Goal: Information Seeking & Learning: Check status

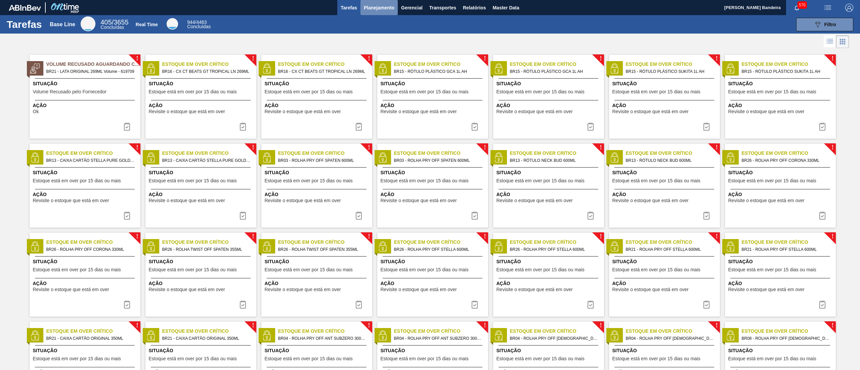
click at [381, 4] on span "Planejamento" at bounding box center [379, 8] width 31 height 8
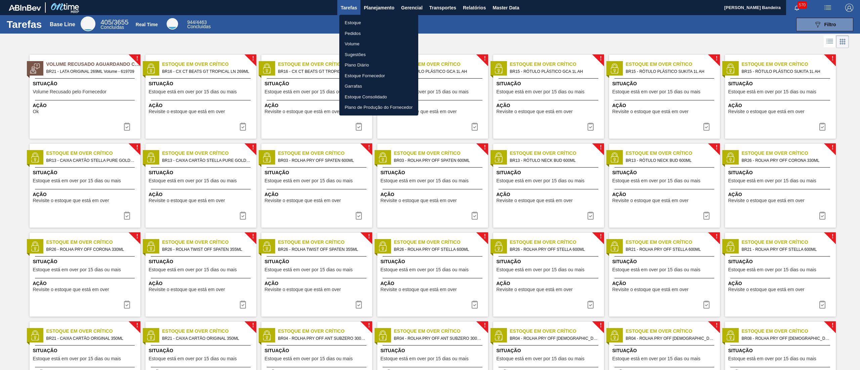
click at [375, 24] on li "Estoque" at bounding box center [378, 22] width 79 height 11
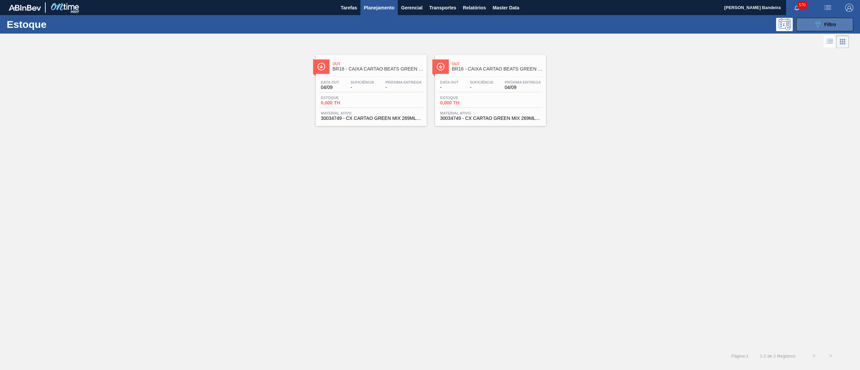
click at [816, 22] on icon "089F7B8B-B2A5-4AFE-B5C0-19BA573D28AC" at bounding box center [817, 24] width 8 height 8
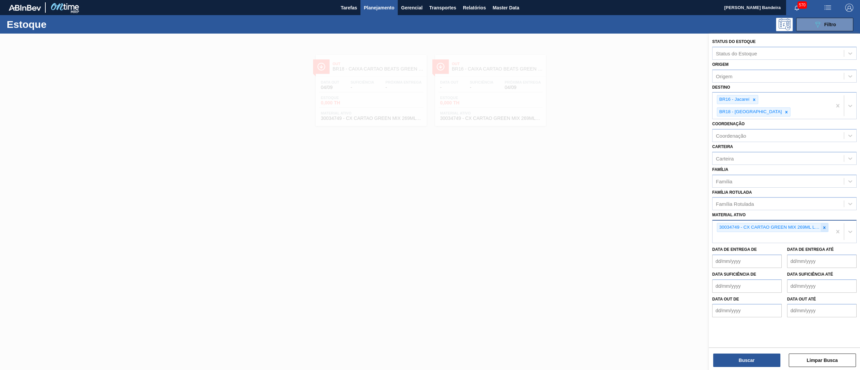
click at [827, 223] on div at bounding box center [823, 227] width 7 height 8
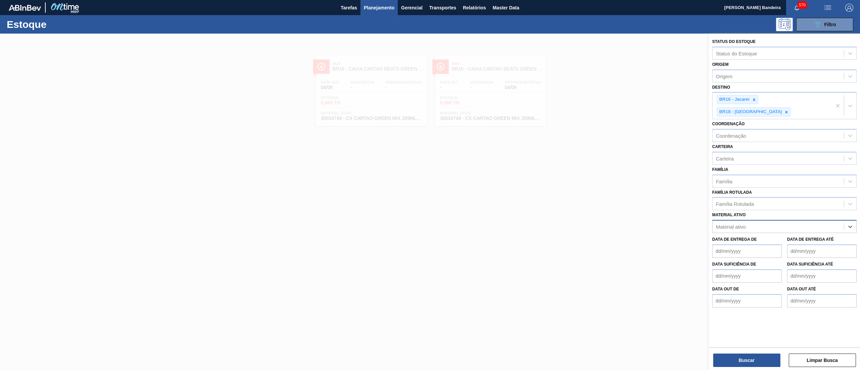
paste ativo "RÓTULO PLÁSTICO SUKITA 1L H"
type ativo "RÓTULO PLÁSTICO SUKITA 1L H"
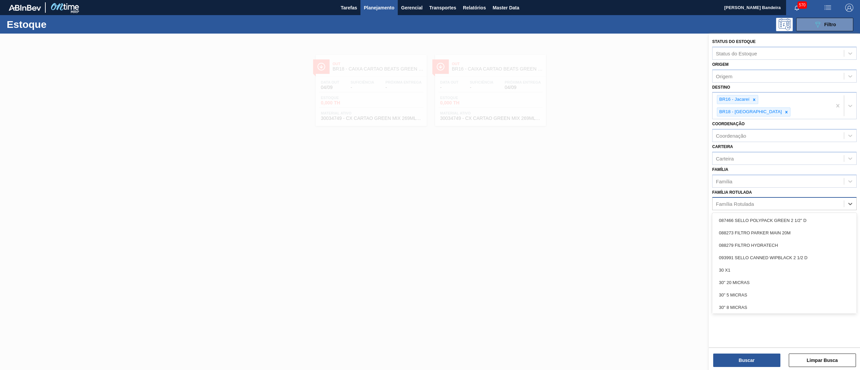
click at [780, 199] on div "Família Rotulada" at bounding box center [777, 204] width 131 height 10
paste Rotulada "RÓTULO PLÁSTICO SUKITA 1L H"
type Rotulada "RÓTULO PLÁSTICO SUKITA 1L H"
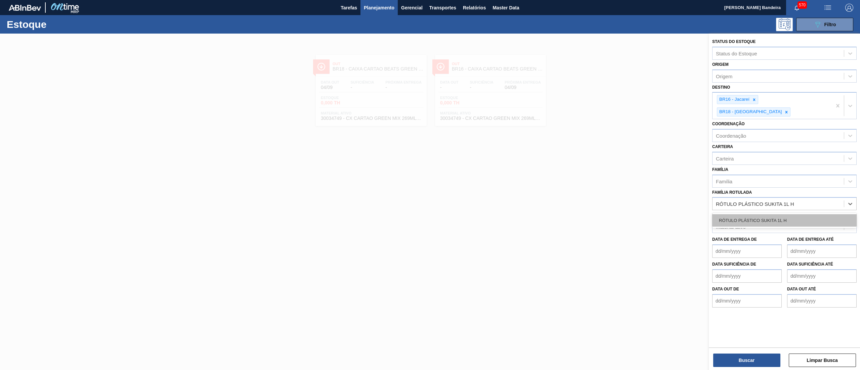
click at [780, 214] on div "RÓTULO PLÁSTICO SUKITA 1L H" at bounding box center [784, 220] width 144 height 12
click at [787, 111] on icon at bounding box center [786, 112] width 2 height 2
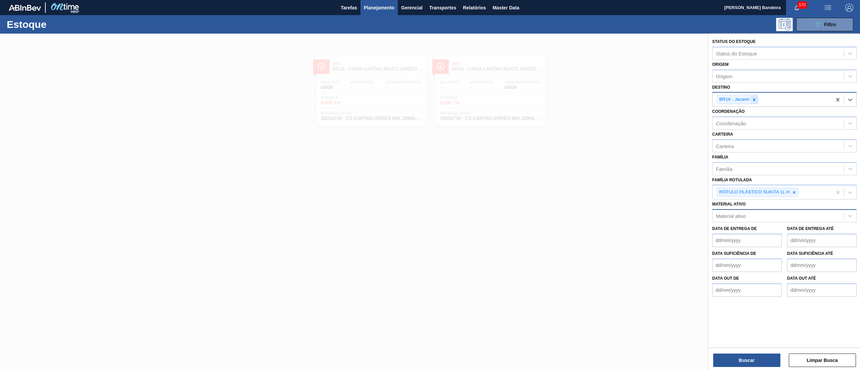
click at [752, 98] on icon at bounding box center [753, 99] width 5 height 5
click at [770, 357] on button "Buscar" at bounding box center [746, 360] width 67 height 13
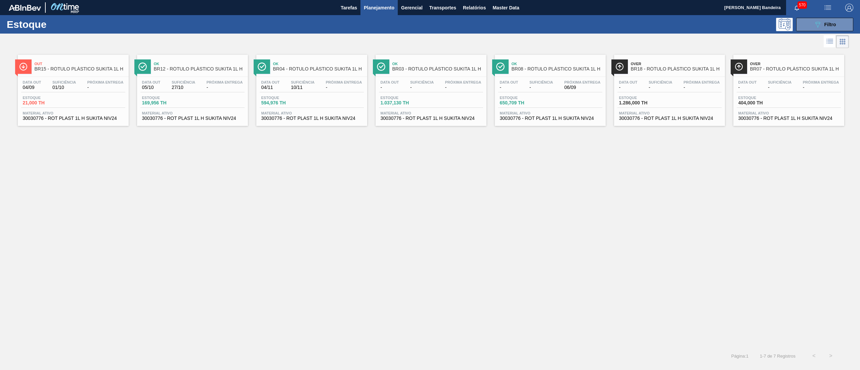
click at [94, 123] on div "Data [DATE] Suficiência 01/10 Próxima Entrega - Estoque 21,000 TH Material ativ…" at bounding box center [73, 100] width 111 height 46
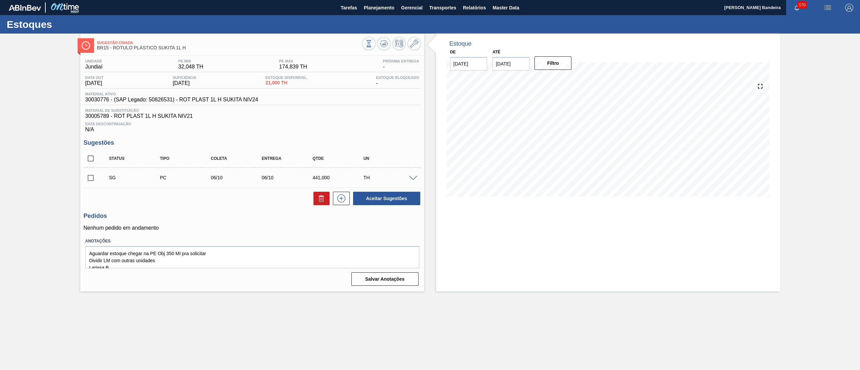
click at [519, 64] on input "[DATE]" at bounding box center [510, 63] width 37 height 13
click at [567, 78] on button "Next Month" at bounding box center [567, 80] width 5 height 5
click at [564, 136] on div "22" at bounding box center [565, 134] width 9 height 9
type input "[DATE]"
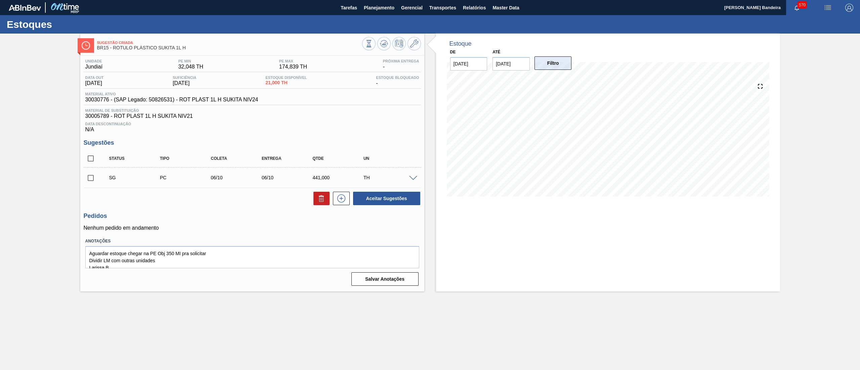
click at [561, 68] on button "Filtro" at bounding box center [552, 62] width 37 height 13
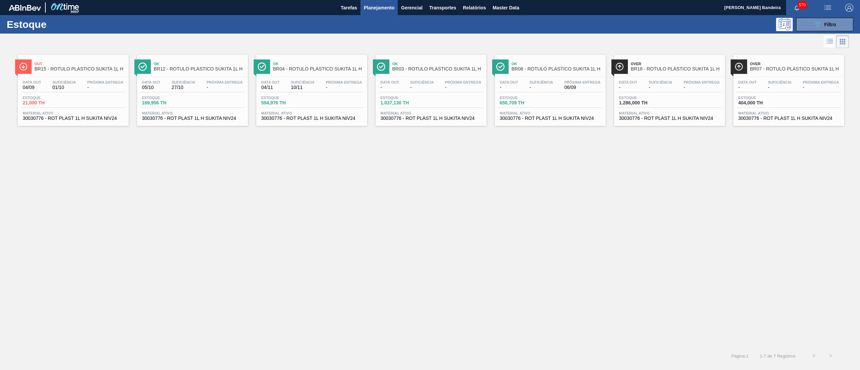
click at [649, 111] on span "Material ativo" at bounding box center [669, 113] width 101 height 4
click at [85, 118] on span "30030776 - ROT PLAST 1L H SUKITA NIV24" at bounding box center [73, 118] width 101 height 5
click at [762, 115] on span "Material ativo" at bounding box center [788, 113] width 101 height 4
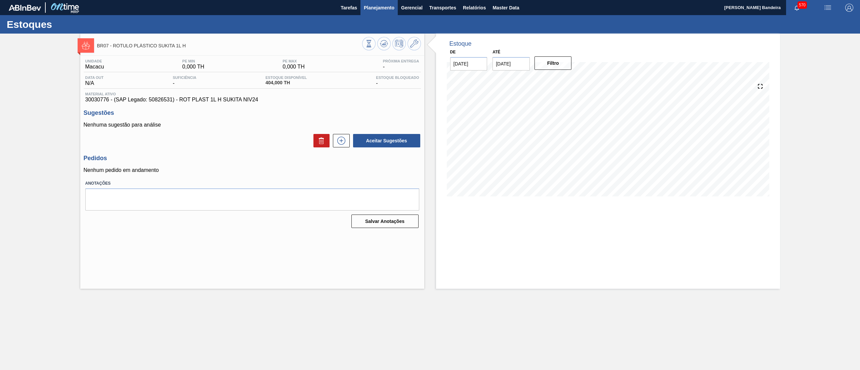
click at [374, 9] on span "Planejamento" at bounding box center [379, 8] width 31 height 8
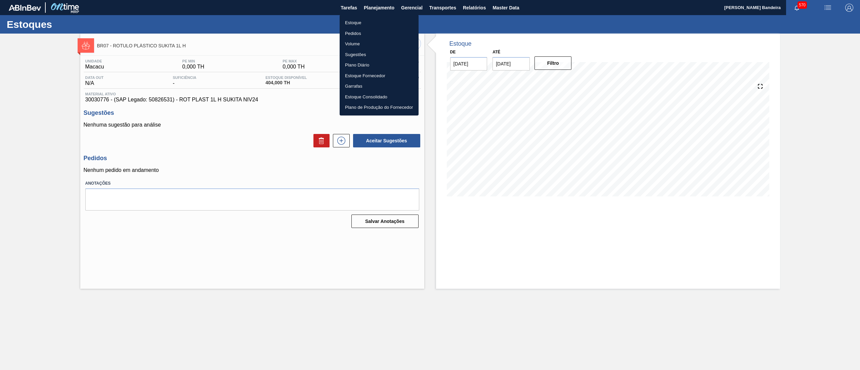
click at [379, 21] on li "Estoque" at bounding box center [378, 22] width 79 height 11
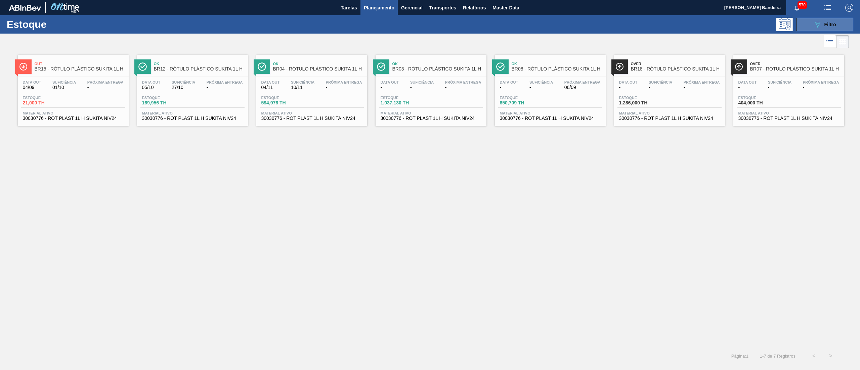
click at [817, 24] on icon "089F7B8B-B2A5-4AFE-B5C0-19BA573D28AC" at bounding box center [817, 24] width 8 height 8
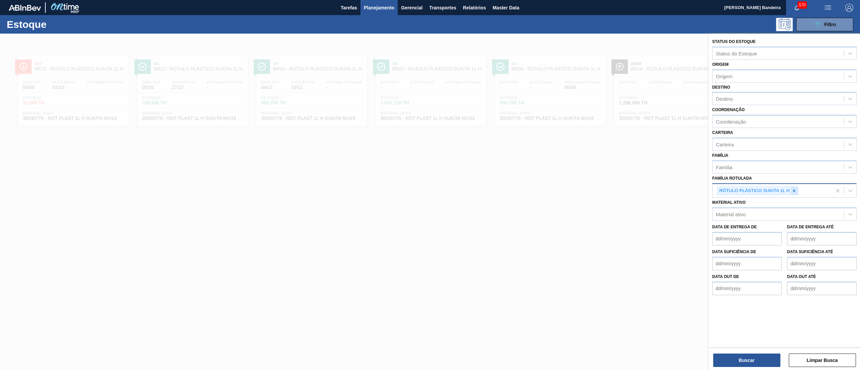
click at [792, 190] on icon at bounding box center [793, 190] width 5 height 5
paste Rotulada "[PERSON_NAME] PRESERVADO 63,5KG"
type Rotulada "[PERSON_NAME] PRESERVADO 63,5KG"
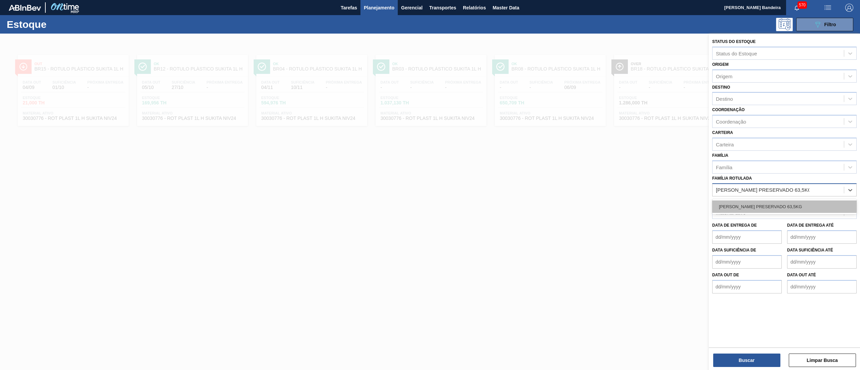
click at [782, 201] on div "[PERSON_NAME] PRESERVADO 63,5KG" at bounding box center [784, 206] width 144 height 12
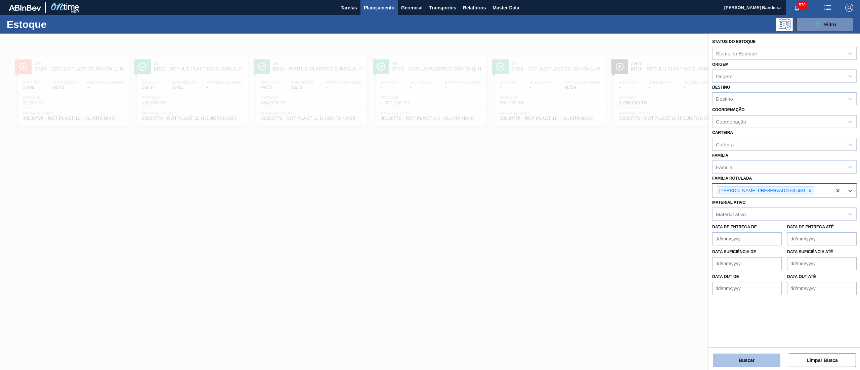
click at [730, 356] on button "Buscar" at bounding box center [746, 360] width 67 height 13
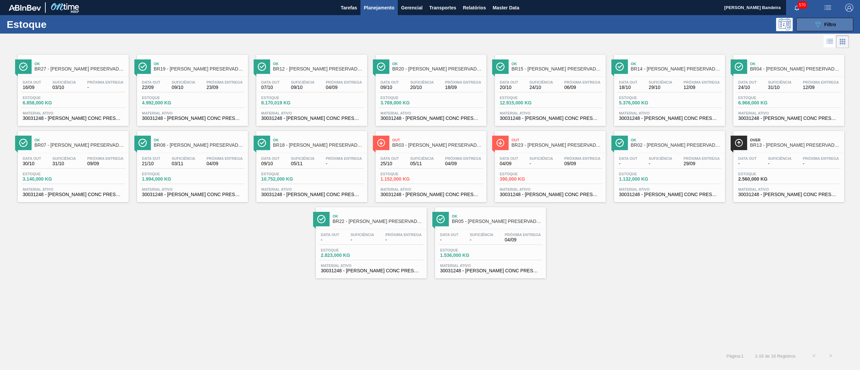
click at [803, 25] on button "089F7B8B-B2A5-4AFE-B5C0-19BA573D28AC Filtro" at bounding box center [824, 24] width 57 height 13
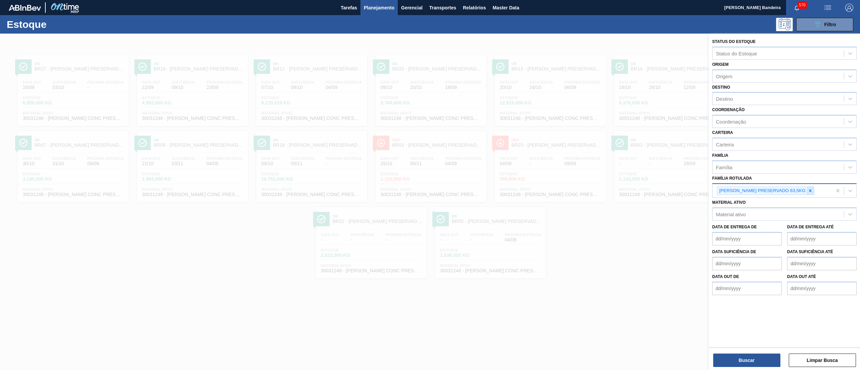
click at [808, 189] on icon at bounding box center [810, 190] width 5 height 5
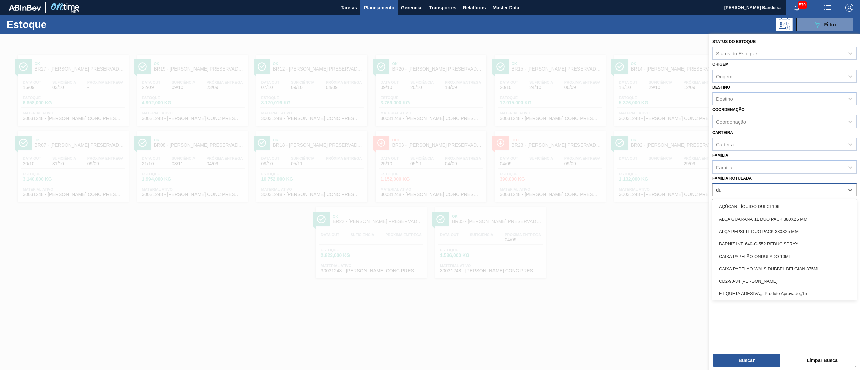
type Rotulada "duo"
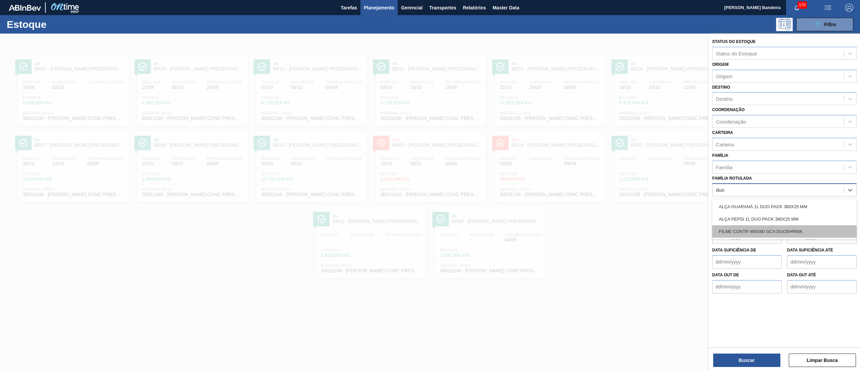
click at [786, 230] on div "FILME CONTR 460X60 GCA DUOSHRINK" at bounding box center [784, 231] width 144 height 12
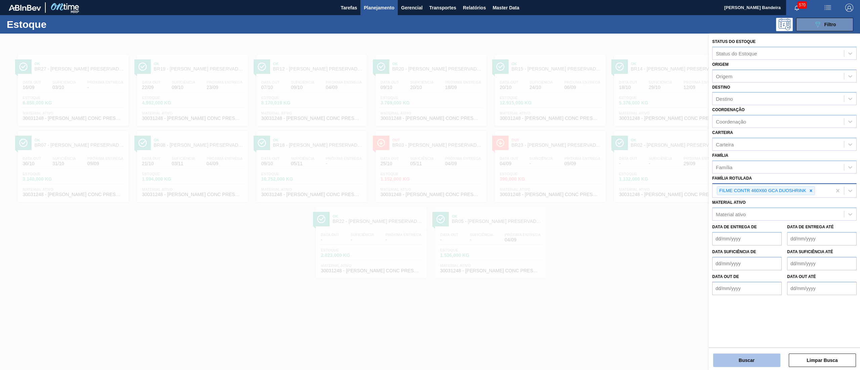
click at [728, 356] on button "Buscar" at bounding box center [746, 360] width 67 height 13
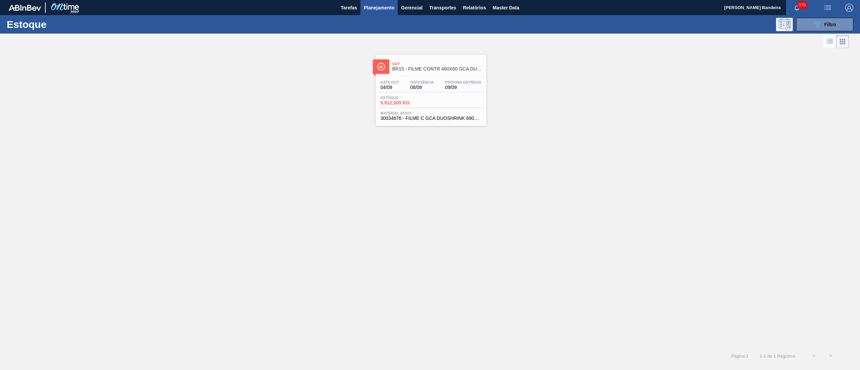
click at [416, 121] on span "30034676 - FILME C GCA DUOSHRINK 690X50 7 99 NIV25" at bounding box center [430, 118] width 101 height 5
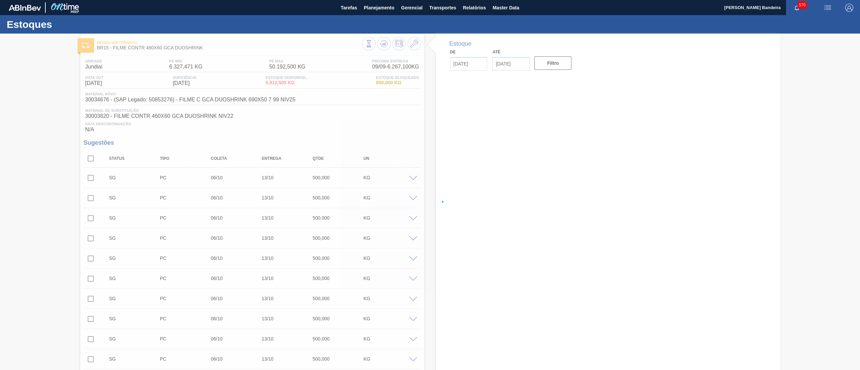
type input "[DATE]"
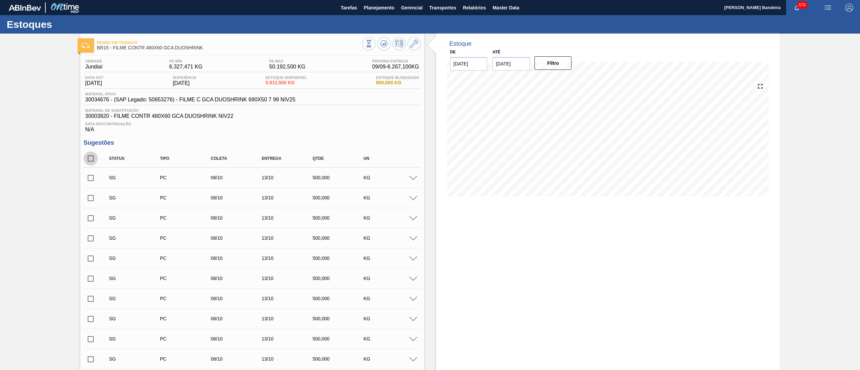
click at [94, 160] on input "checkbox" at bounding box center [91, 158] width 14 height 14
checkbox input "true"
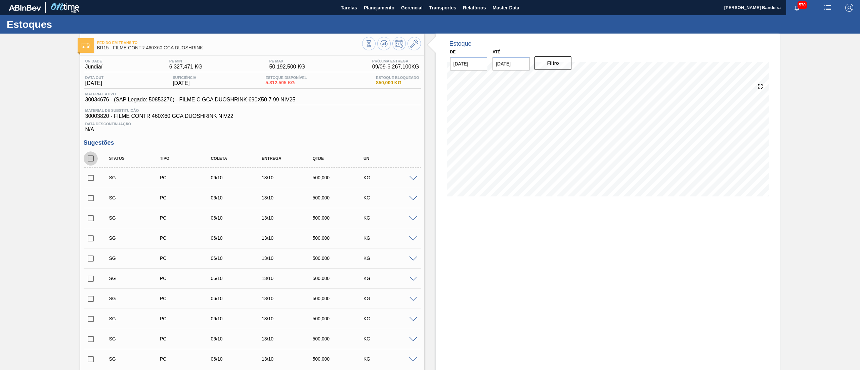
checkbox input "true"
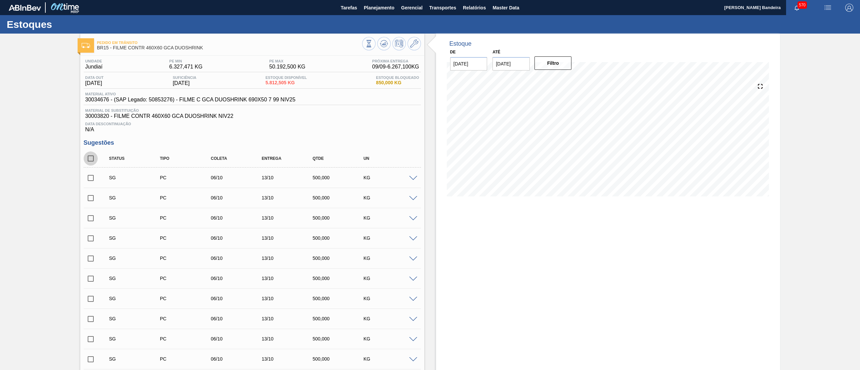
checkbox input "true"
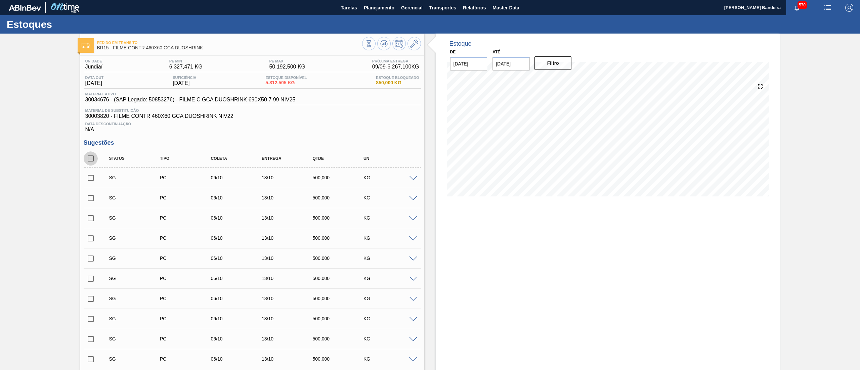
checkbox input "true"
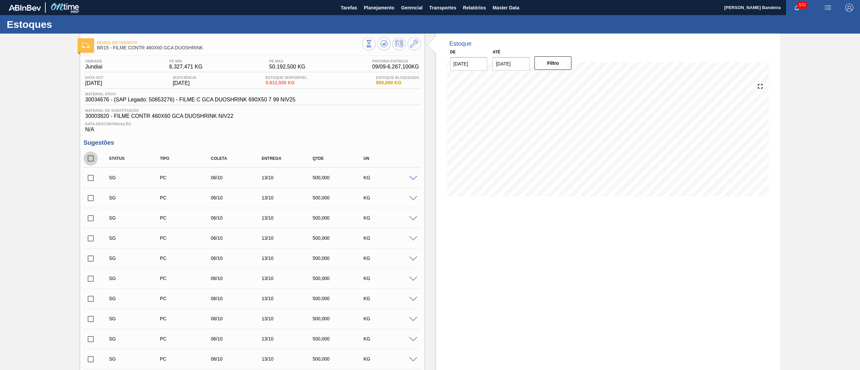
checkbox input "true"
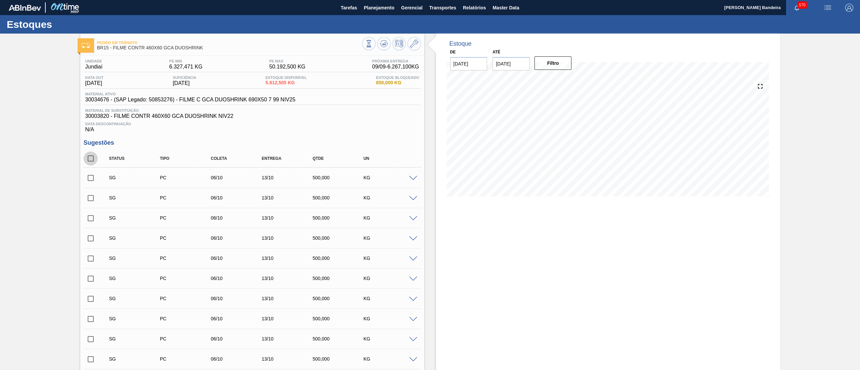
checkbox input "true"
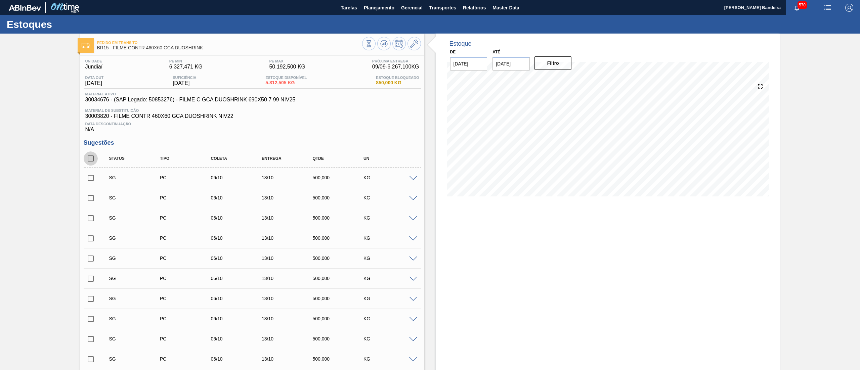
checkbox input "true"
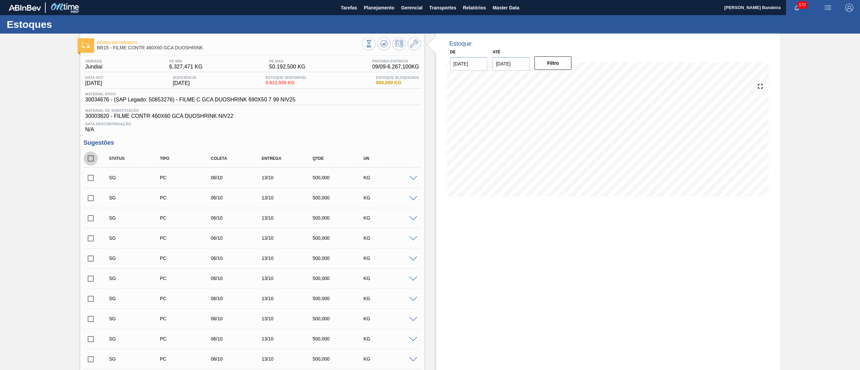
checkbox input "true"
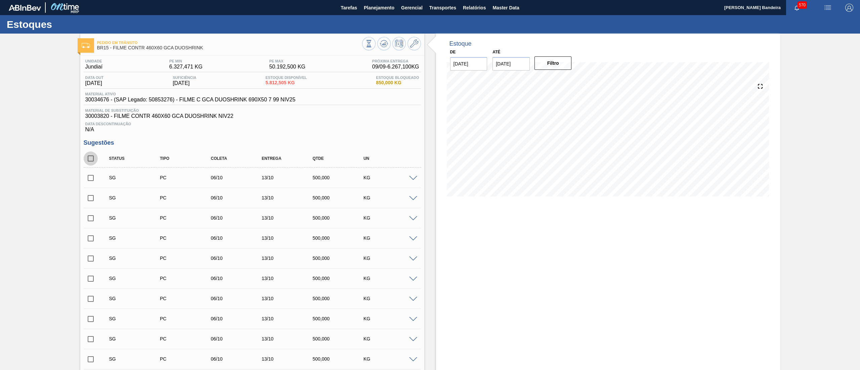
checkbox input "true"
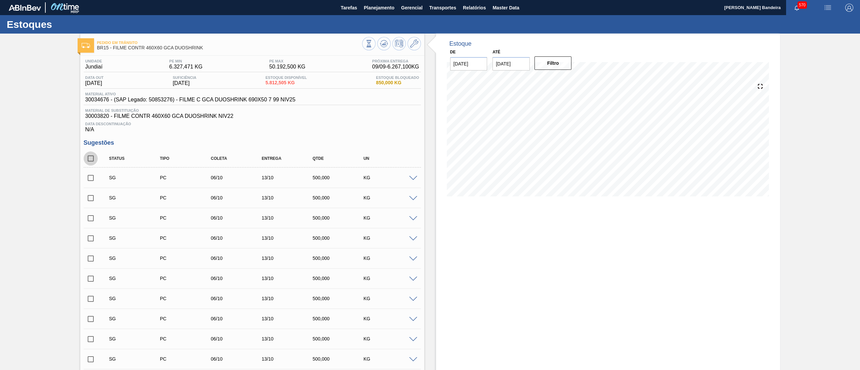
checkbox input "true"
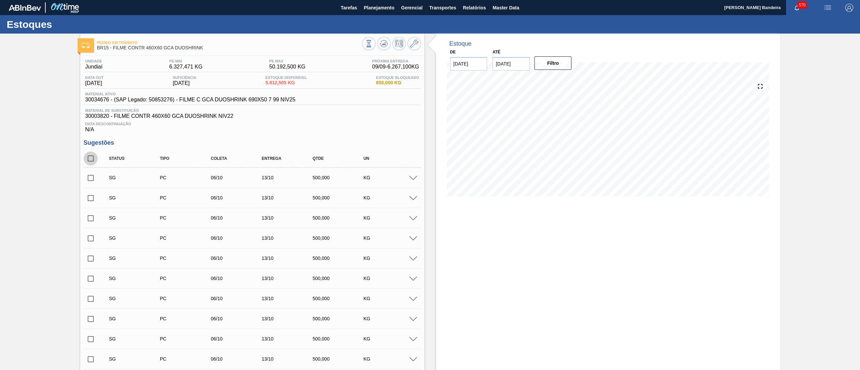
checkbox input "true"
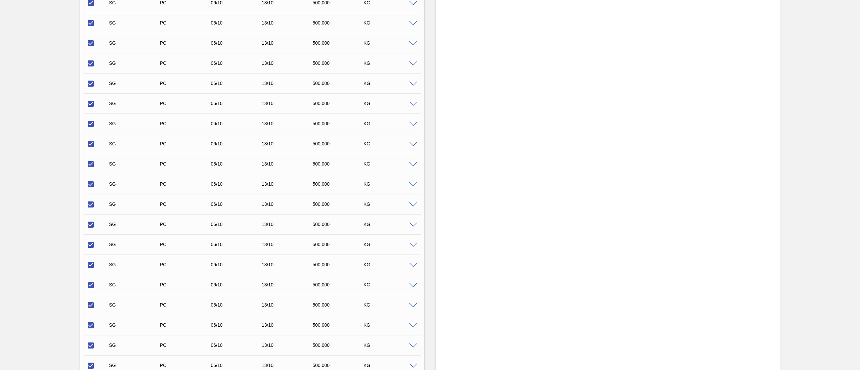
scroll to position [1082, 0]
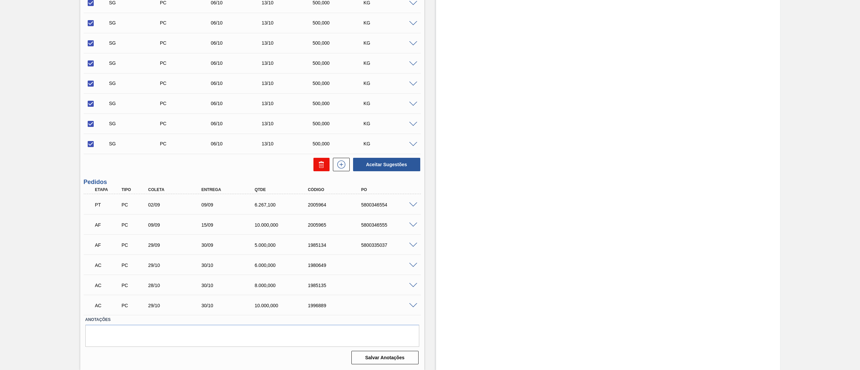
click at [320, 166] on icon at bounding box center [321, 165] width 8 height 8
checkbox input "false"
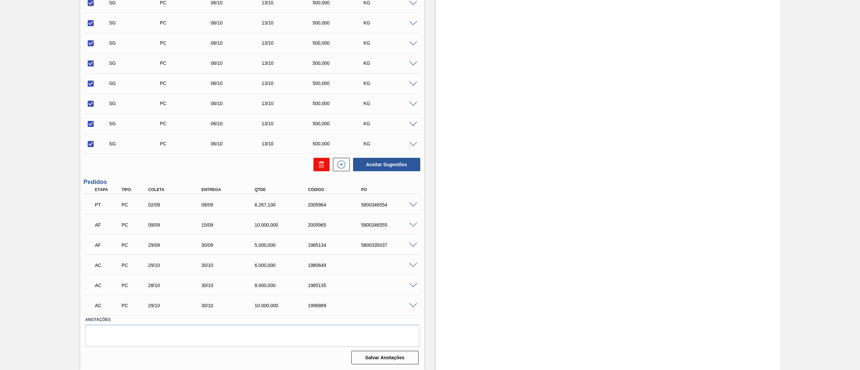
checkbox input "false"
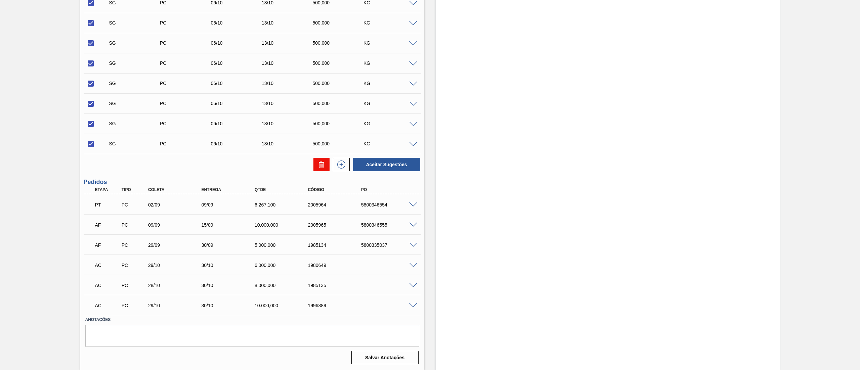
checkbox input "false"
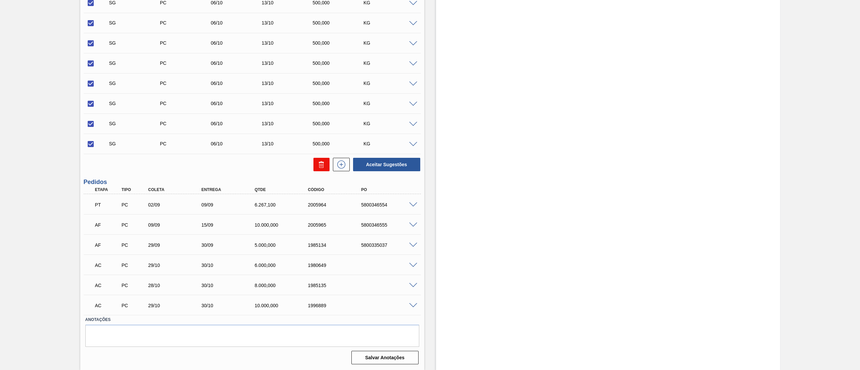
checkbox input "false"
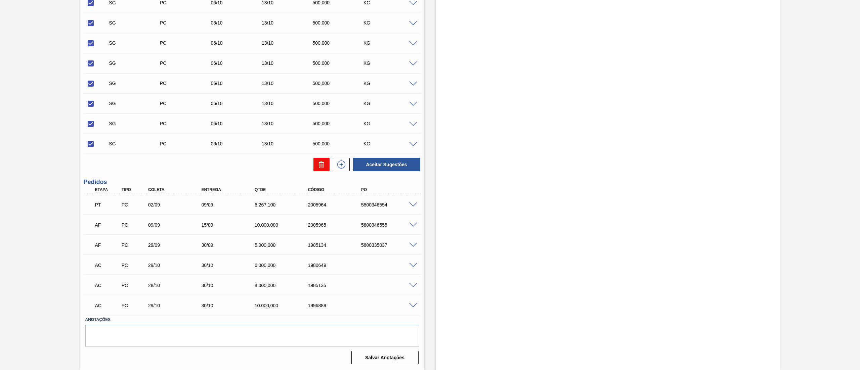
checkbox input "false"
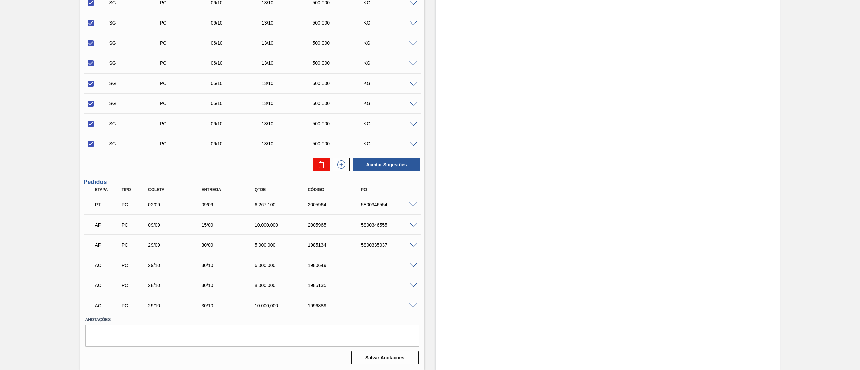
checkbox input "false"
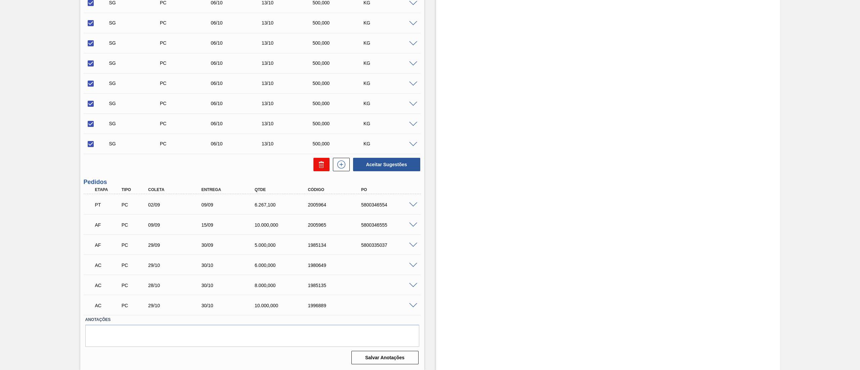
checkbox input "false"
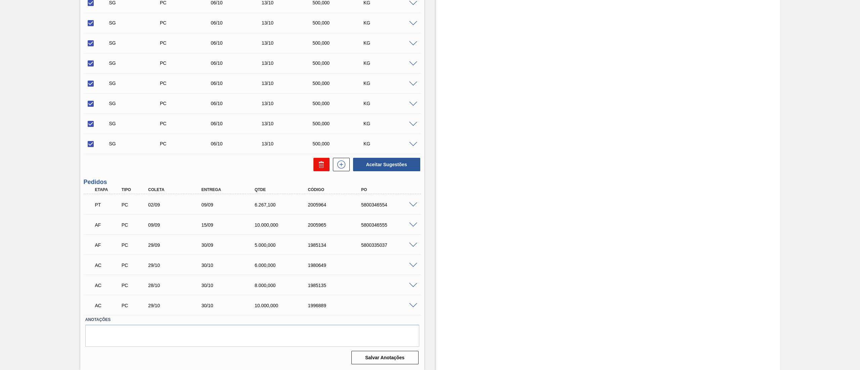
checkbox input "false"
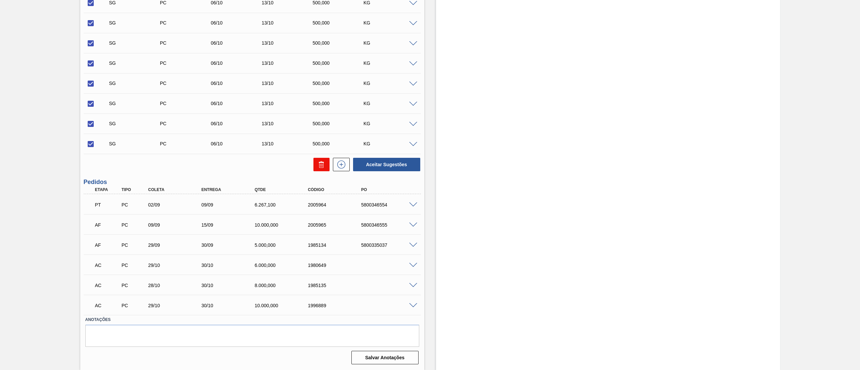
checkbox input "false"
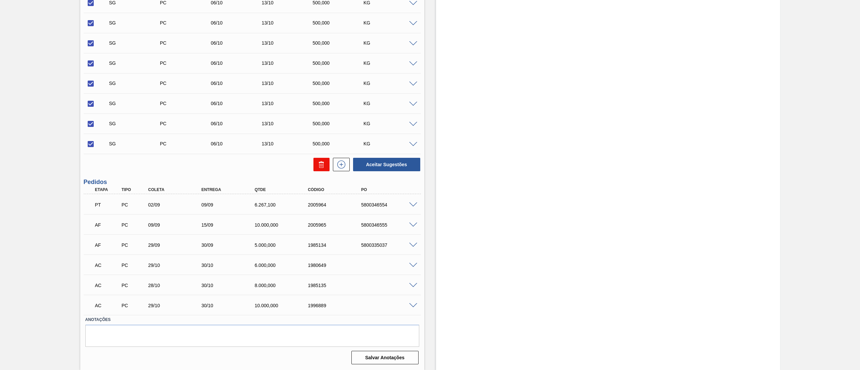
checkbox input "false"
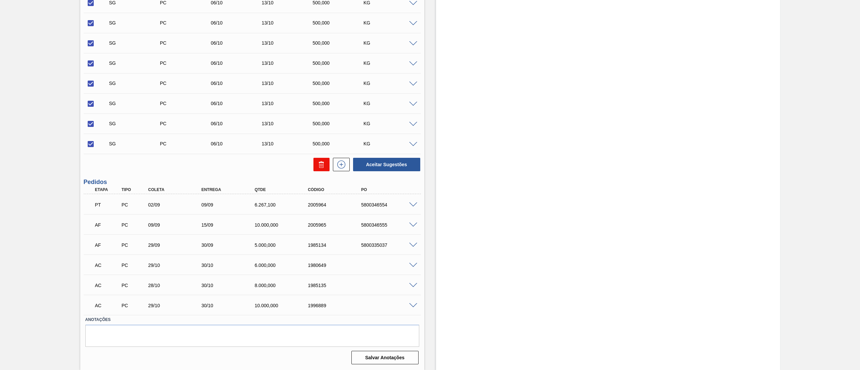
checkbox input "false"
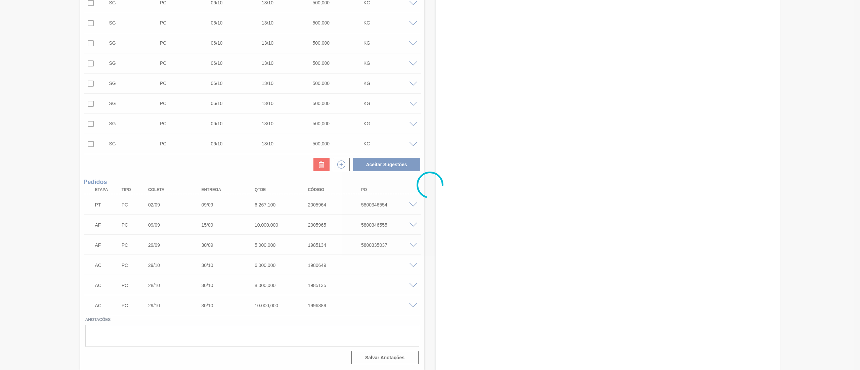
scroll to position [7, 0]
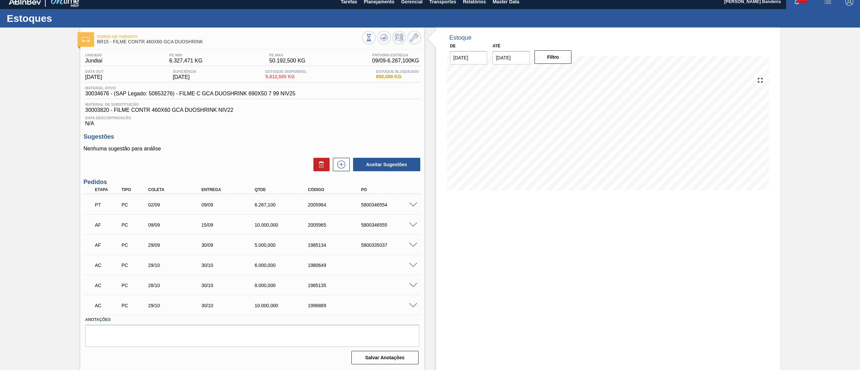
click at [415, 203] on span at bounding box center [413, 204] width 8 height 5
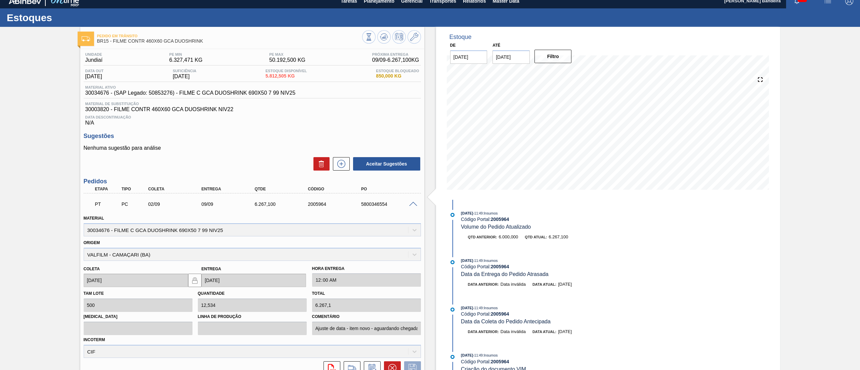
click at [415, 203] on span at bounding box center [413, 204] width 8 height 5
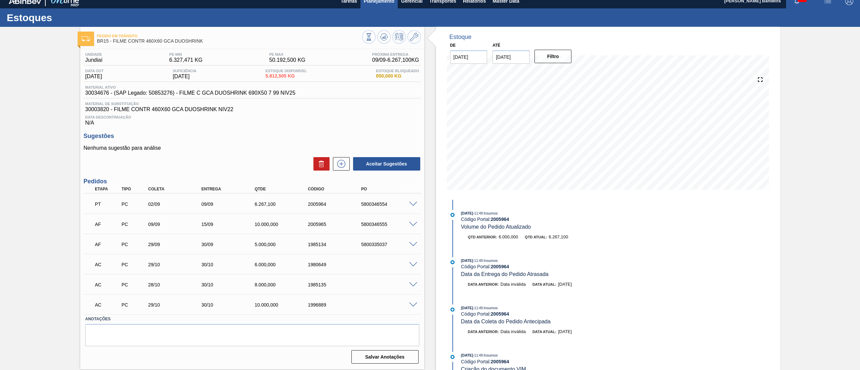
click at [373, 4] on span "Planejamento" at bounding box center [379, 1] width 31 height 8
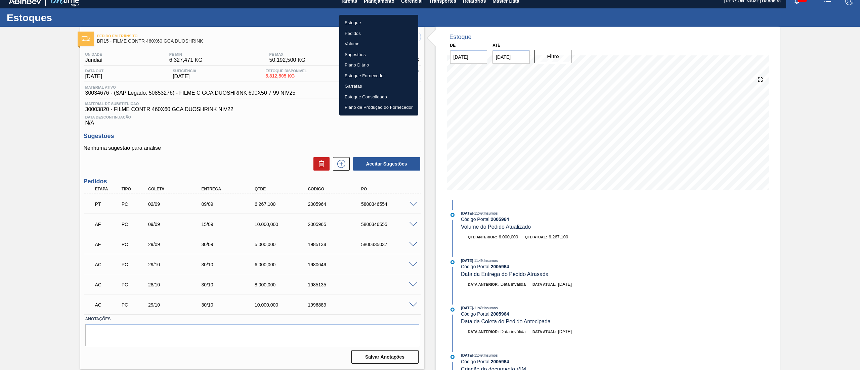
click at [410, 265] on div at bounding box center [430, 185] width 860 height 370
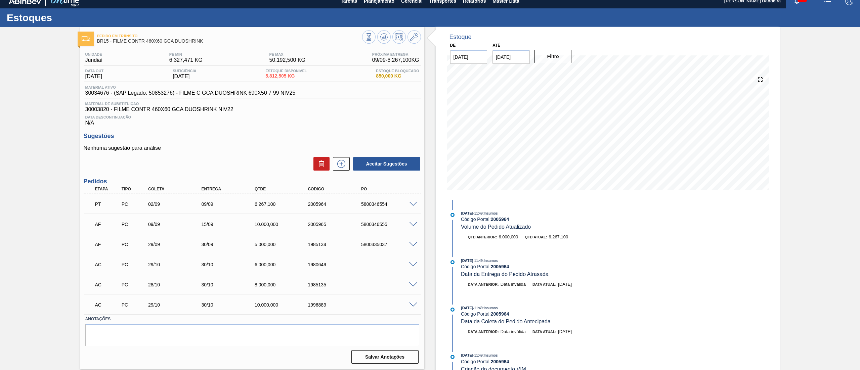
scroll to position [0, 0]
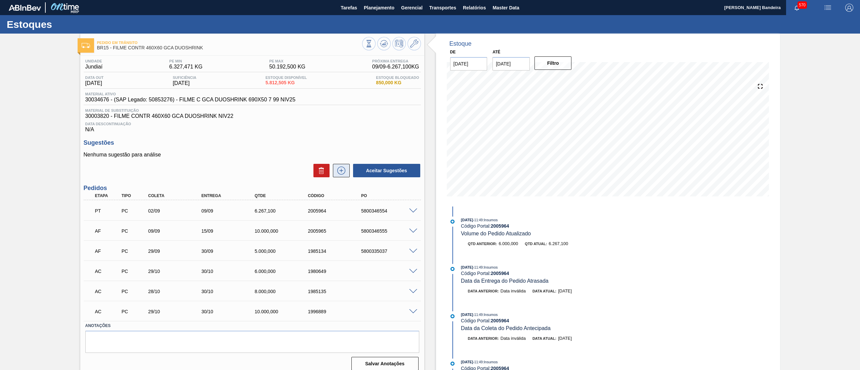
click at [341, 171] on icon at bounding box center [341, 171] width 11 height 8
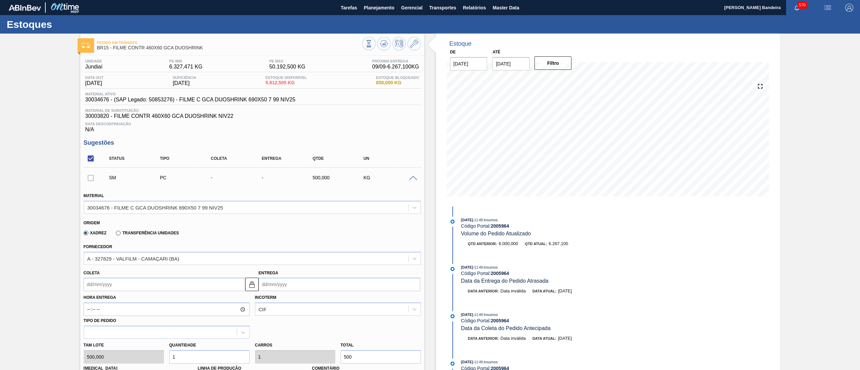
click at [136, 286] on input "Coleta" at bounding box center [165, 284] width 162 height 13
click at [156, 201] on button "Next Month" at bounding box center [158, 199] width 5 height 5
click at [144, 221] on div "3" at bounding box center [145, 221] width 9 height 9
type input "[DATE]"
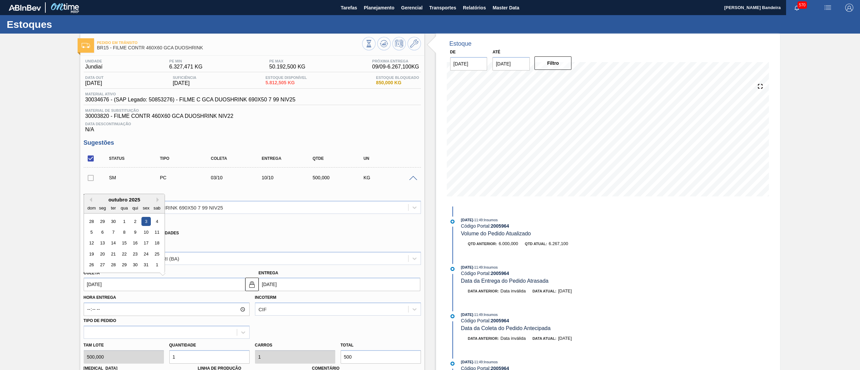
click at [136, 281] on input "[DATE]" at bounding box center [165, 284] width 162 height 13
click at [124, 221] on div "1" at bounding box center [124, 221] width 9 height 9
type input "[DATE]"
click at [147, 356] on div "Tam lote 500,000 Quantidade 1 Carros 1 Total 500 [MEDICAL_DATA] N/A Linha de Pr…" at bounding box center [252, 363] width 343 height 48
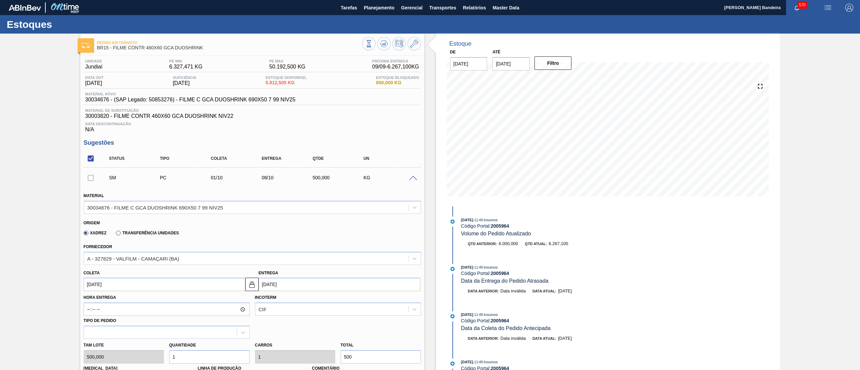
type input "2"
type input "1.000"
type input "20"
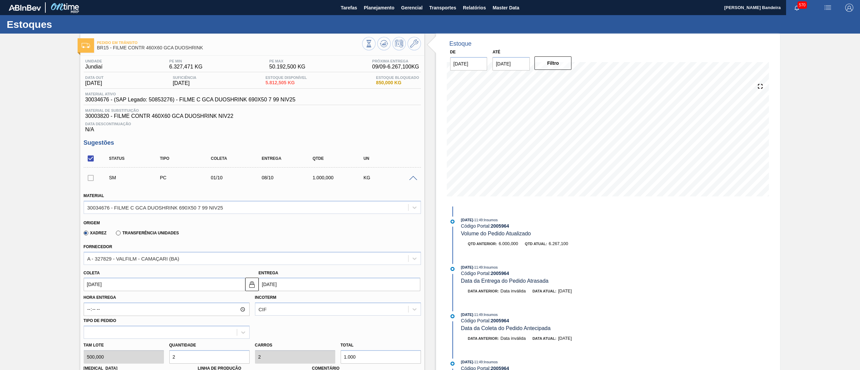
type input "10.000"
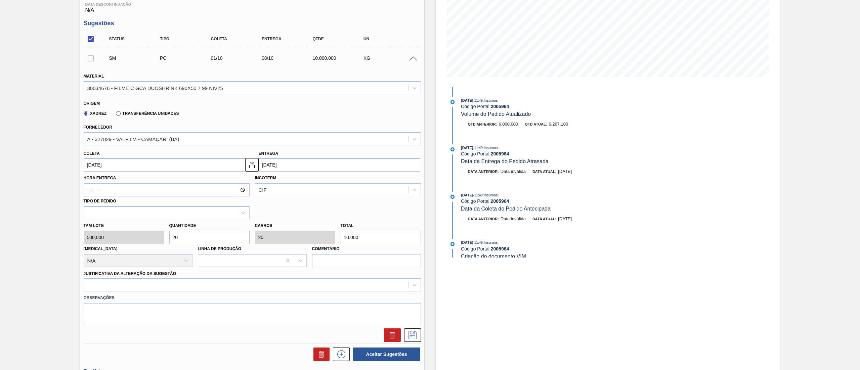
scroll to position [127, 0]
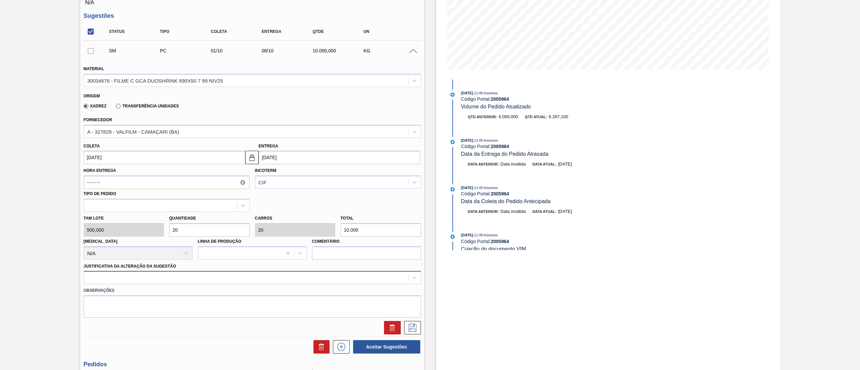
click at [150, 279] on div at bounding box center [252, 277] width 337 height 13
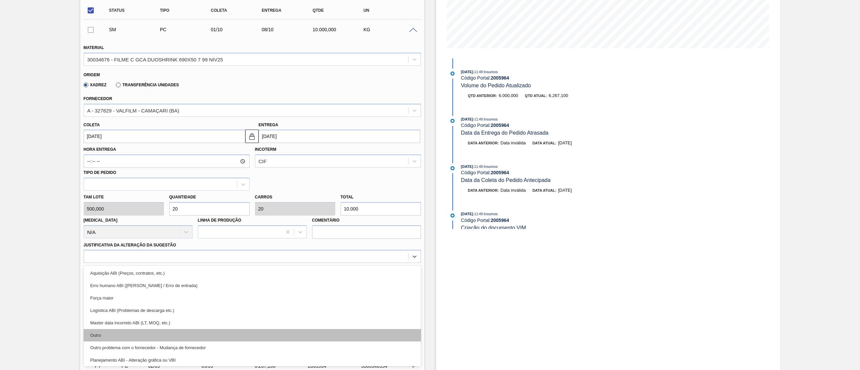
click at [152, 334] on div "Outro" at bounding box center [252, 335] width 337 height 12
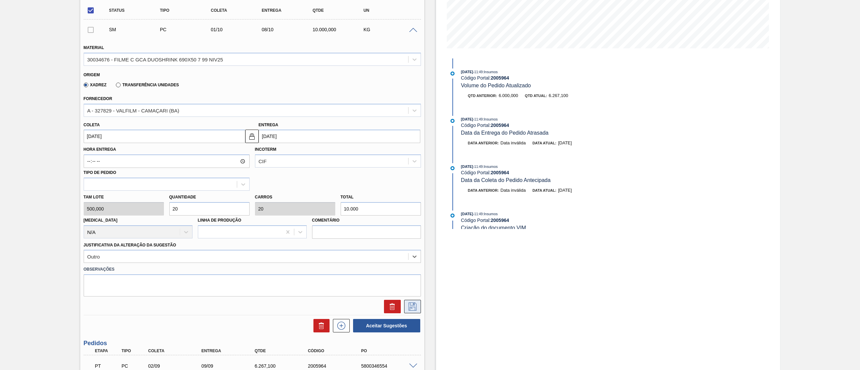
click at [409, 307] on icon at bounding box center [412, 307] width 11 height 8
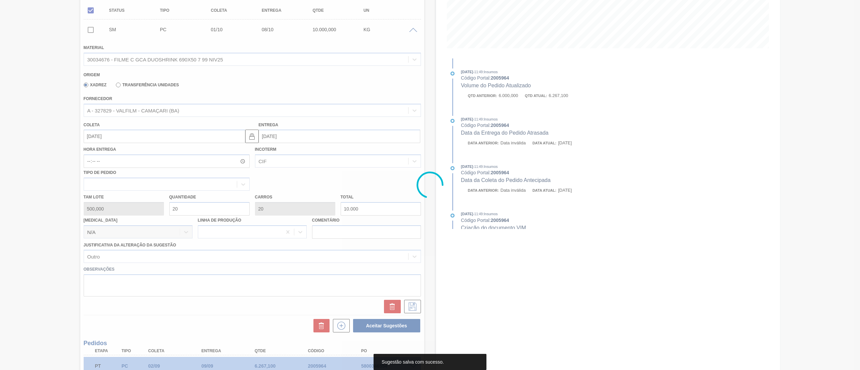
scroll to position [34, 0]
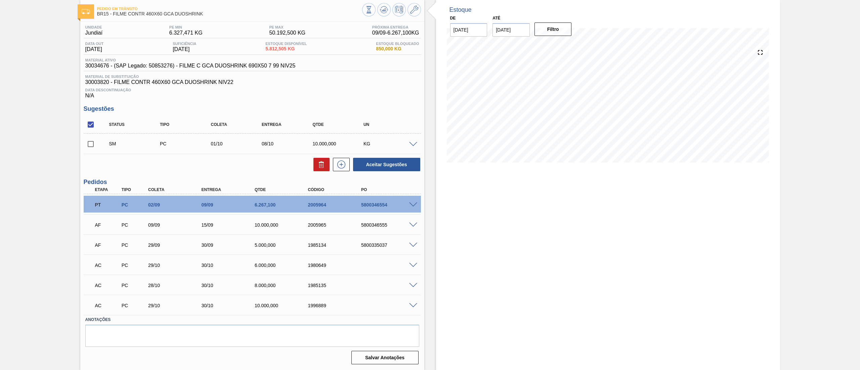
click at [409, 145] on span at bounding box center [413, 144] width 8 height 5
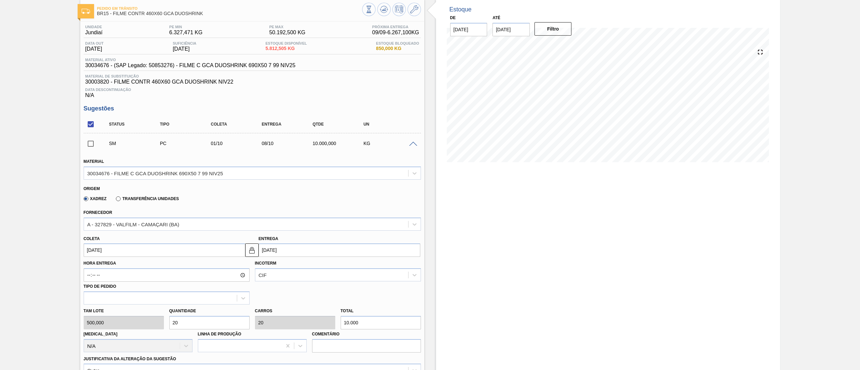
click at [140, 323] on div "Tam lote 500,000 Quantidade 20 Carros 20 Total 10.000 [MEDICAL_DATA] N/A Linha …" at bounding box center [252, 329] width 343 height 48
type input "2"
type input "1.000"
type input "25"
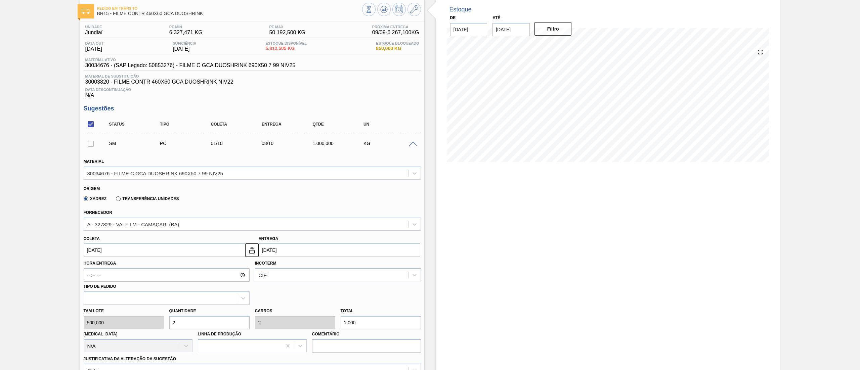
type input "25"
type input "12.500"
click at [128, 323] on div "Tam lote 500,000 Quantidade 25 Carros 25 Total 12.500 [MEDICAL_DATA] N/A Linha …" at bounding box center [252, 329] width 343 height 48
type input "2"
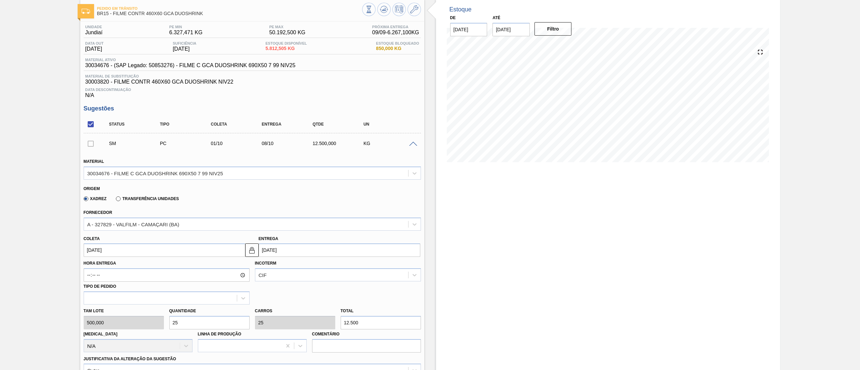
type input "1.000"
type input "28"
type input "14.000"
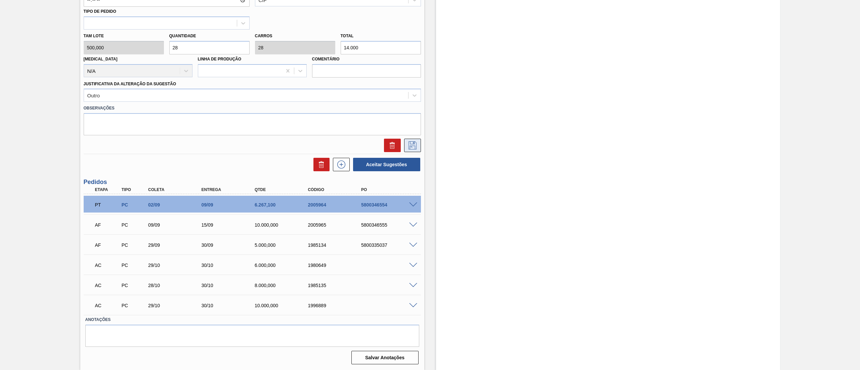
type input "28"
click at [410, 152] on button at bounding box center [412, 145] width 17 height 13
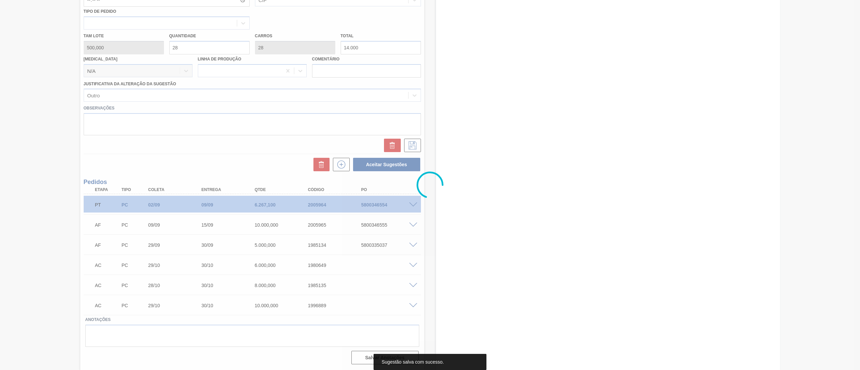
scroll to position [34, 0]
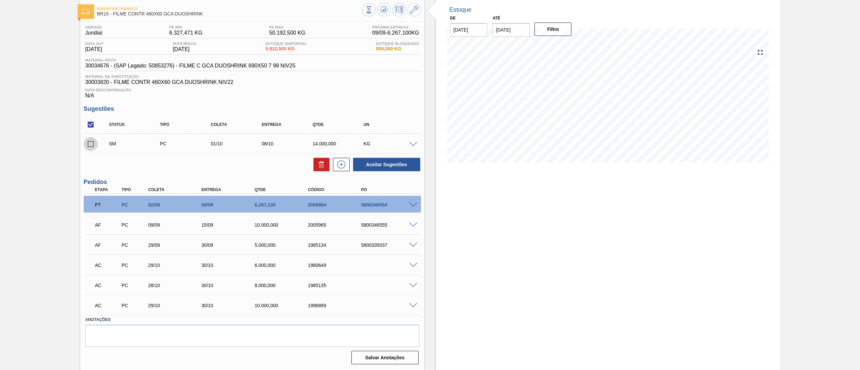
click at [93, 146] on input "checkbox" at bounding box center [91, 144] width 14 height 14
checkbox input "true"
click at [383, 166] on button "Aceitar Sugestões" at bounding box center [386, 164] width 67 height 13
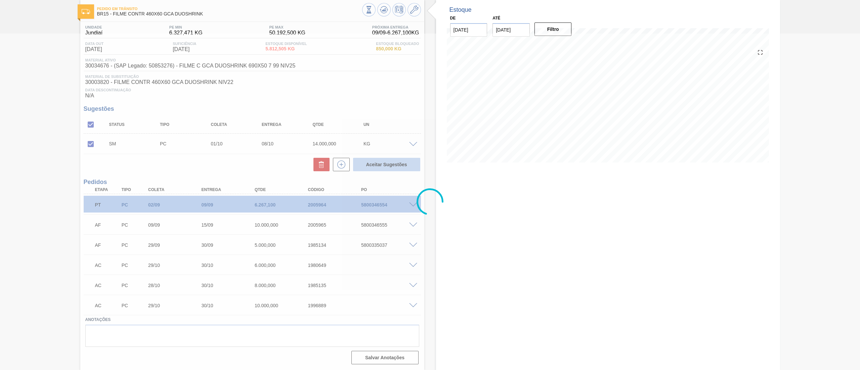
scroll to position [27, 0]
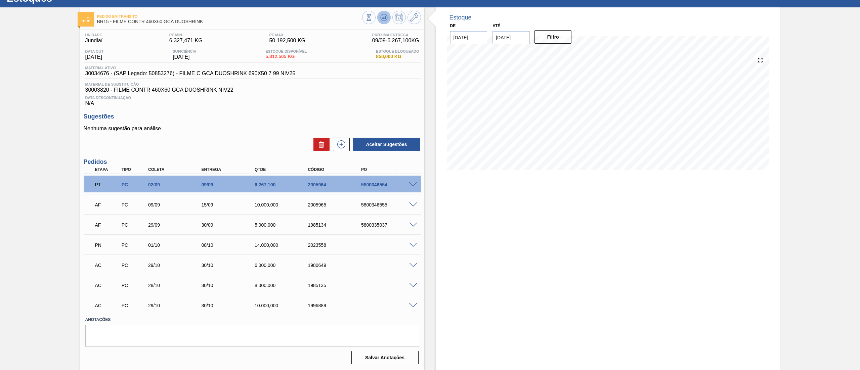
click at [383, 20] on icon at bounding box center [384, 17] width 8 height 8
click at [415, 224] on span at bounding box center [413, 225] width 8 height 5
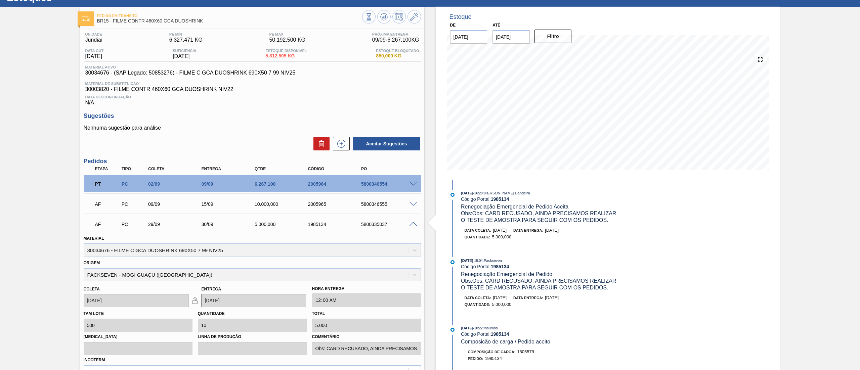
click at [411, 224] on span at bounding box center [413, 224] width 8 height 5
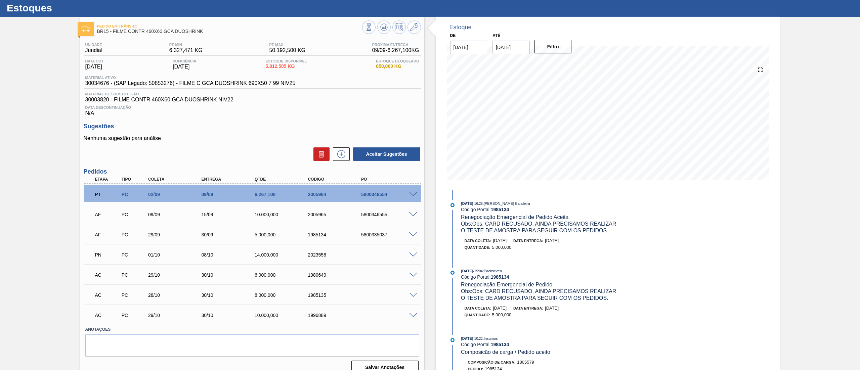
scroll to position [0, 0]
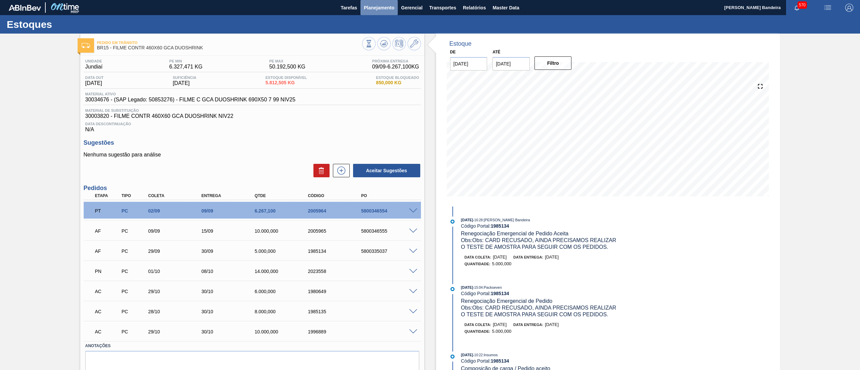
click at [379, 11] on span "Planejamento" at bounding box center [379, 8] width 31 height 8
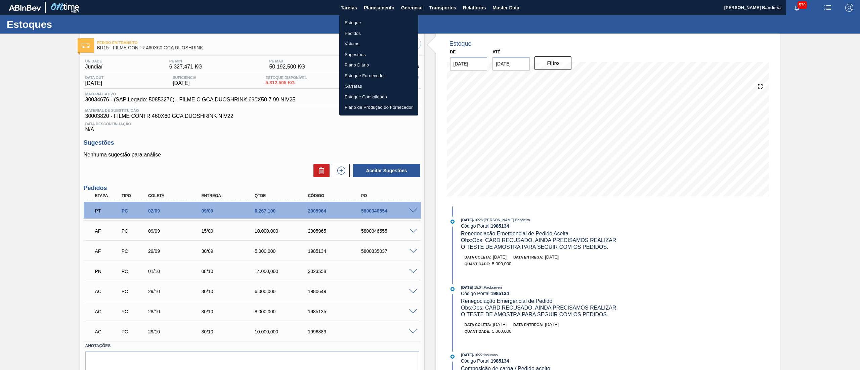
click at [377, 22] on li "Estoque" at bounding box center [378, 22] width 79 height 11
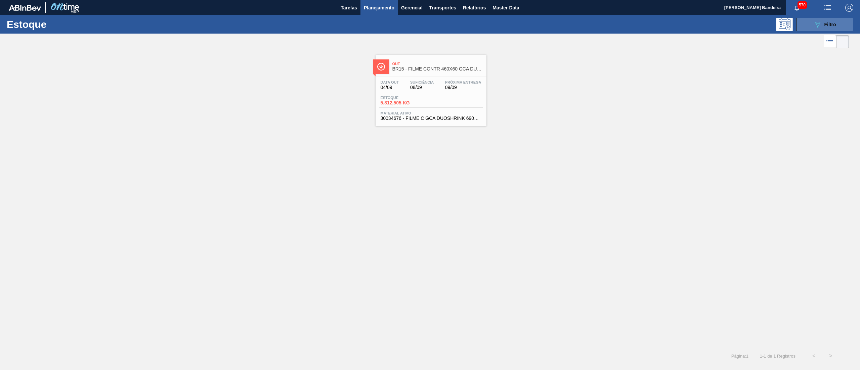
click at [816, 26] on icon "089F7B8B-B2A5-4AFE-B5C0-19BA573D28AC" at bounding box center [817, 24] width 8 height 8
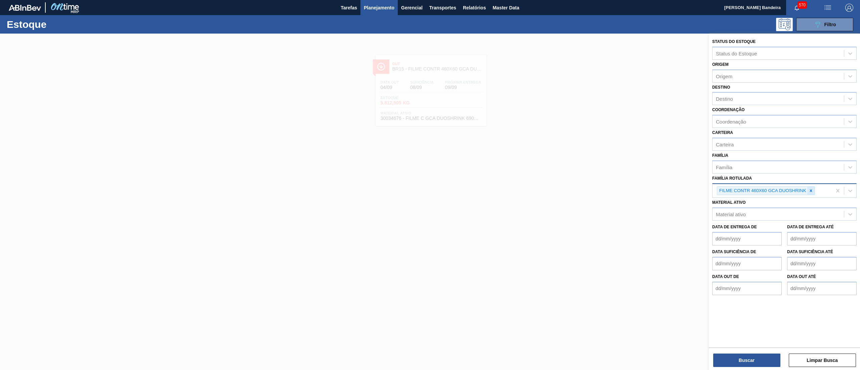
click at [810, 192] on div at bounding box center [810, 191] width 7 height 8
paste Rotulada "RÓTULO PLÁSTICO SUKITA 1L H"
type Rotulada "RÓTULO PLÁSTICO SUKITA 1L H"
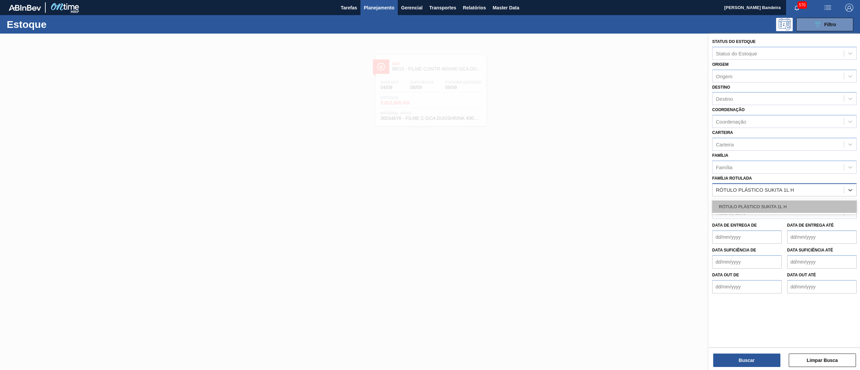
click at [794, 204] on div "RÓTULO PLÁSTICO SUKITA 1L H" at bounding box center [784, 206] width 144 height 12
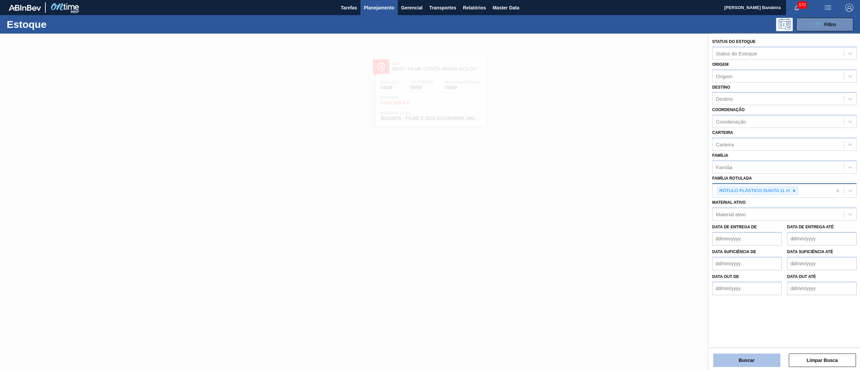
click at [727, 362] on button "Buscar" at bounding box center [746, 360] width 67 height 13
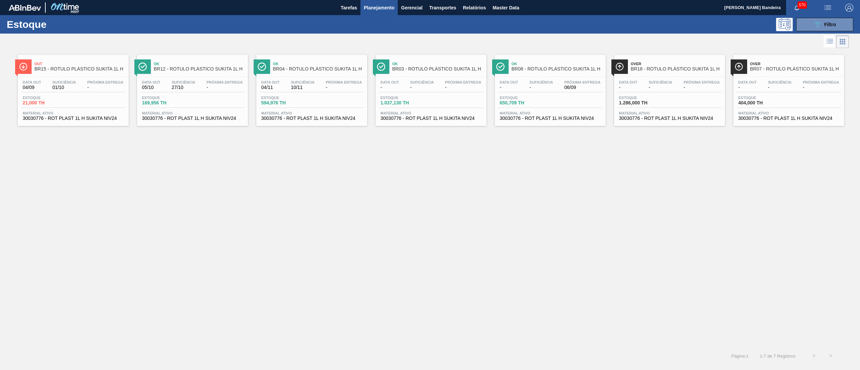
click at [552, 119] on span "30030776 - ROT PLAST 1L H SUKITA NIV24" at bounding box center [550, 118] width 101 height 5
click at [323, 122] on div "Data [DATE] Suficiência 10/11 Próxima Entrega - Estoque 594,976 TH Material ati…" at bounding box center [311, 100] width 111 height 46
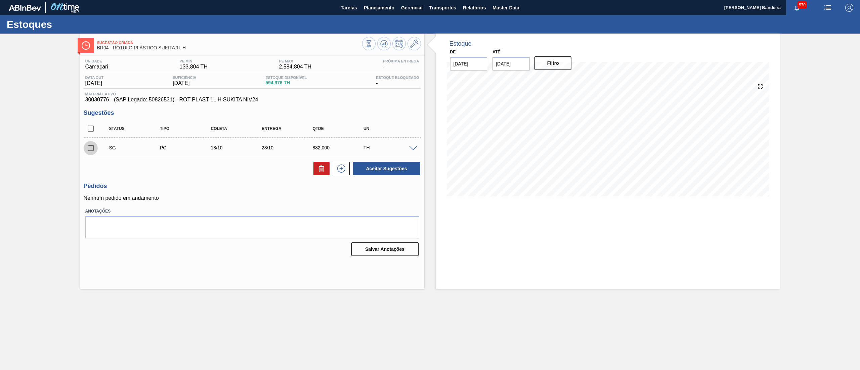
click at [92, 148] on input "checkbox" at bounding box center [91, 148] width 14 height 14
click at [320, 175] on button at bounding box center [321, 168] width 16 height 13
checkbox input "false"
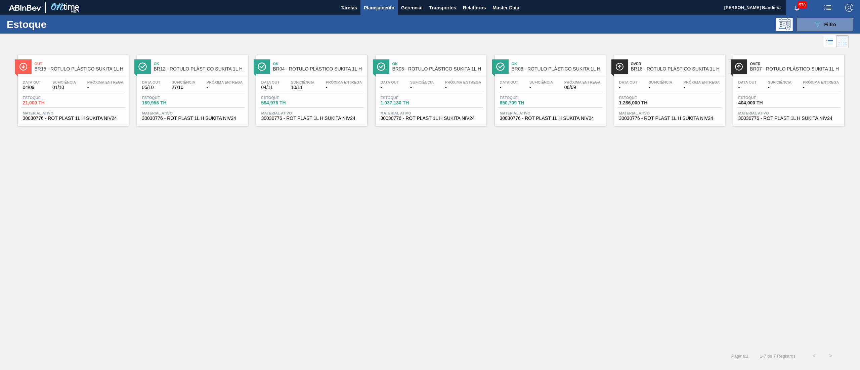
click at [637, 122] on div "Data out - Suficiência - Próxima Entrega - Estoque 1.286,000 TH Material ativo …" at bounding box center [669, 100] width 111 height 46
click at [296, 121] on span "30030776 - ROT PLAST 1L H SUKITA NIV24" at bounding box center [311, 118] width 101 height 5
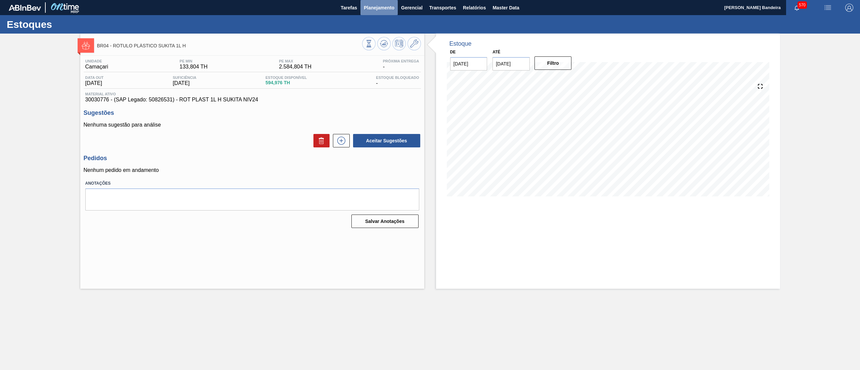
click at [387, 5] on span "Planejamento" at bounding box center [379, 8] width 31 height 8
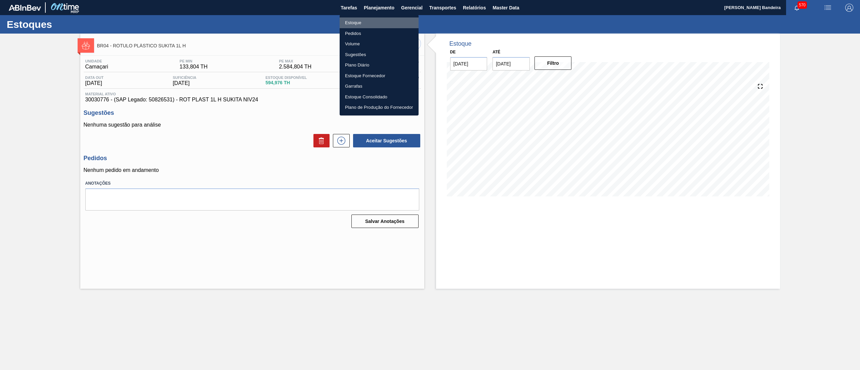
click at [379, 21] on li "Estoque" at bounding box center [378, 22] width 79 height 11
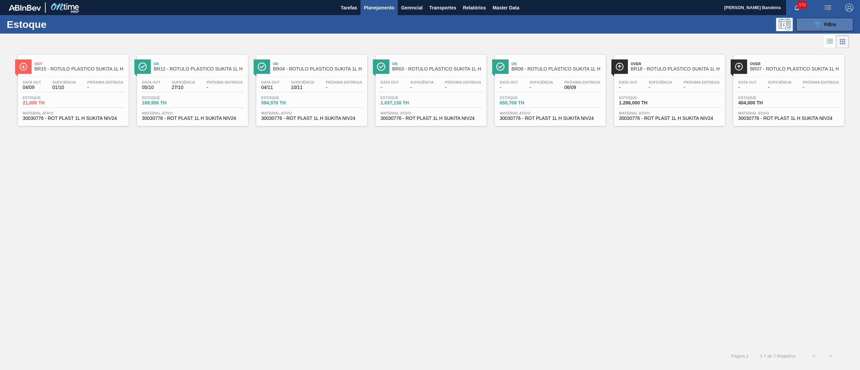
click at [832, 18] on button "089F7B8B-B2A5-4AFE-B5C0-19BA573D28AC Filtro" at bounding box center [824, 24] width 57 height 13
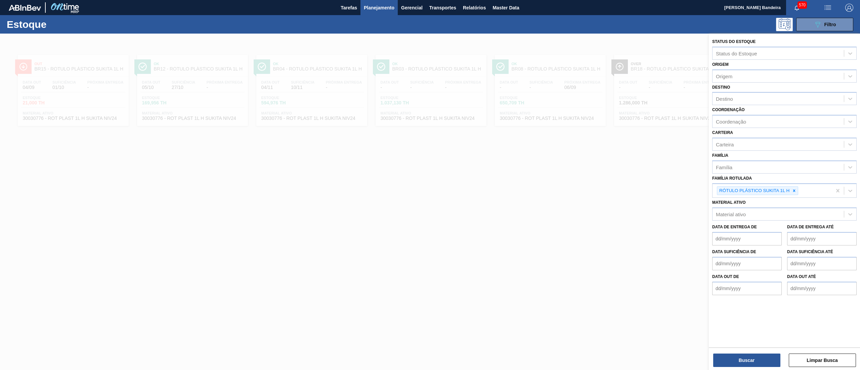
click at [269, 267] on div at bounding box center [430, 219] width 860 height 370
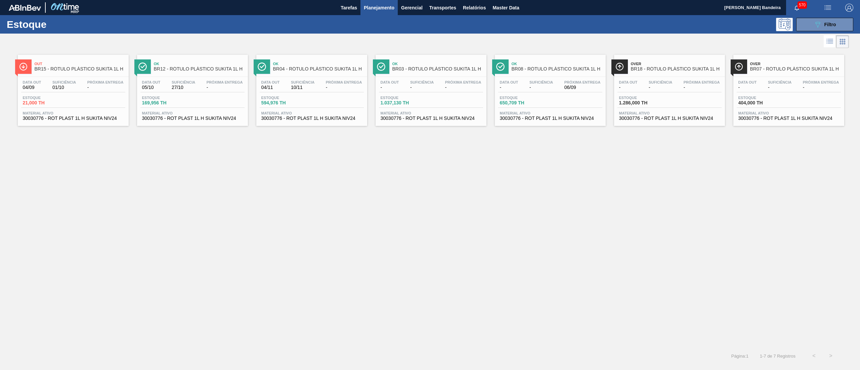
click at [90, 115] on span "Material ativo" at bounding box center [73, 113] width 101 height 4
click at [803, 22] on button "089F7B8B-B2A5-4AFE-B5C0-19BA573D28AC Filtro" at bounding box center [824, 24] width 57 height 13
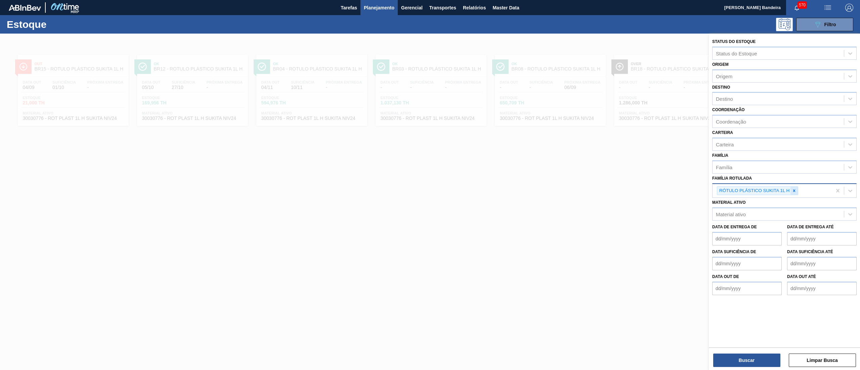
click at [796, 188] on icon at bounding box center [793, 190] width 5 height 5
paste Rotulada "RÓTULO PLÁSTICO SUKITA UVA MISTA 200ML H"
type Rotulada "RÓTULO PLÁSTICO SUKITA UVA MISTA 200ML H"
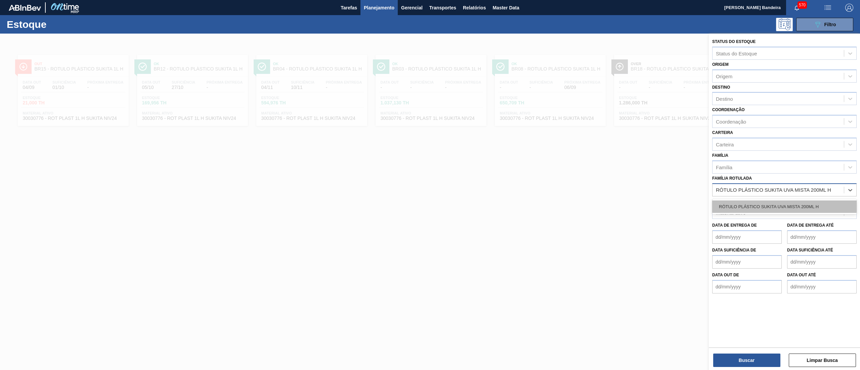
click at [787, 206] on div "RÓTULO PLÁSTICO SUKITA UVA MISTA 200ML H" at bounding box center [784, 206] width 144 height 12
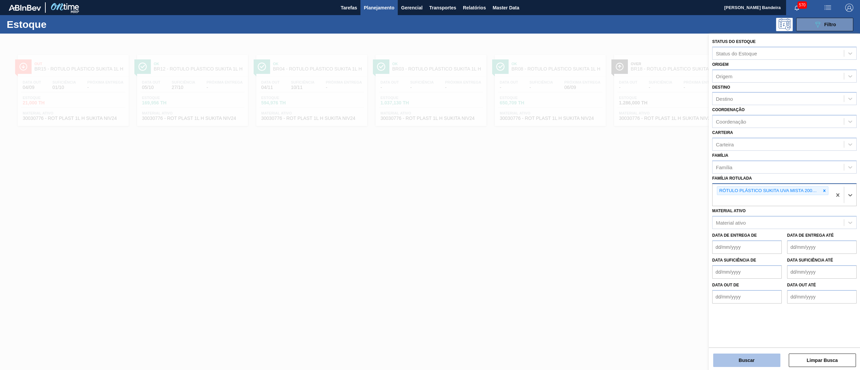
click at [731, 362] on button "Buscar" at bounding box center [746, 360] width 67 height 13
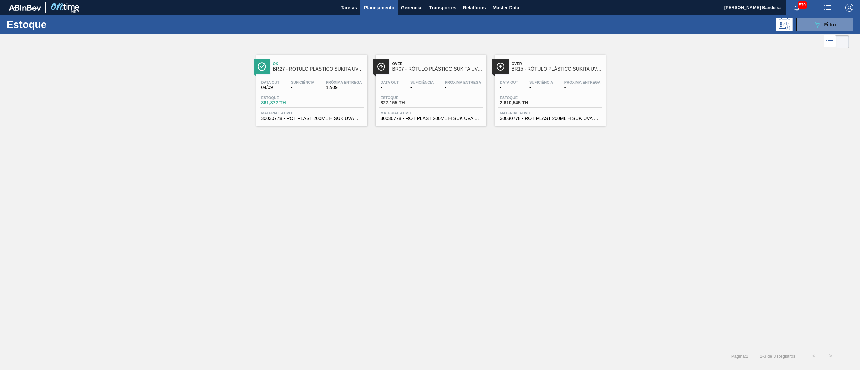
click at [336, 118] on span "30030778 - ROT PLAST 200ML H SUK UVA NIV24" at bounding box center [311, 118] width 101 height 5
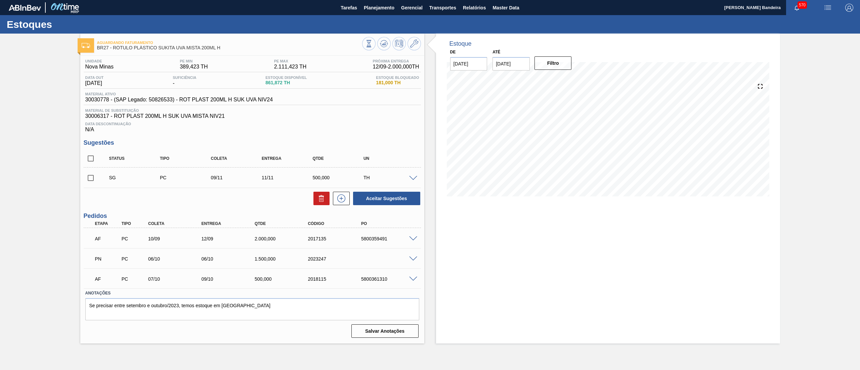
click at [413, 259] on span at bounding box center [413, 259] width 8 height 5
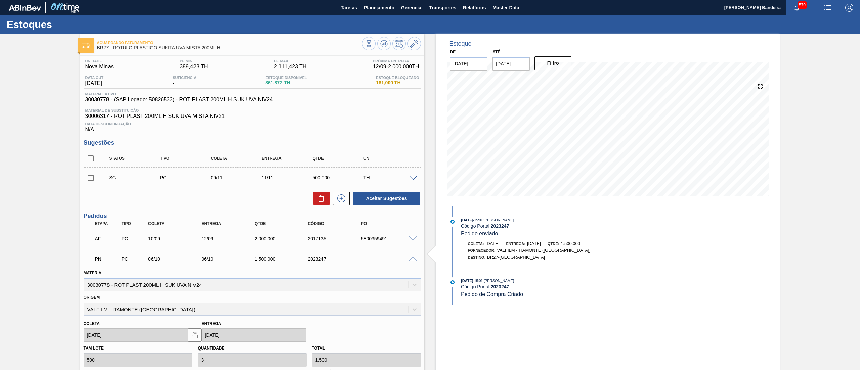
click at [413, 259] on span at bounding box center [413, 259] width 8 height 5
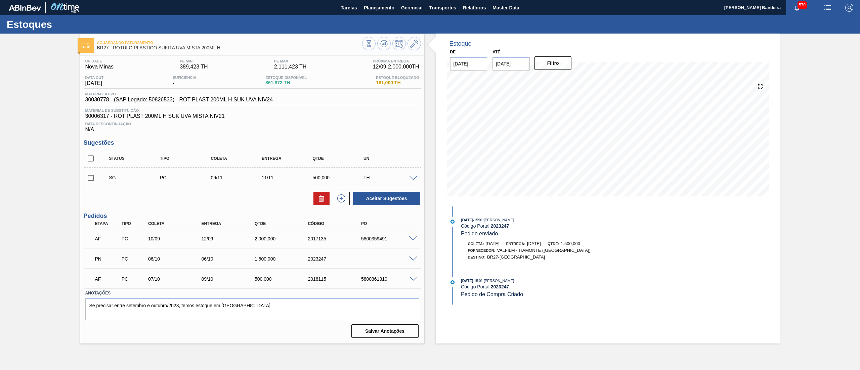
click at [92, 180] on input "checkbox" at bounding box center [91, 178] width 14 height 14
click at [321, 202] on icon at bounding box center [321, 198] width 8 height 8
checkbox input "false"
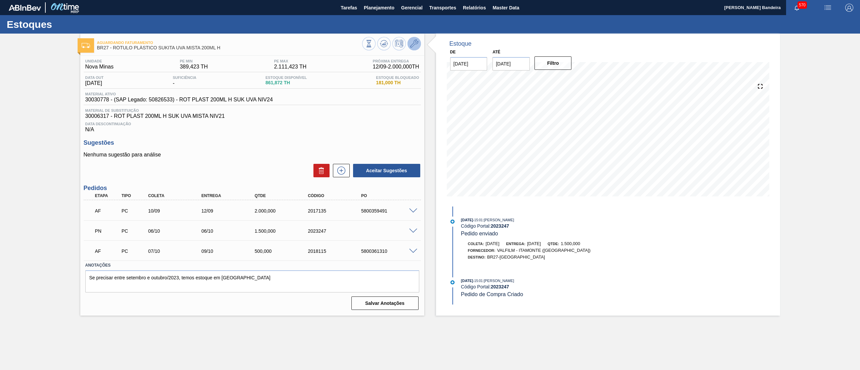
click at [416, 48] on button at bounding box center [413, 43] width 13 height 13
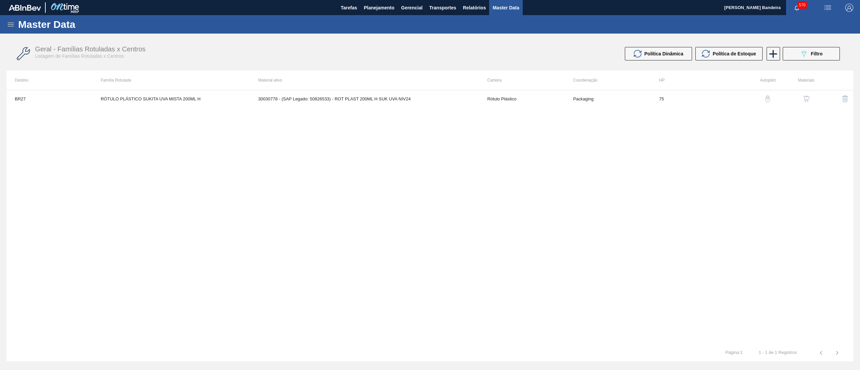
click at [806, 98] on img "button" at bounding box center [806, 98] width 7 height 7
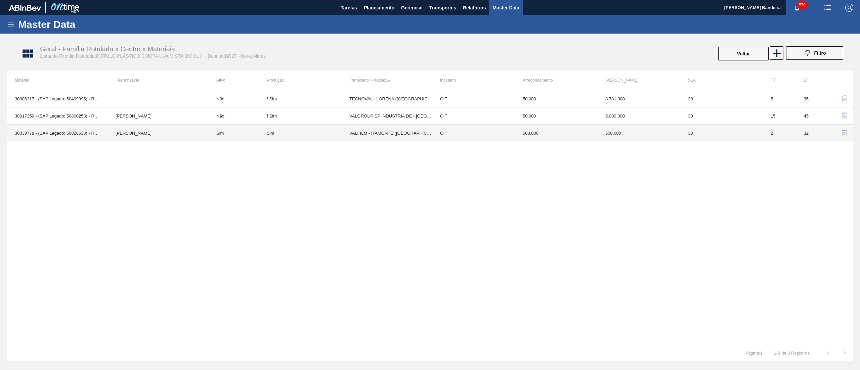
click at [297, 133] on div "Sim" at bounding box center [308, 133] width 83 height 5
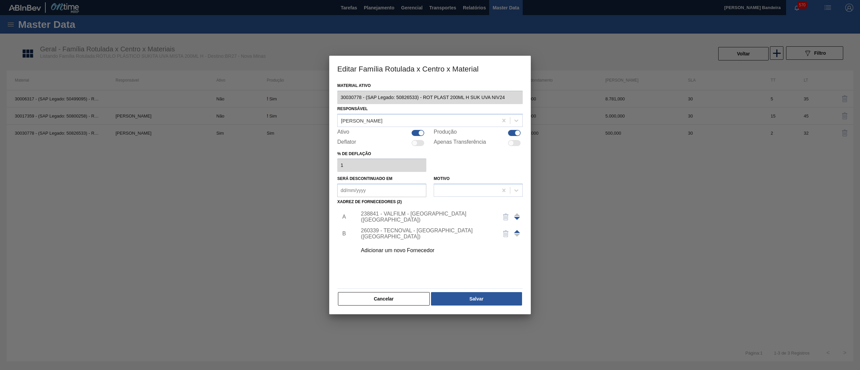
click at [513, 142] on div at bounding box center [511, 143] width 6 height 6
checkbox input "true"
click at [497, 292] on button "Salvar" at bounding box center [476, 298] width 91 height 13
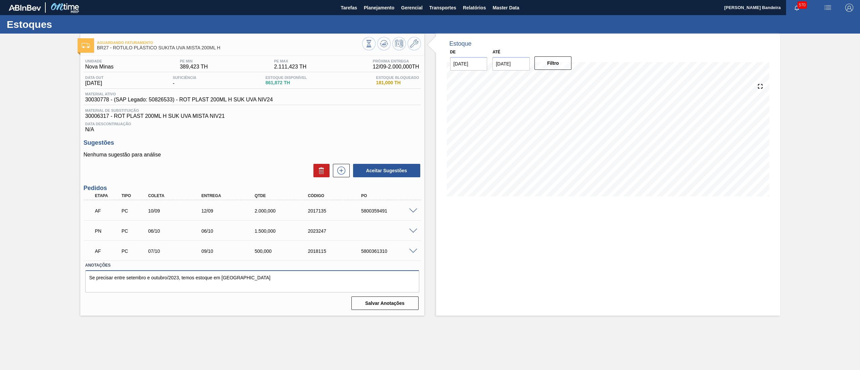
drag, startPoint x: 242, startPoint y: 289, endPoint x: 25, endPoint y: 284, distance: 217.3
click at [25, 284] on div "Aguardando Faturamento BR27 - RÓTULO PLÁSTICO SUKITA UVA MISTA 200ML H Unidade …" at bounding box center [430, 175] width 860 height 282
type textarea "04/09 Transferir de outra filial se necessario - Letícia"
click at [396, 308] on button "Salvar Anotações" at bounding box center [384, 302] width 67 height 13
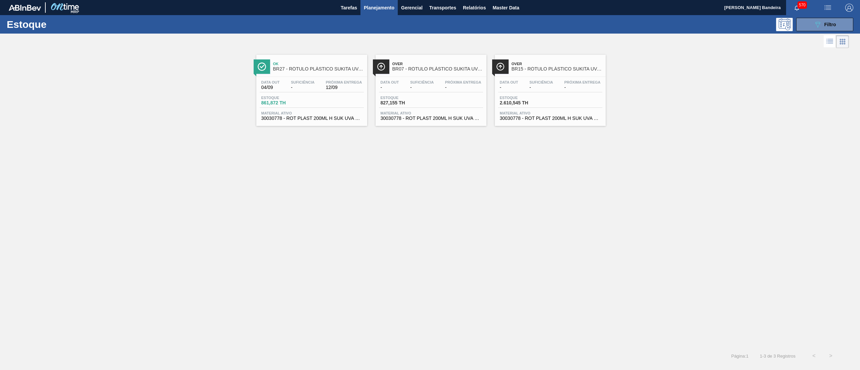
click at [453, 122] on div "Data out - Suficiência - Próxima Entrega - Estoque 827,155 TH Material ativo 30…" at bounding box center [430, 100] width 111 height 46
click at [533, 121] on span "30030778 - ROT PLAST 200ML H SUK UVA NIV24" at bounding box center [550, 118] width 101 height 5
click at [340, 124] on div "Ok BR27 - RÓTULO PLÁSTICO SUKITA UVA MISTA 200ML H Data [DATE] Suficiência - Pr…" at bounding box center [311, 90] width 111 height 71
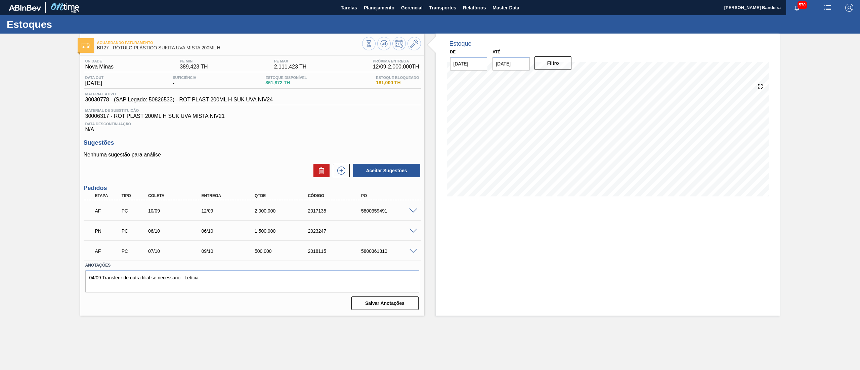
click at [414, 230] on span at bounding box center [413, 231] width 8 height 5
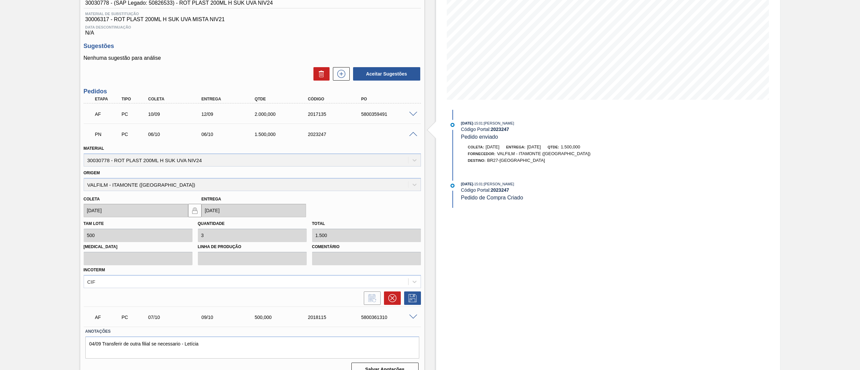
scroll to position [109, 0]
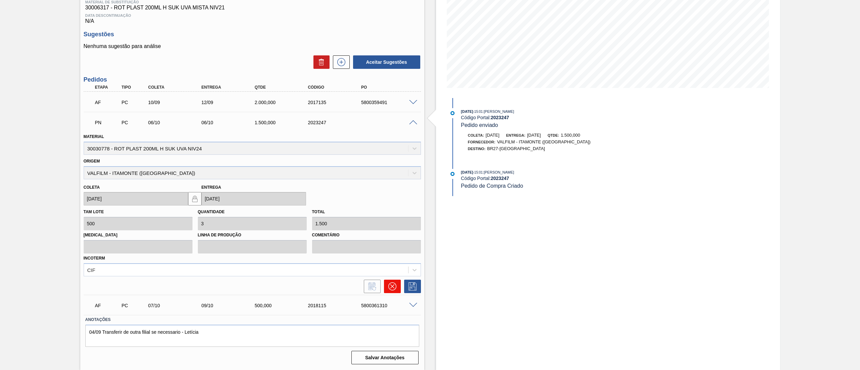
click at [392, 284] on icon at bounding box center [392, 286] width 8 height 8
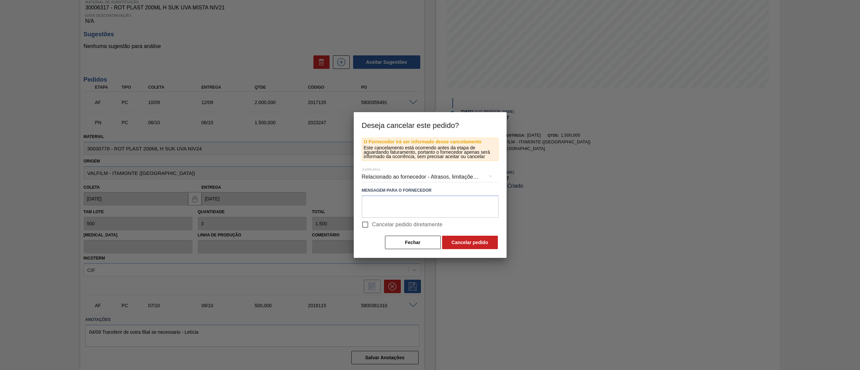
click at [386, 173] on div "Relacionado ao fornecedor - Atrasos, limitações de capacidade, etc." at bounding box center [430, 177] width 137 height 19
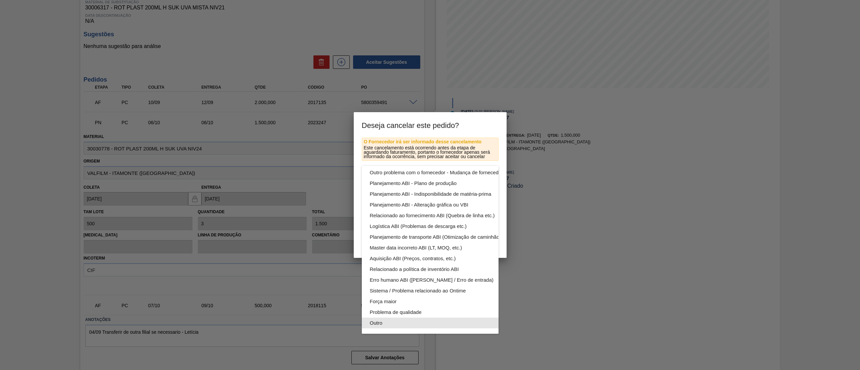
click at [385, 318] on div "Outro" at bounding box center [446, 323] width 152 height 11
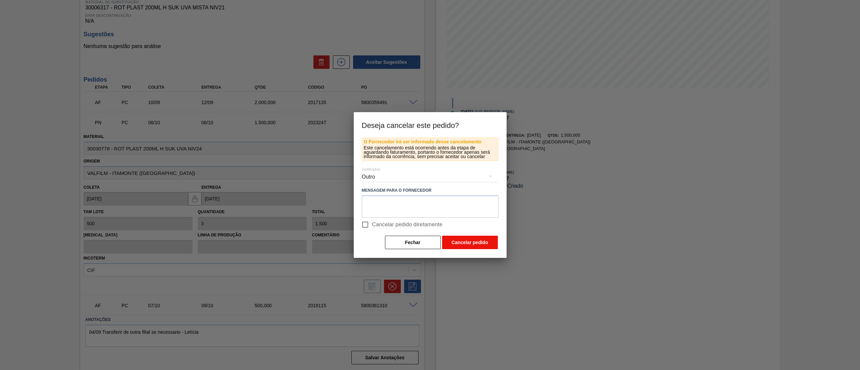
click at [457, 241] on button "Cancelar pedido" at bounding box center [470, 242] width 56 height 13
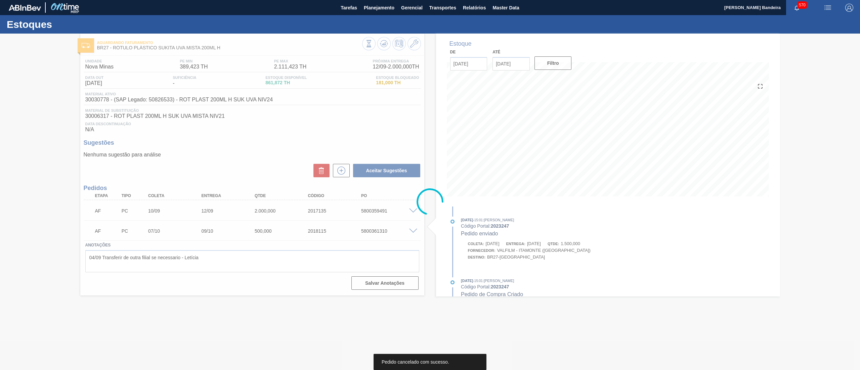
scroll to position [0, 0]
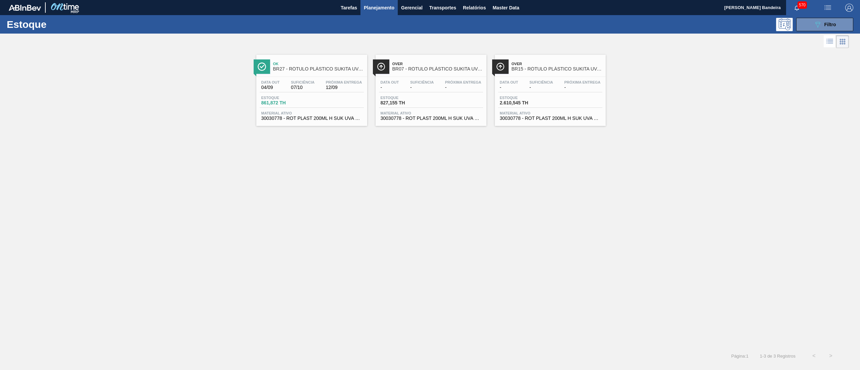
click at [453, 119] on span "30030778 - ROT PLAST 200ML H SUK UVA NIV24" at bounding box center [430, 118] width 101 height 5
click at [812, 25] on button "089F7B8B-B2A5-4AFE-B5C0-19BA573D28AC Filtro" at bounding box center [824, 24] width 57 height 13
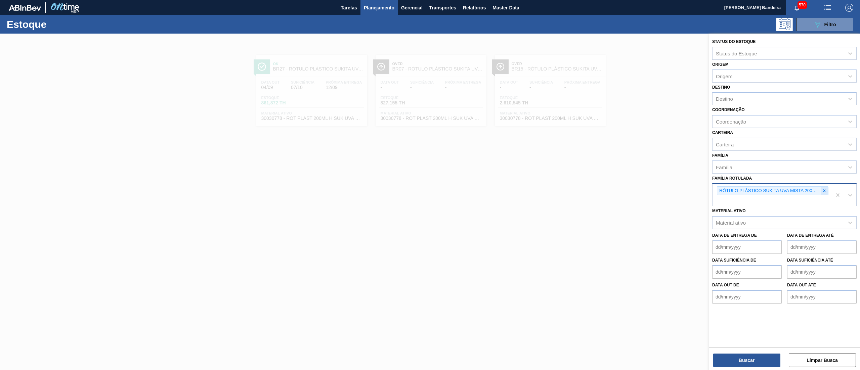
click at [823, 189] on icon at bounding box center [824, 190] width 2 height 2
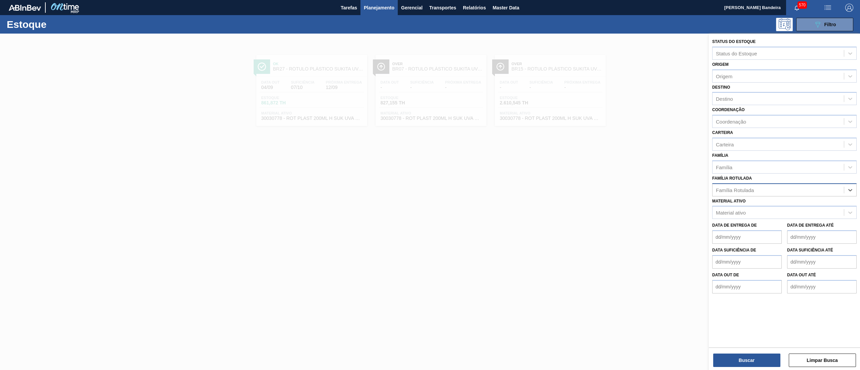
paste Rotulada "RÓTULO PLÁSTICO SUKITA UVA MISTA 2L AH"
type Rotulada "RÓTULO PLÁSTICO SUKITA UVA MISTA 2L AH"
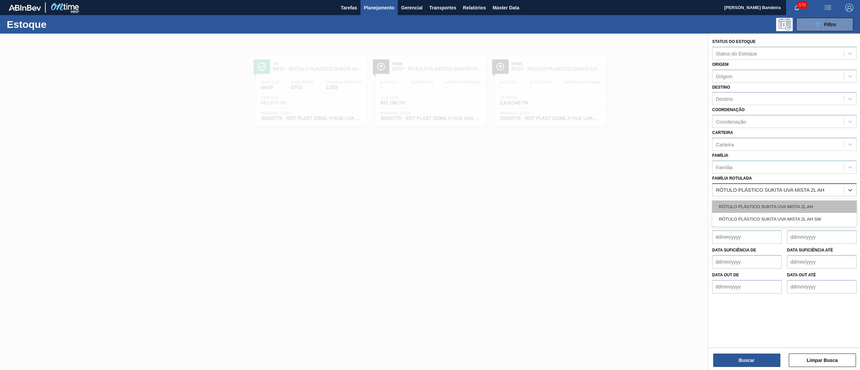
click at [812, 202] on div "RÓTULO PLÁSTICO SUKITA UVA MISTA 2L AH" at bounding box center [784, 206] width 144 height 12
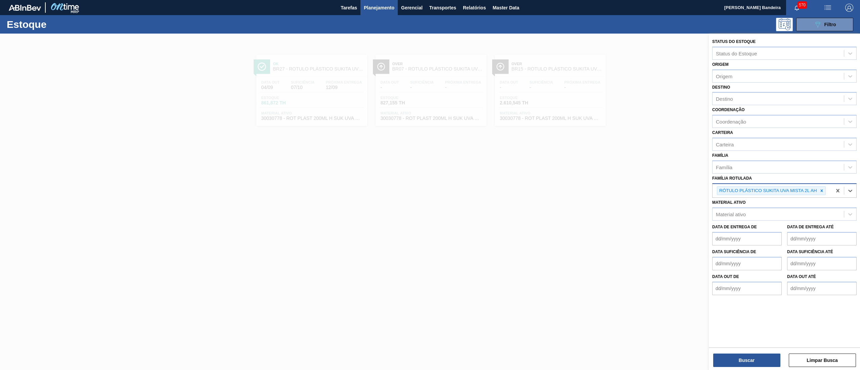
paste Rotulada "RÓTULO PLÁSTICO SUKITA UVA MISTA 2L AH"
type Rotulada "RÓTULO PLÁSTICO SUKITA UVA MISTA 2L AH"
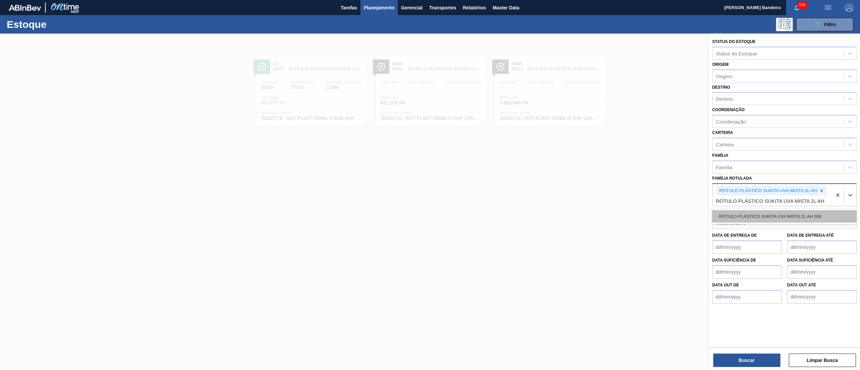
click at [809, 210] on div "RÓTULO PLÁSTICO SUKITA UVA MISTA 2L AH SW" at bounding box center [784, 216] width 144 height 12
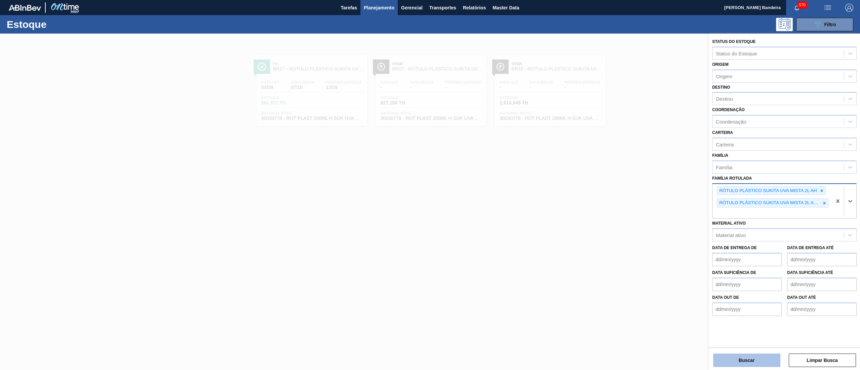
click at [770, 362] on button "Buscar" at bounding box center [746, 360] width 67 height 13
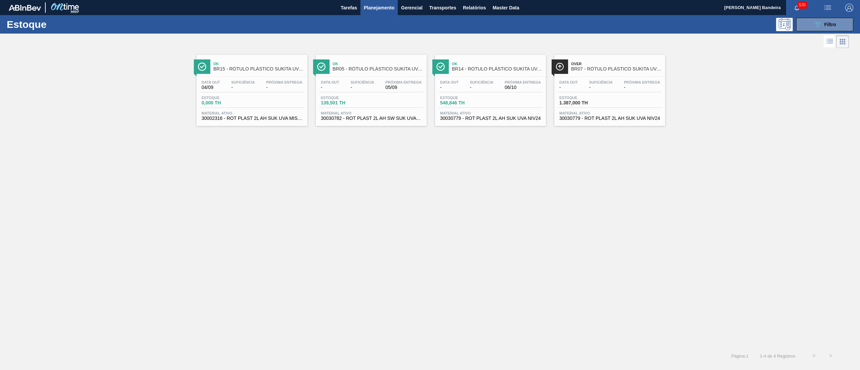
click at [295, 119] on span "30002316 - ROT PLAST 2L AH SUK UVA MISTA NIV21" at bounding box center [251, 118] width 101 height 5
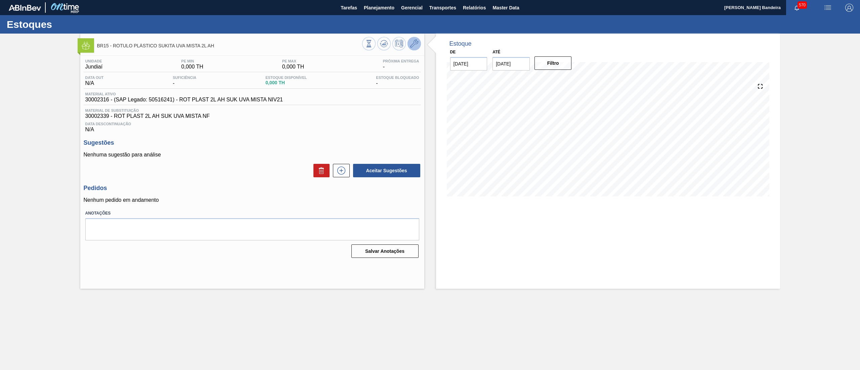
click at [414, 48] on button at bounding box center [413, 43] width 13 height 13
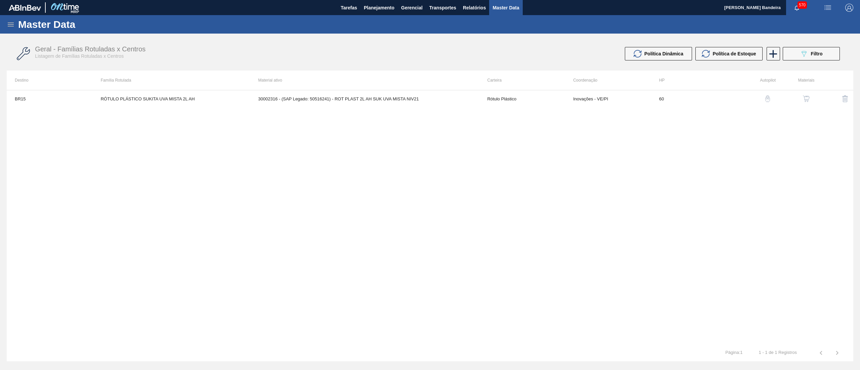
click at [806, 97] on img "button" at bounding box center [806, 98] width 7 height 7
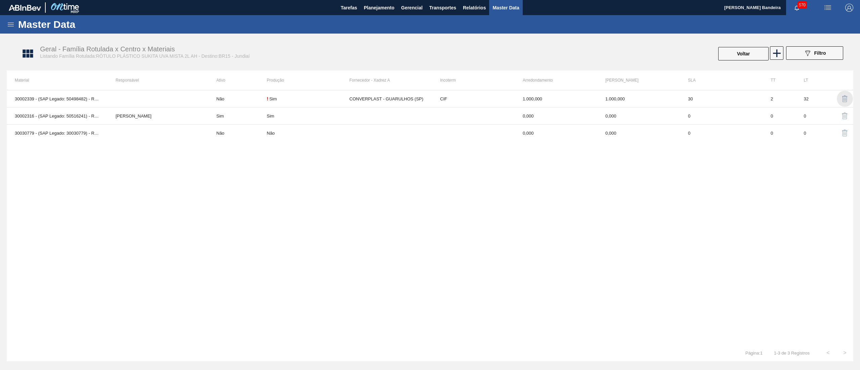
click at [844, 98] on img "button" at bounding box center [844, 99] width 8 height 8
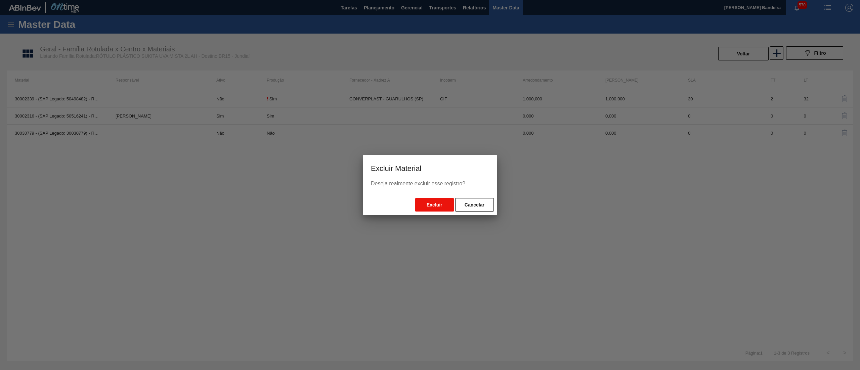
click at [436, 200] on button "Excluir" at bounding box center [434, 204] width 39 height 13
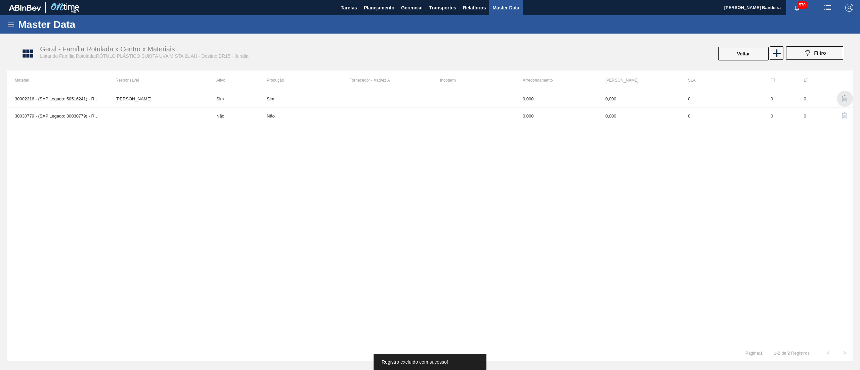
click at [845, 100] on img "button" at bounding box center [844, 99] width 8 height 8
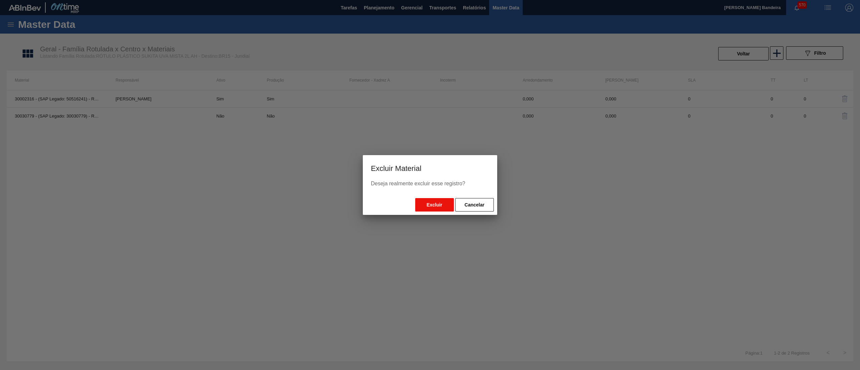
click at [430, 200] on button "Excluir" at bounding box center [434, 204] width 39 height 13
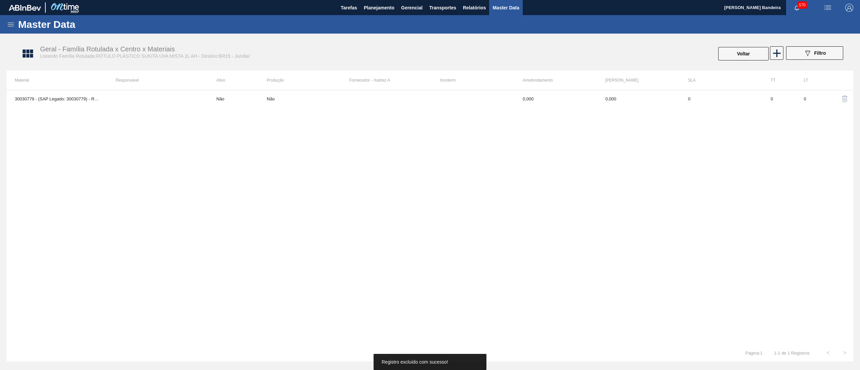
click at [841, 100] on img "button" at bounding box center [844, 99] width 8 height 8
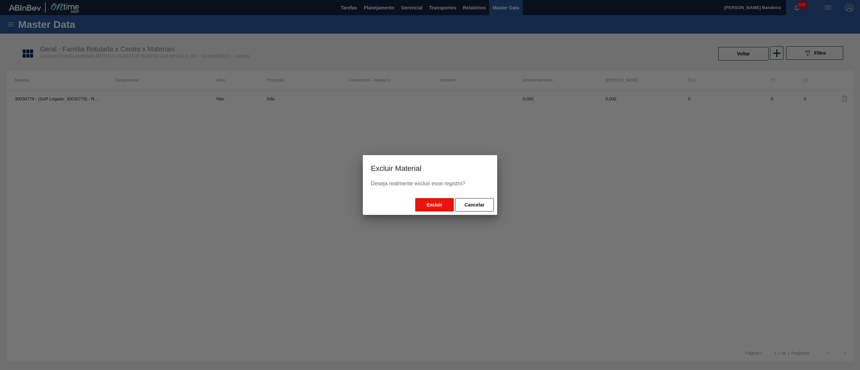
click at [427, 204] on button "Excluir" at bounding box center [434, 204] width 39 height 13
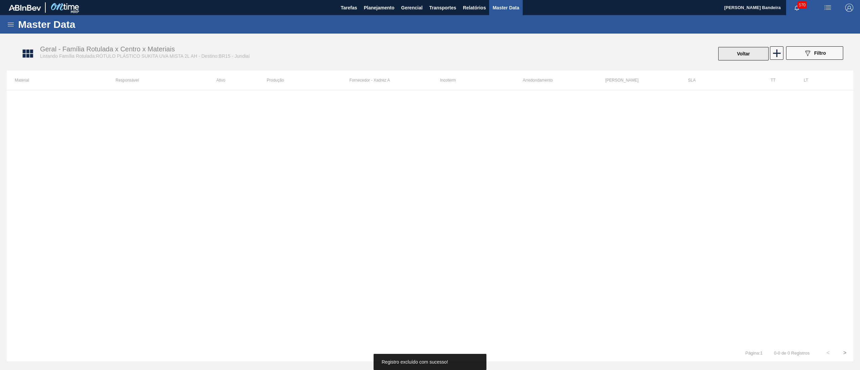
click at [742, 57] on button "Voltar" at bounding box center [743, 53] width 50 height 13
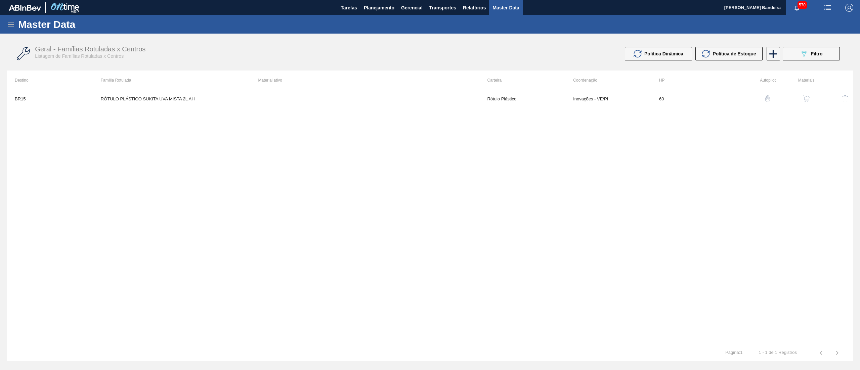
click at [842, 99] on img "button" at bounding box center [845, 99] width 8 height 8
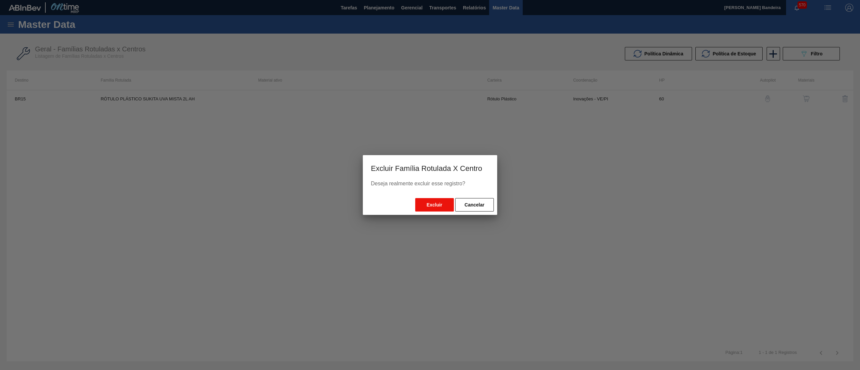
click at [440, 204] on button "Excluir" at bounding box center [434, 204] width 39 height 13
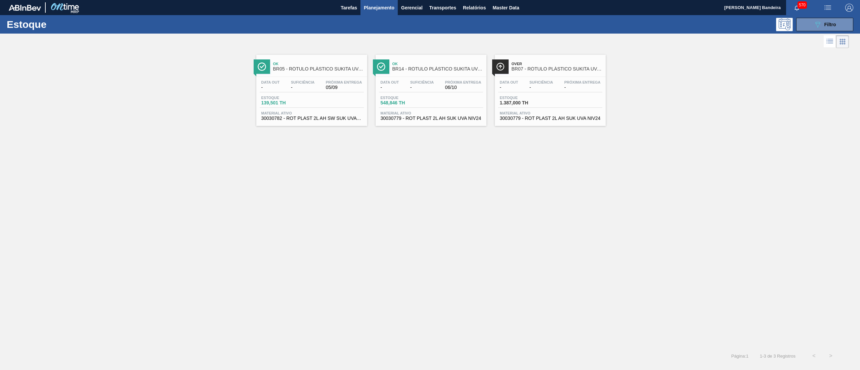
click at [411, 117] on span "30030779 - ROT PLAST 2L AH SUK UVA NIV24" at bounding box center [430, 118] width 101 height 5
click at [534, 120] on span "30030779 - ROT PLAST 2L AH SUK UVA NIV24" at bounding box center [550, 118] width 101 height 5
click at [512, 122] on div "Data out - Suficiência - Próxima Entrega - Estoque 1.387,000 TH Material ativo …" at bounding box center [550, 100] width 111 height 46
click at [409, 121] on span "30030779 - ROT PLAST 2L AH SUK UVA NIV24" at bounding box center [430, 118] width 101 height 5
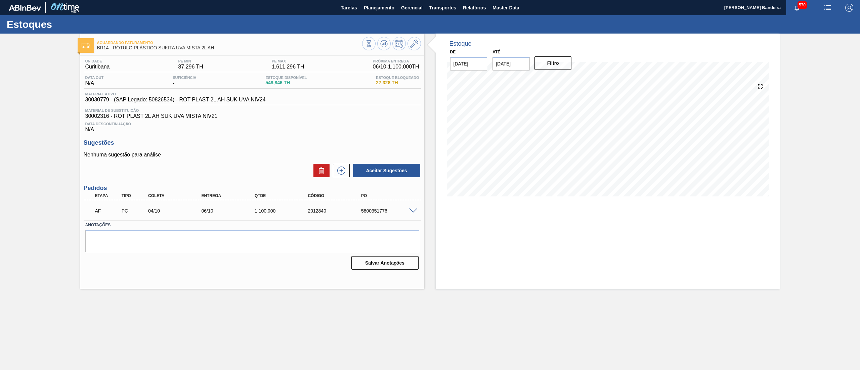
click at [410, 212] on span at bounding box center [413, 211] width 8 height 5
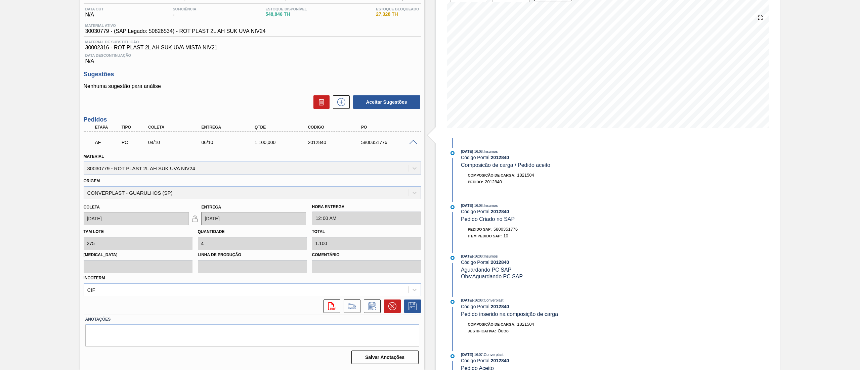
scroll to position [144, 0]
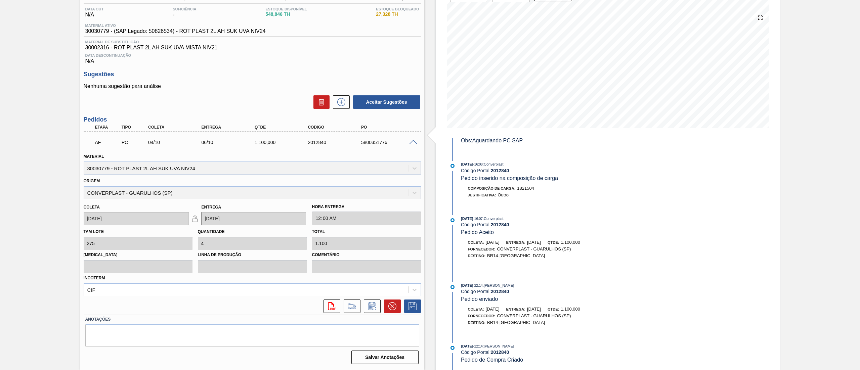
click at [413, 141] on span at bounding box center [413, 142] width 8 height 5
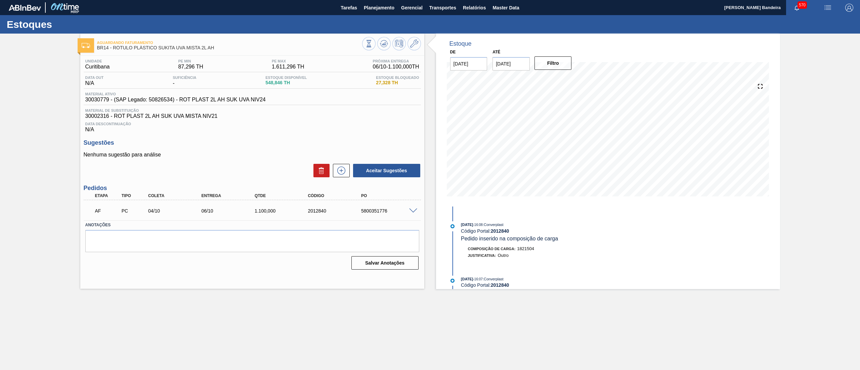
scroll to position [0, 0]
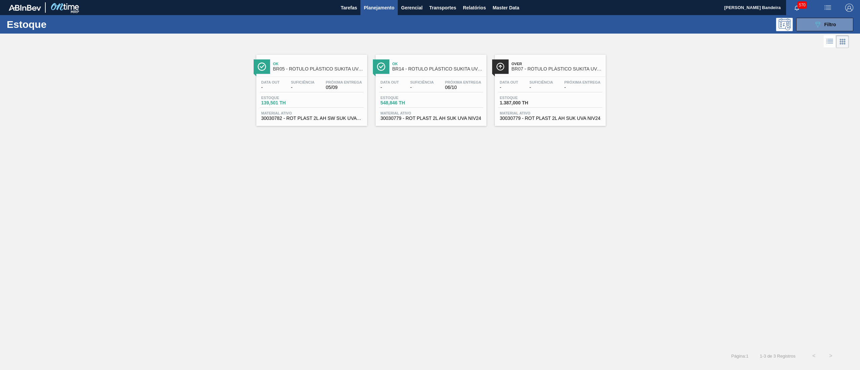
click at [343, 121] on span "30030782 - ROT PLAST 2L AH SW SUK UVA NIV24" at bounding box center [311, 118] width 101 height 5
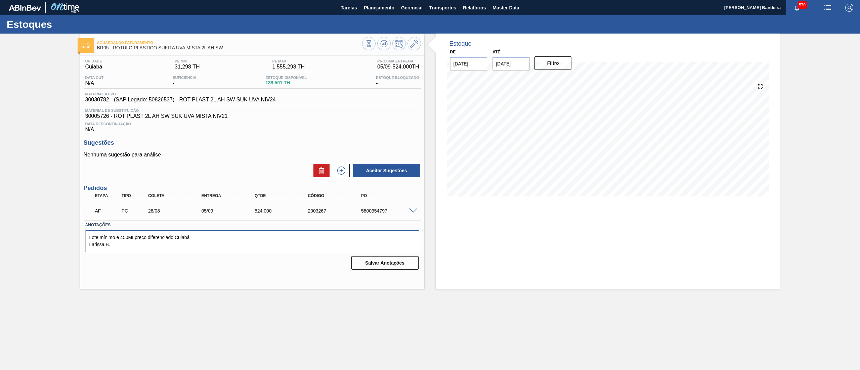
drag, startPoint x: 140, startPoint y: 245, endPoint x: 58, endPoint y: 219, distance: 86.2
click at [58, 219] on div "Aguardando Faturamento BR05 - RÓTULO PLÁSTICO SUKITA UVA MISTA 2L AH SW Unidade…" at bounding box center [430, 161] width 860 height 255
drag, startPoint x: 235, startPoint y: 238, endPoint x: 55, endPoint y: 230, distance: 180.2
click at [55, 230] on div "Aguardando Faturamento BR05 - RÓTULO PLÁSTICO SUKITA UVA MISTA 2L AH SW Unidade…" at bounding box center [430, 161] width 860 height 255
type textarea "04/09 Não subir mais pedidos, transferir se necessario - Leticia"
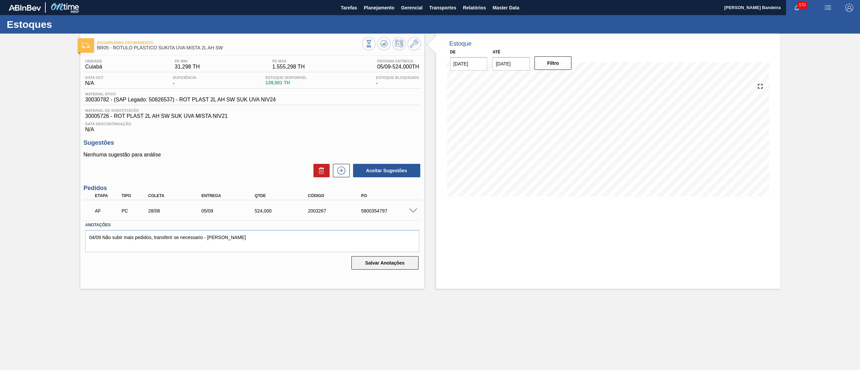
click at [359, 261] on button "Salvar Anotações" at bounding box center [384, 262] width 67 height 13
click at [417, 42] on icon at bounding box center [414, 44] width 8 height 8
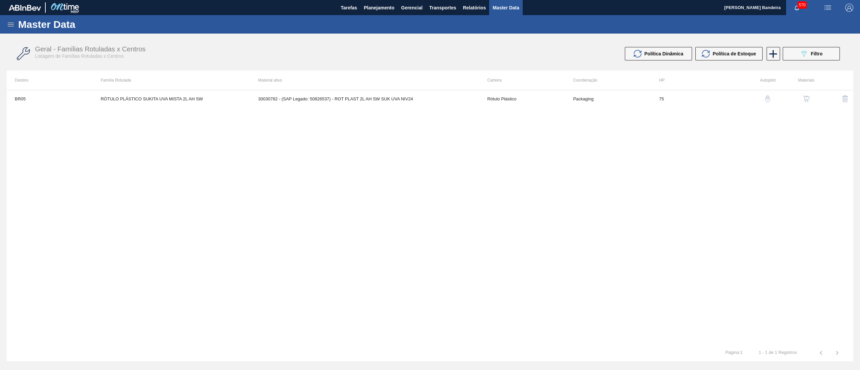
click at [808, 98] on img "button" at bounding box center [806, 98] width 7 height 7
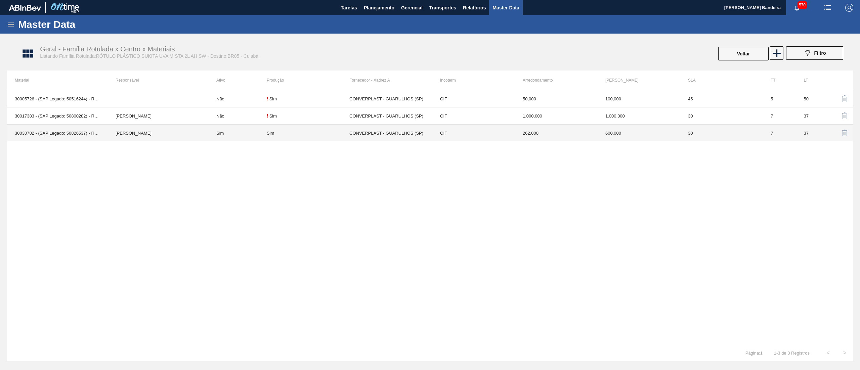
click at [484, 134] on td "CIF" at bounding box center [473, 133] width 83 height 17
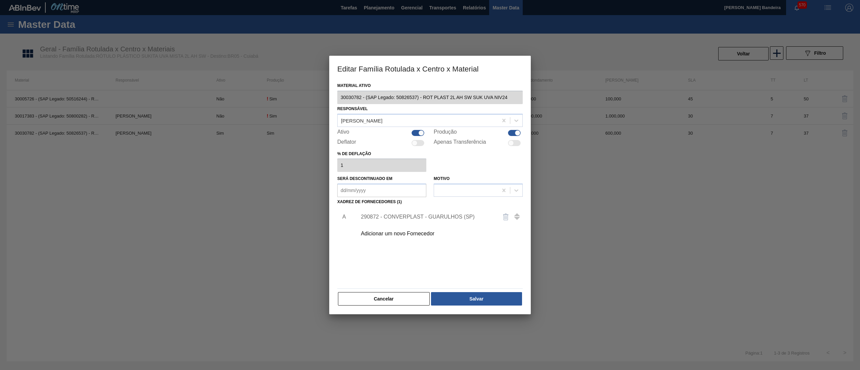
click at [512, 143] on div at bounding box center [511, 143] width 6 height 6
checkbox input "true"
click at [452, 299] on button "Salvar" at bounding box center [476, 298] width 91 height 13
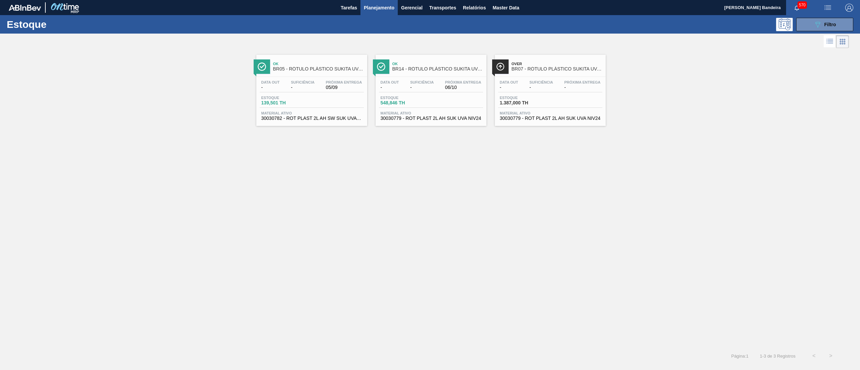
click at [448, 122] on div "Data out - Suficiência - Próxima Entrega 06/10 Estoque 548,846 TH Material ativ…" at bounding box center [430, 100] width 111 height 46
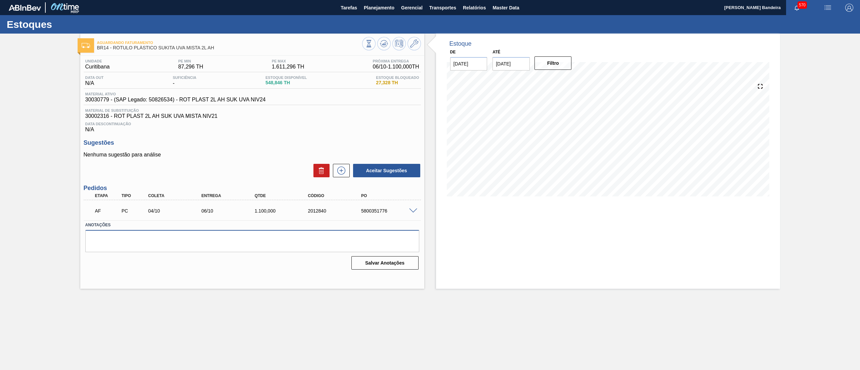
click at [365, 238] on textarea at bounding box center [252, 241] width 334 height 22
paste textarea "04/09 Não subir mais pedidos, transferir se necessario - Leticia"
type textarea "04/09 Não subir mais pedidos, transferir se necessario - Leticia"
click at [373, 269] on button "Salvar Anotações" at bounding box center [384, 262] width 67 height 13
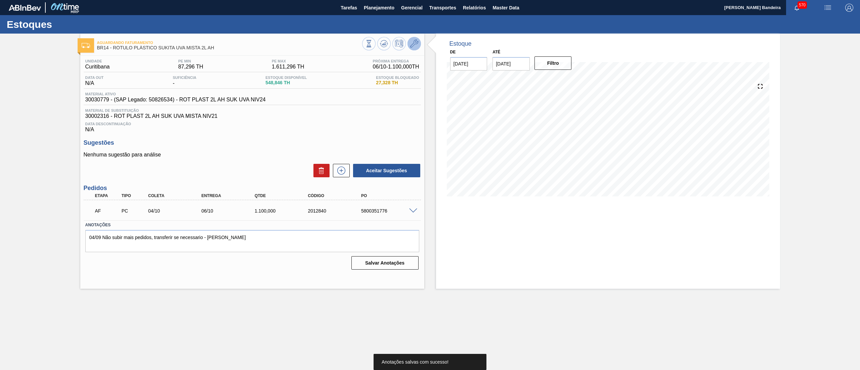
click at [415, 40] on icon at bounding box center [414, 44] width 8 height 8
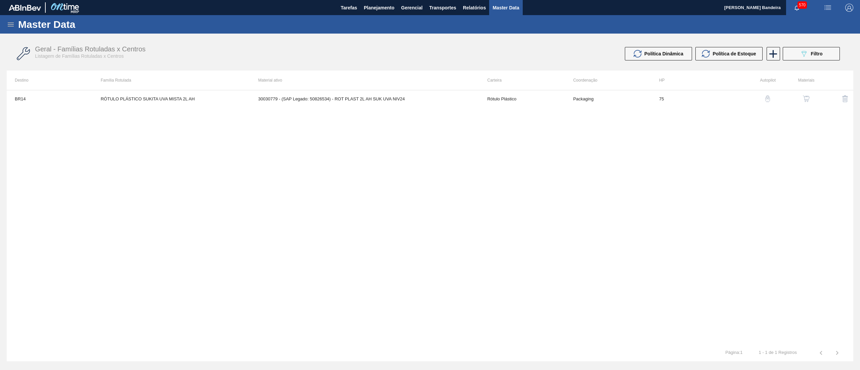
click at [809, 101] on img "button" at bounding box center [806, 98] width 7 height 7
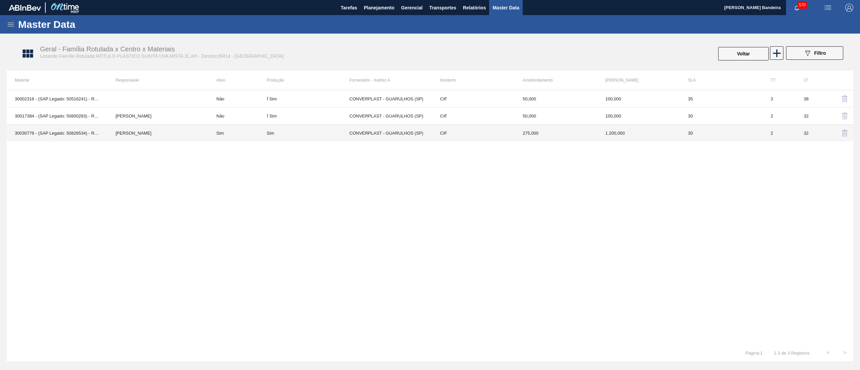
click at [477, 138] on td "CIF" at bounding box center [473, 133] width 83 height 17
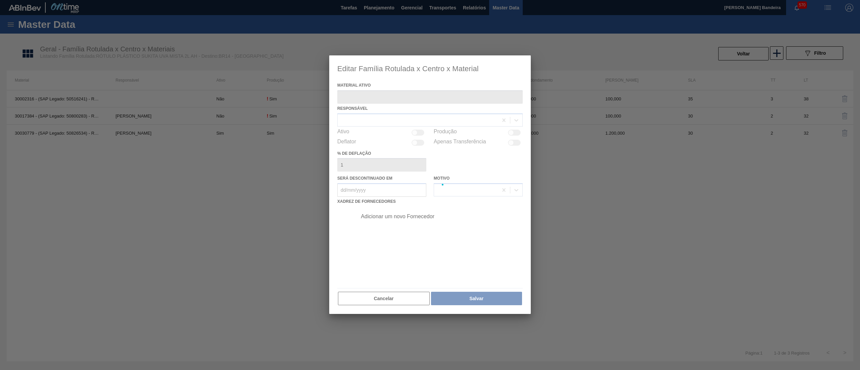
type ativo "30030779 - (SAP Legado: 50826534) - ROT PLAST 2L AH SUK UVA NIV24"
checkbox input "true"
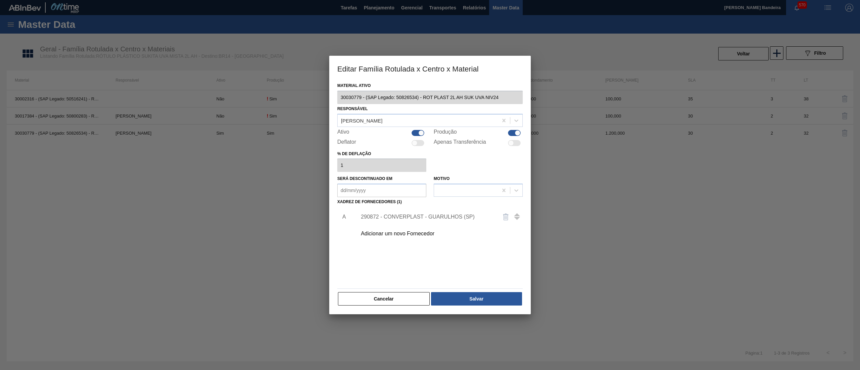
click at [516, 141] on div at bounding box center [514, 143] width 13 height 6
checkbox input "true"
click at [491, 295] on button "Salvar" at bounding box center [476, 298] width 91 height 13
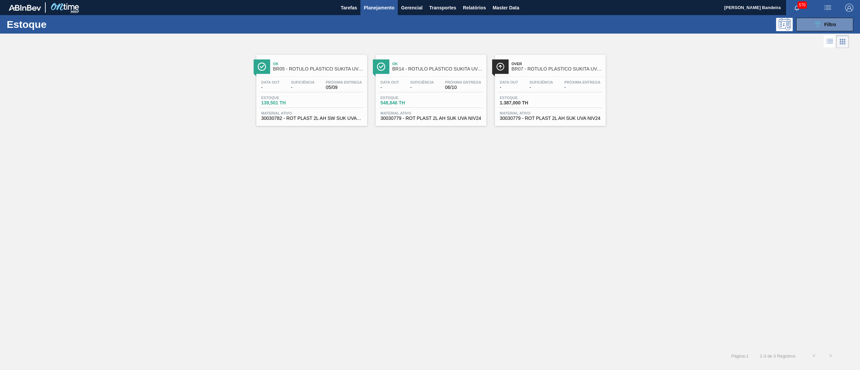
click at [527, 122] on div "Data out - Suficiência - Próxima Entrega - Estoque 1.387,000 TH Material ativo …" at bounding box center [550, 100] width 111 height 46
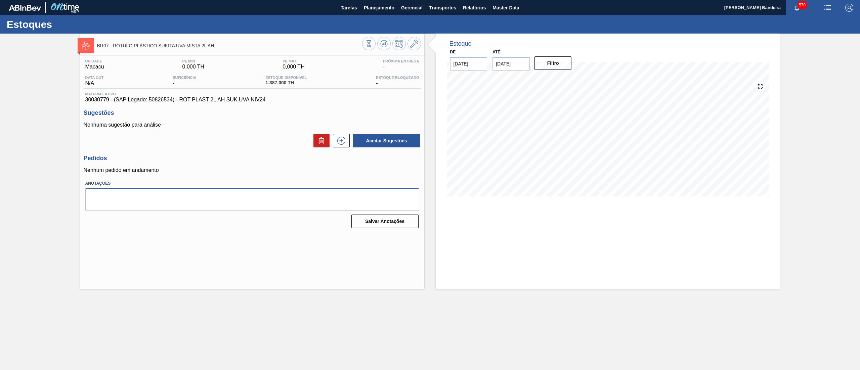
click at [328, 197] on textarea at bounding box center [252, 199] width 334 height 22
paste textarea "04/09 Não subir mais pedidos, transferir se necessario - Leticia"
type textarea "04/09 Não subir mais pedidos, transferir se necessario - Leticia"
click at [405, 224] on button "Salvar Anotações" at bounding box center [384, 221] width 67 height 13
click at [411, 46] on icon at bounding box center [414, 44] width 8 height 8
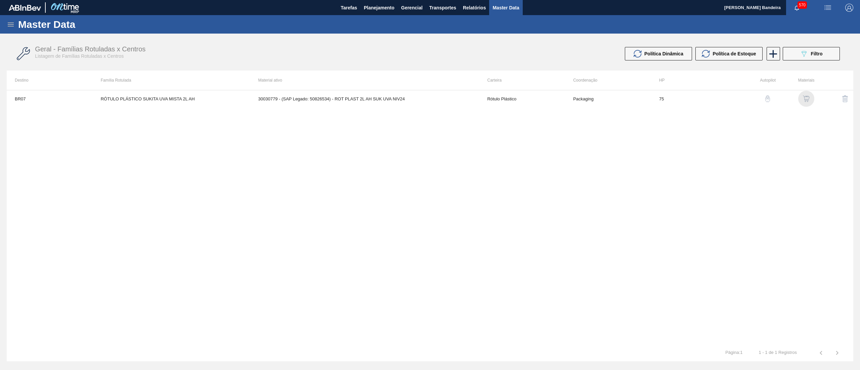
click at [808, 98] on img "button" at bounding box center [806, 98] width 7 height 7
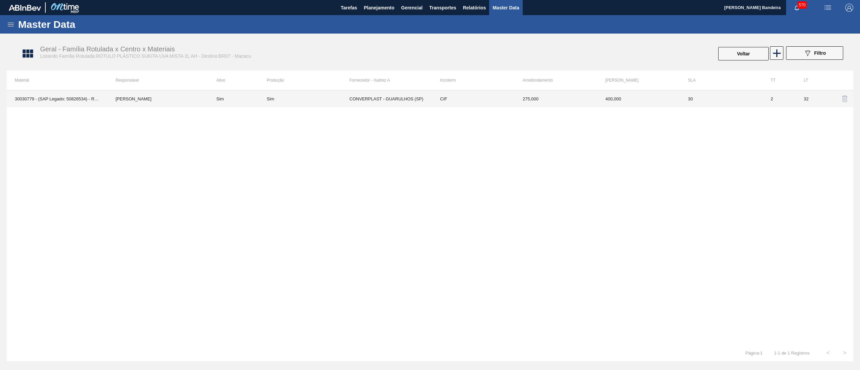
click at [480, 101] on td "CIF" at bounding box center [473, 98] width 83 height 17
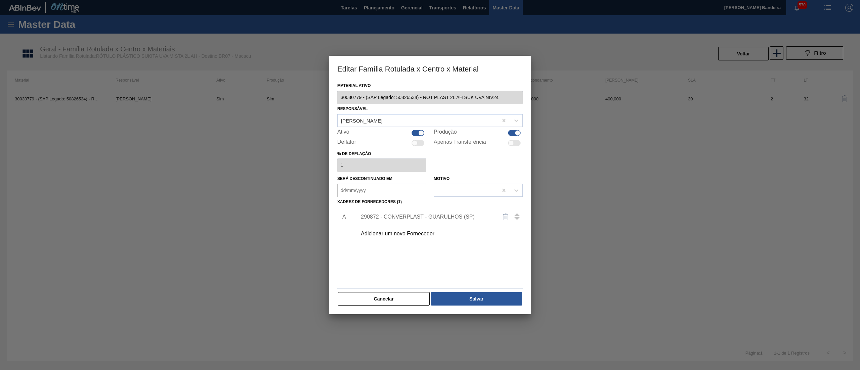
click at [509, 143] on div at bounding box center [511, 143] width 6 height 6
checkbox input "true"
click at [487, 294] on button "Salvar" at bounding box center [476, 298] width 91 height 13
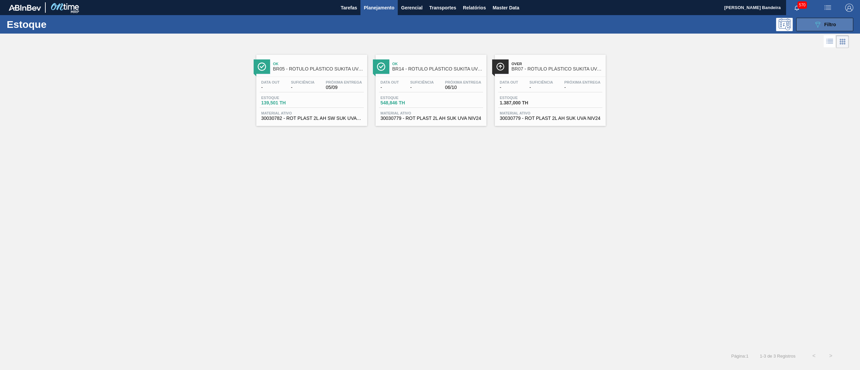
click at [811, 19] on button "089F7B8B-B2A5-4AFE-B5C0-19BA573D28AC Filtro" at bounding box center [824, 24] width 57 height 13
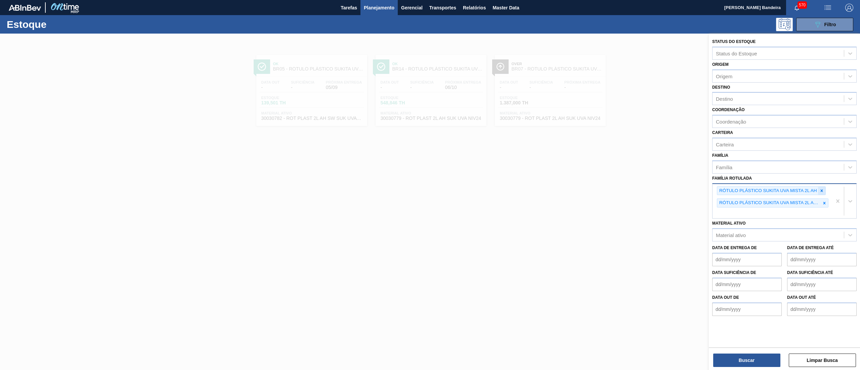
click at [819, 189] on icon at bounding box center [821, 190] width 5 height 5
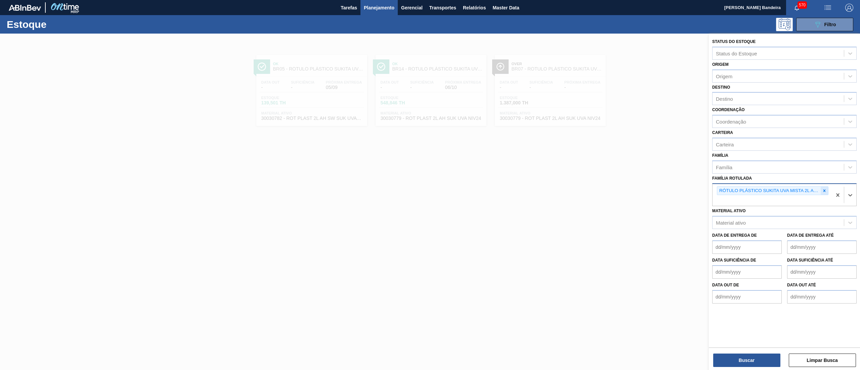
click at [822, 189] on icon at bounding box center [824, 190] width 5 height 5
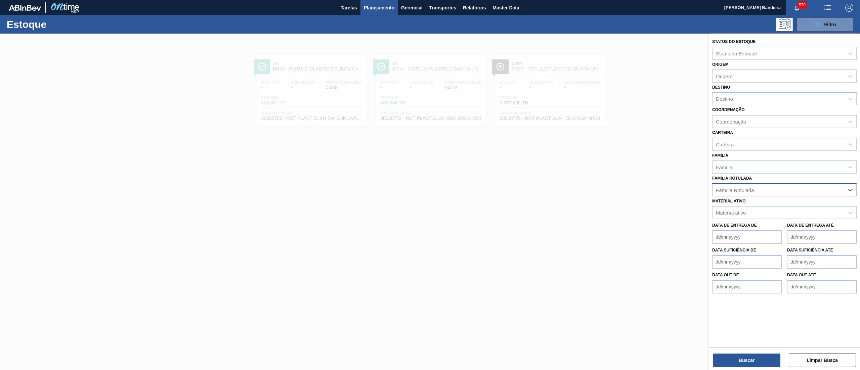
paste Rotulada "RÓTULO PLÁSTICO SUKITA UVA MISTA 2L H"
type Rotulada "RÓTULO PLÁSTICO SUKITA UVA MISTA 2L H"
click at [811, 200] on div "RÓTULO PLÁSTICO SUKITA UVA MISTA 2L H" at bounding box center [784, 206] width 144 height 12
click at [740, 367] on div "Status do Estoque Status do Estoque Origem Origem Destino Destino Coordenação C…" at bounding box center [784, 203] width 151 height 338
click at [727, 357] on button "Buscar" at bounding box center [746, 360] width 67 height 13
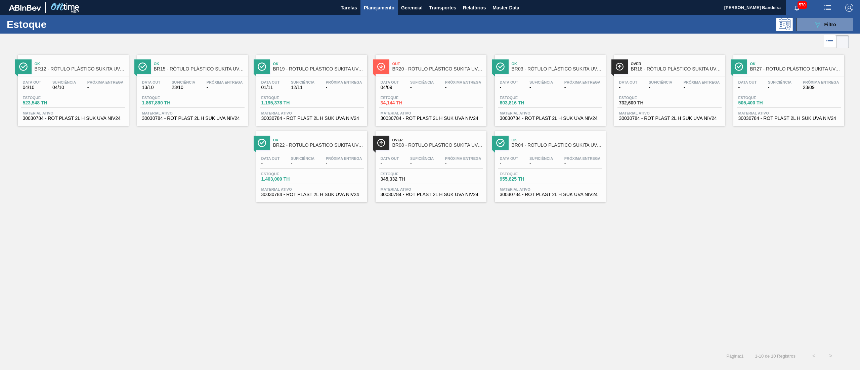
click at [423, 118] on span "30030784 - ROT PLAST 2L H SUK UVA NIV24" at bounding box center [430, 118] width 101 height 5
click at [672, 117] on span "30030784 - ROT PLAST 2L H SUK UVA NIV24" at bounding box center [669, 118] width 101 height 5
click at [206, 118] on span "30030784 - ROT PLAST 2L H SUK UVA NIV24" at bounding box center [192, 118] width 101 height 5
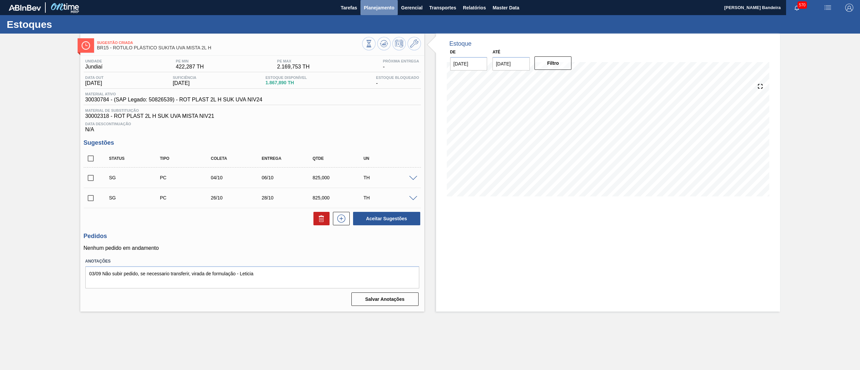
click at [392, 7] on span "Planejamento" at bounding box center [379, 8] width 31 height 8
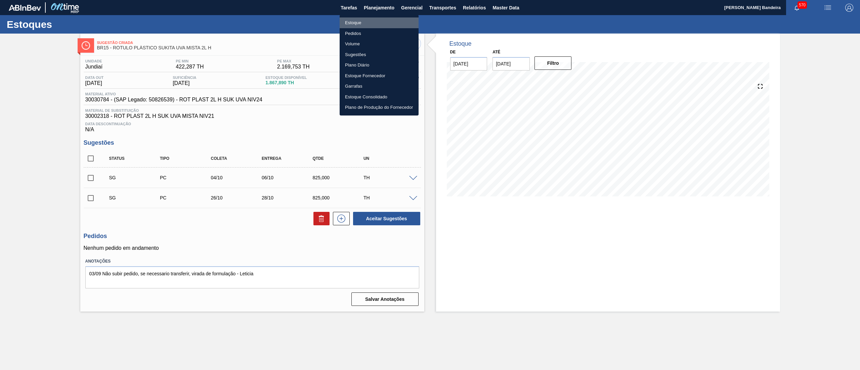
click at [373, 24] on li "Estoque" at bounding box center [378, 22] width 79 height 11
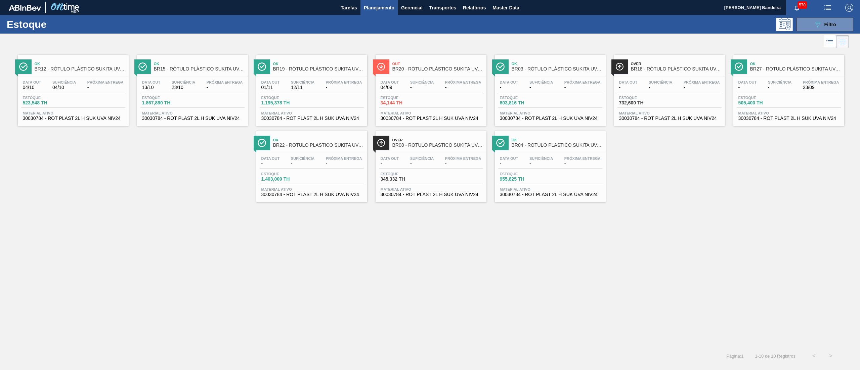
click at [796, 103] on div "Estoque 505,400 TH" at bounding box center [788, 102] width 104 height 12
click at [554, 189] on span "Material ativo" at bounding box center [550, 189] width 101 height 4
click at [430, 195] on span "30030784 - ROT PLAST 2L H SUK UVA NIV24" at bounding box center [430, 194] width 101 height 5
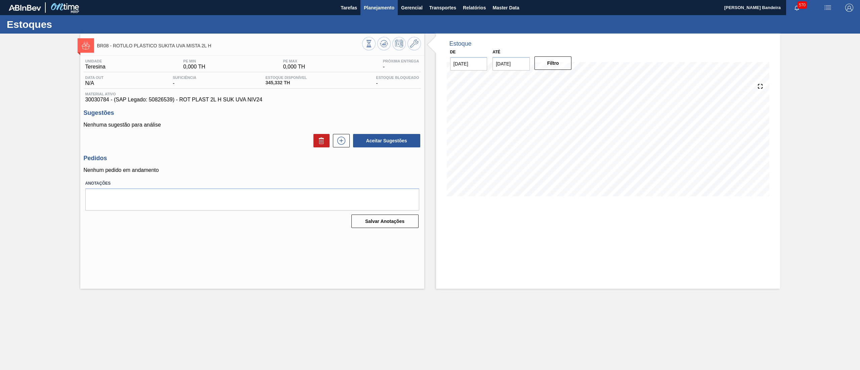
click at [381, 9] on span "Planejamento" at bounding box center [379, 8] width 31 height 8
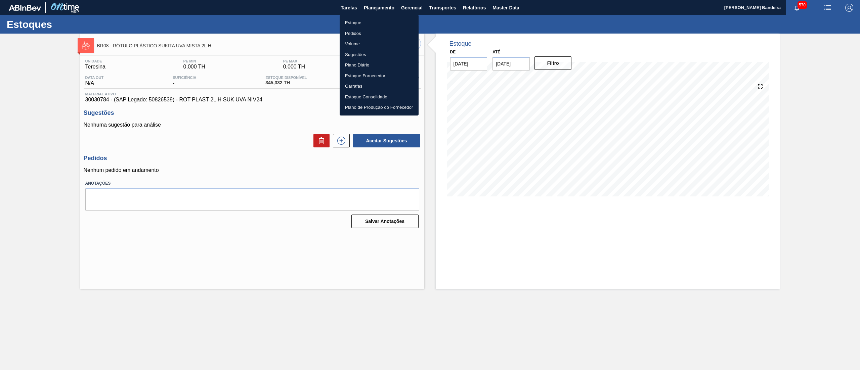
click at [380, 18] on li "Estoque" at bounding box center [378, 22] width 79 height 11
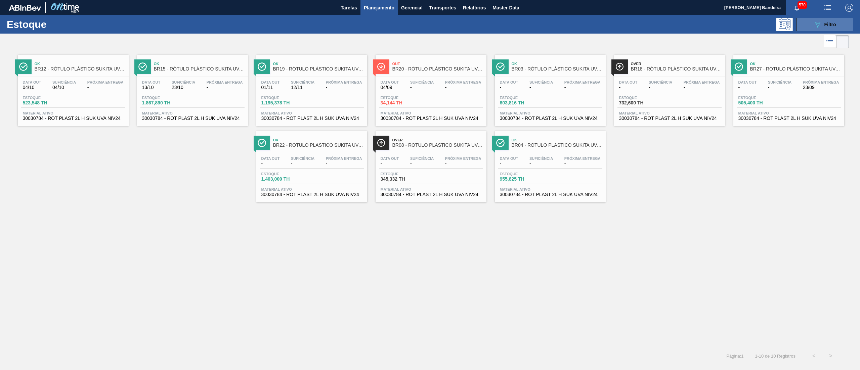
click at [816, 24] on icon "089F7B8B-B2A5-4AFE-B5C0-19BA573D28AC" at bounding box center [817, 24] width 8 height 8
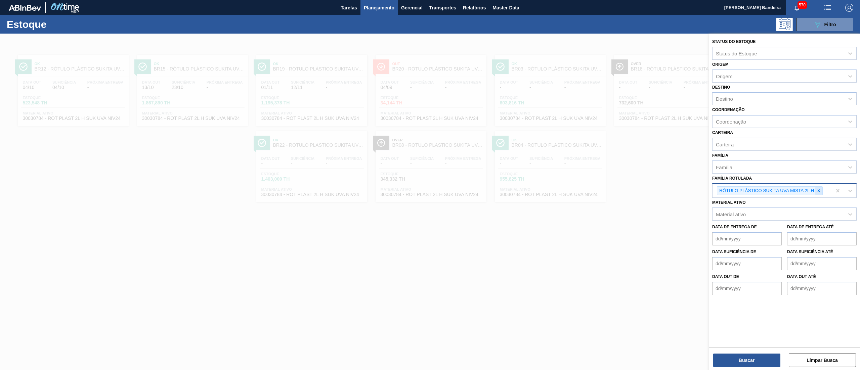
click at [816, 188] on icon at bounding box center [818, 190] width 5 height 5
paste Rotulada "SUCO UVA PRESERVADO 255KG"
type Rotulada "SUCO UVA PRESERVADO 255KG"
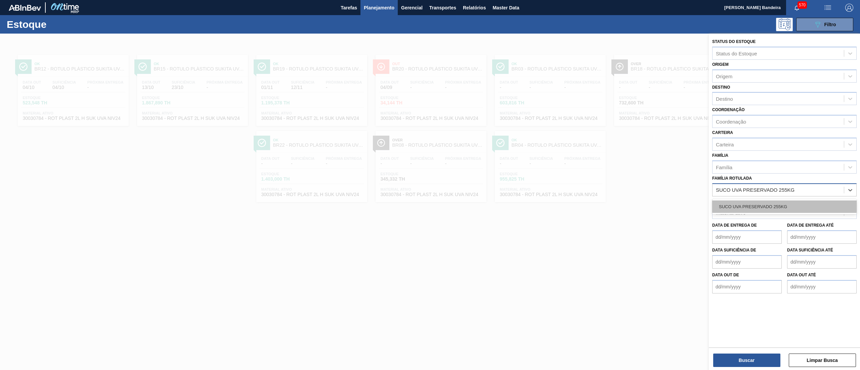
click at [784, 207] on div "SUCO UVA PRESERVADO 255KG" at bounding box center [784, 206] width 144 height 12
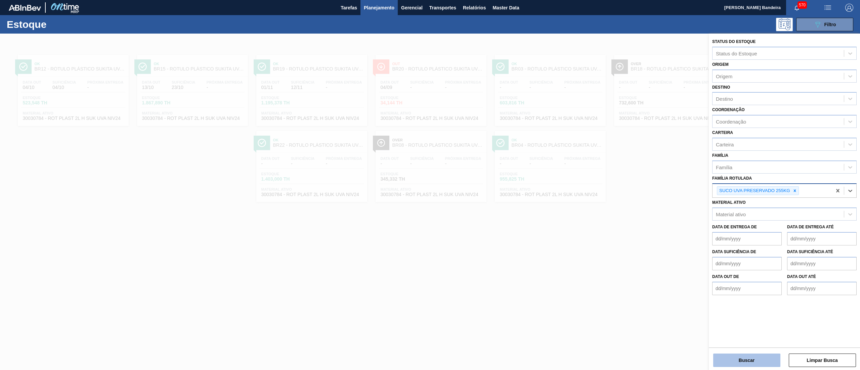
click at [744, 357] on button "Buscar" at bounding box center [746, 360] width 67 height 13
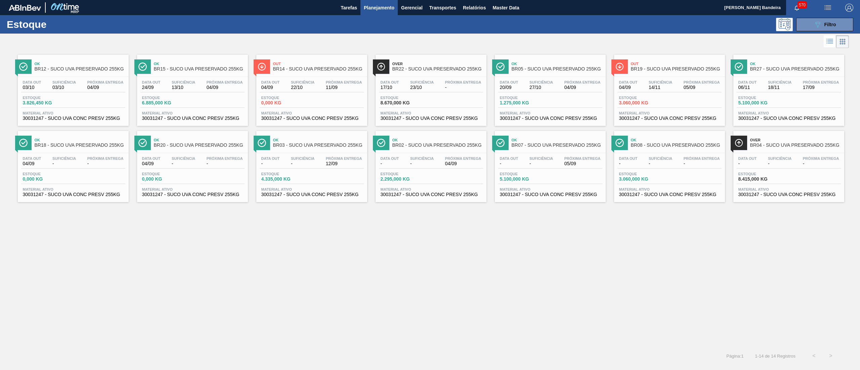
click at [115, 117] on span "30031247 - SUCO UVA CONC PRESV 255KG" at bounding box center [73, 118] width 101 height 5
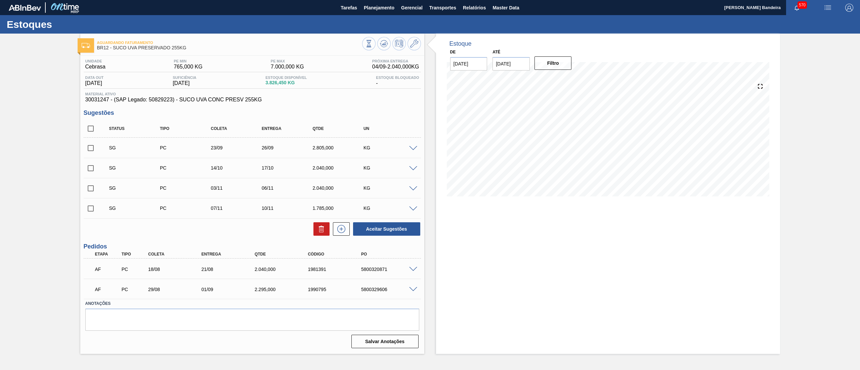
click at [89, 127] on input "checkbox" at bounding box center [91, 129] width 14 height 14
checkbox input "true"
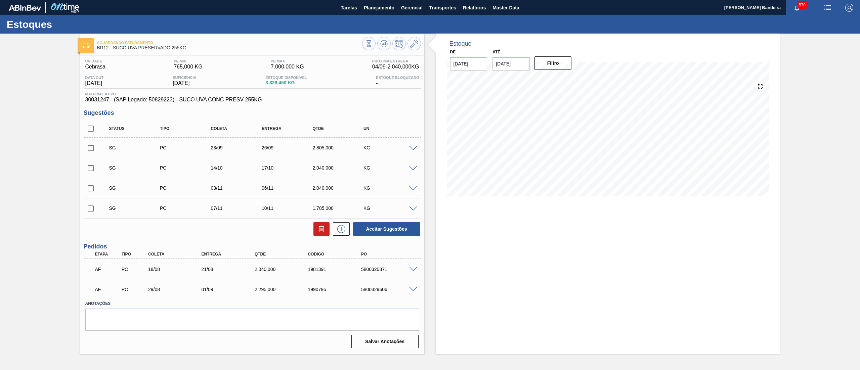
checkbox input "true"
click at [322, 232] on icon at bounding box center [321, 229] width 4 height 5
checkbox input "false"
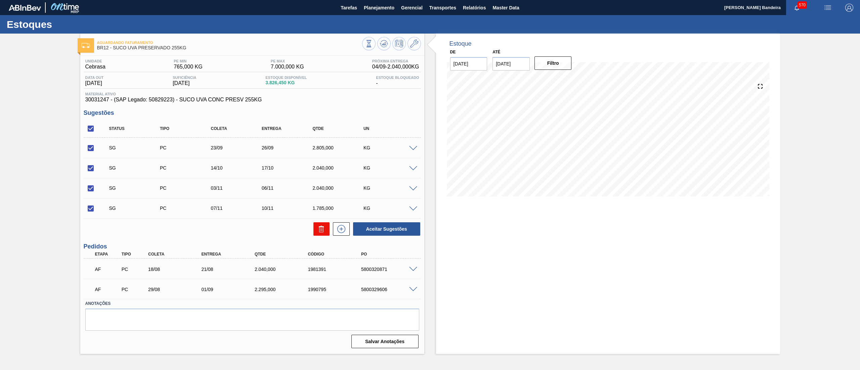
checkbox input "false"
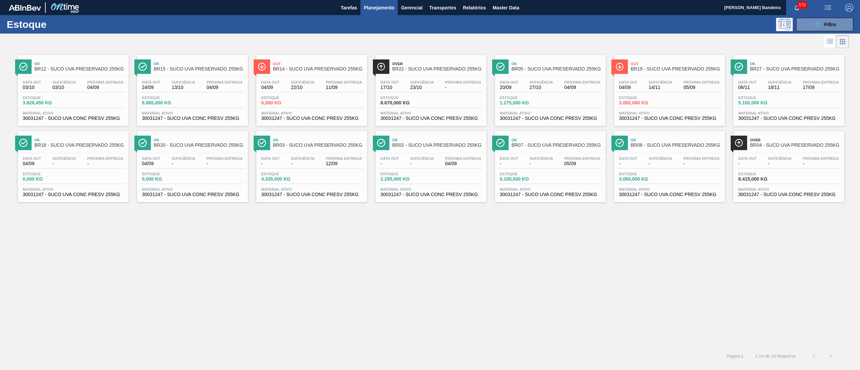
click at [167, 119] on span "30031247 - SUCO UVA CONC PRESV 255KG" at bounding box center [192, 118] width 101 height 5
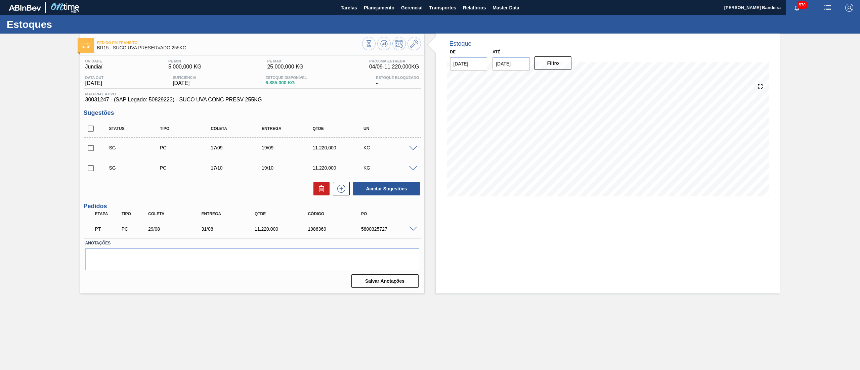
click at [90, 123] on input "checkbox" at bounding box center [91, 129] width 14 height 14
checkbox input "true"
click at [313, 184] on button at bounding box center [321, 188] width 16 height 13
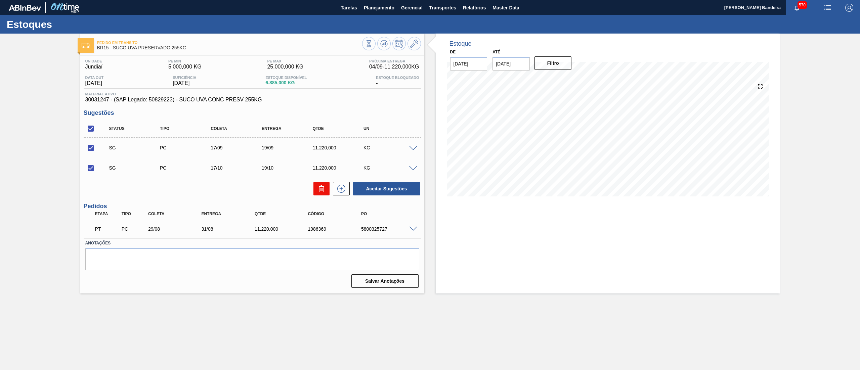
checkbox input "false"
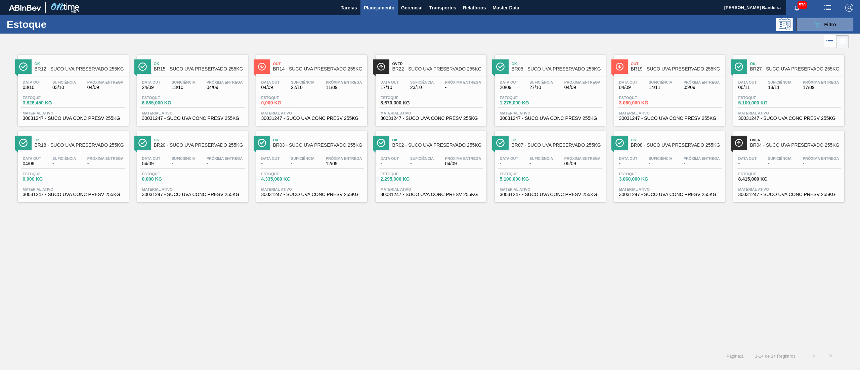
click at [325, 119] on span "30031247 - SUCO UVA CONC PRESV 255KG" at bounding box center [311, 118] width 101 height 5
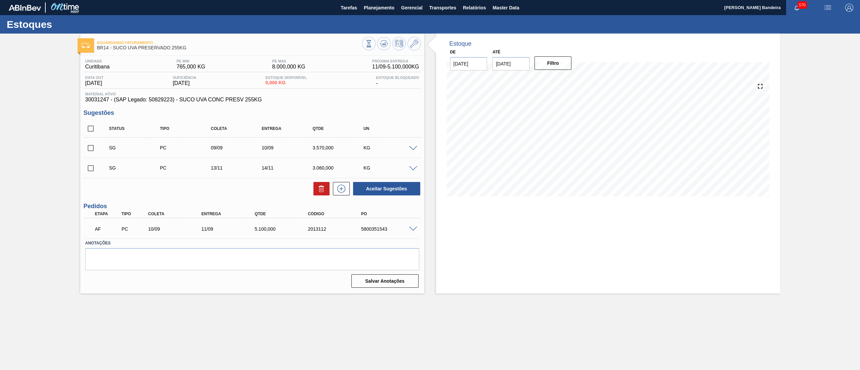
click at [83, 128] on div "Unidade Curitibana PE MIN 765,000 KG PE MAX 8.000,000 KG Próxima Entrega 11/09 …" at bounding box center [252, 173] width 344 height 234
click at [88, 127] on input "checkbox" at bounding box center [91, 129] width 14 height 14
checkbox input "true"
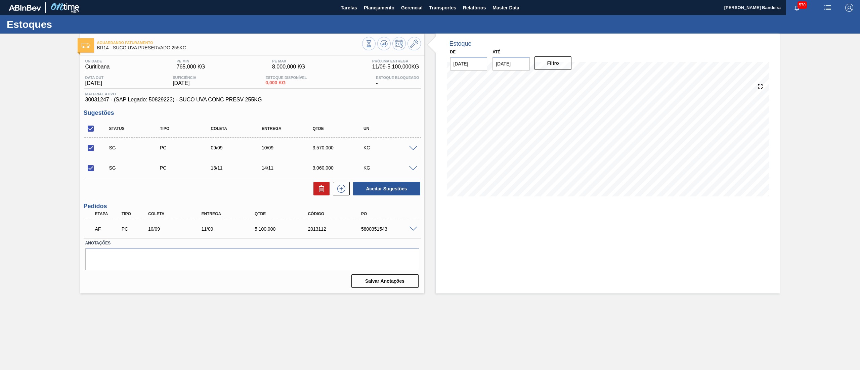
click at [312, 189] on div at bounding box center [319, 188] width 19 height 13
click at [320, 189] on icon at bounding box center [321, 189] width 8 height 8
checkbox input "false"
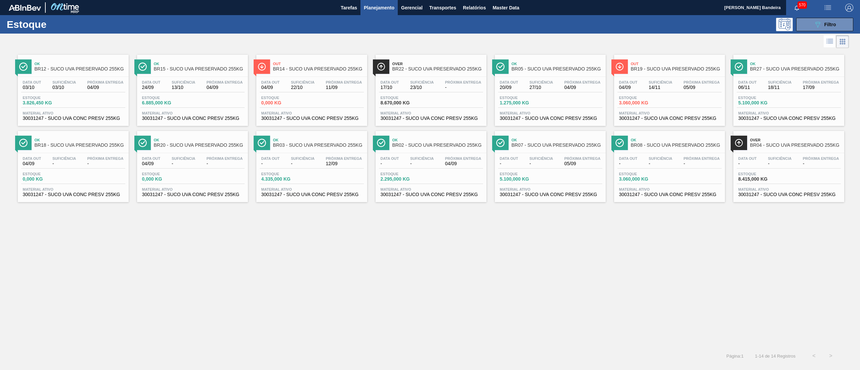
click at [431, 117] on span "30031247 - SUCO UVA CONC PRESV 255KG" at bounding box center [430, 118] width 101 height 5
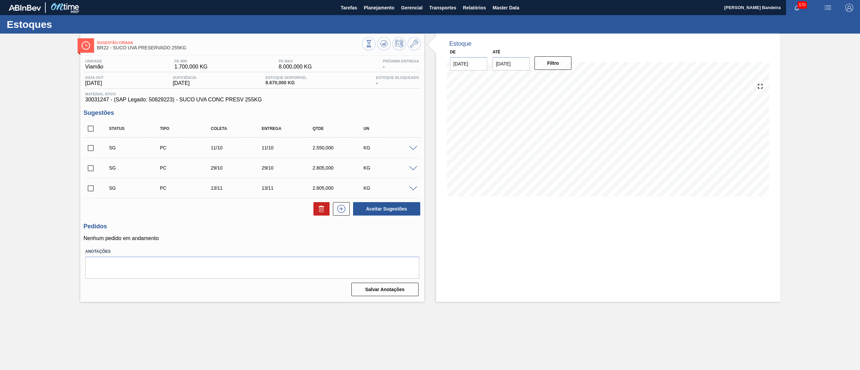
click at [94, 126] on input "checkbox" at bounding box center [91, 129] width 14 height 14
checkbox input "true"
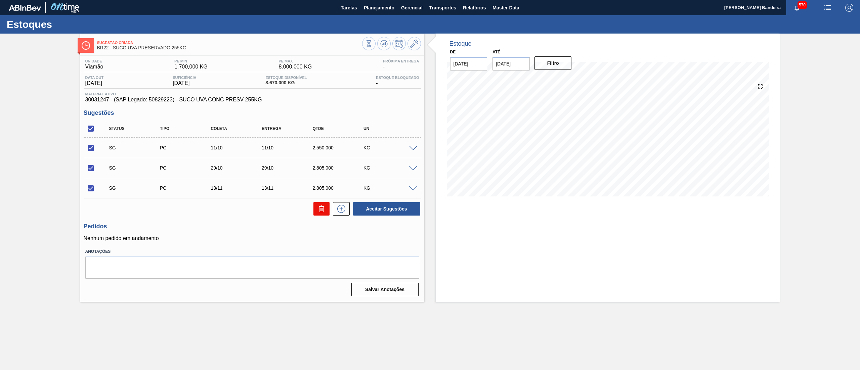
click at [318, 208] on icon at bounding box center [321, 209] width 8 height 8
checkbox input "false"
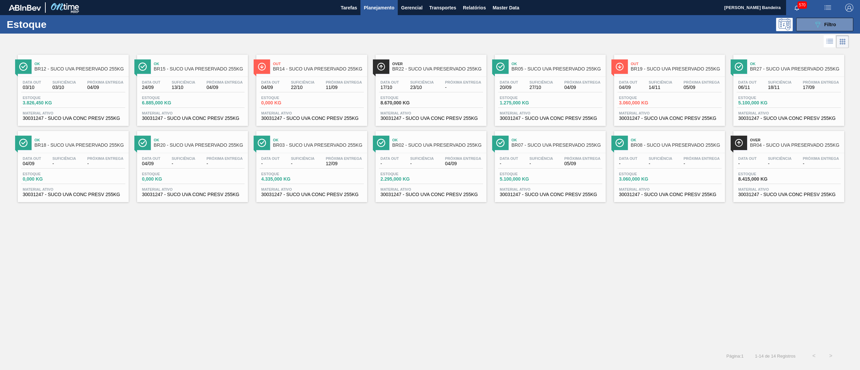
click at [561, 113] on span "Material ativo" at bounding box center [550, 113] width 101 height 4
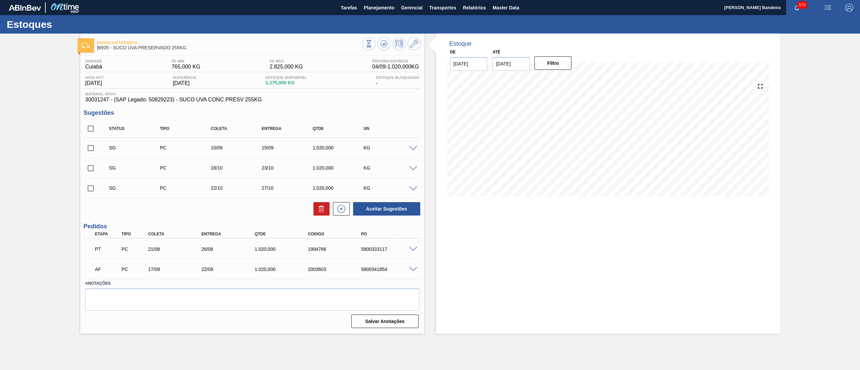
click at [91, 124] on input "checkbox" at bounding box center [91, 129] width 14 height 14
checkbox input "true"
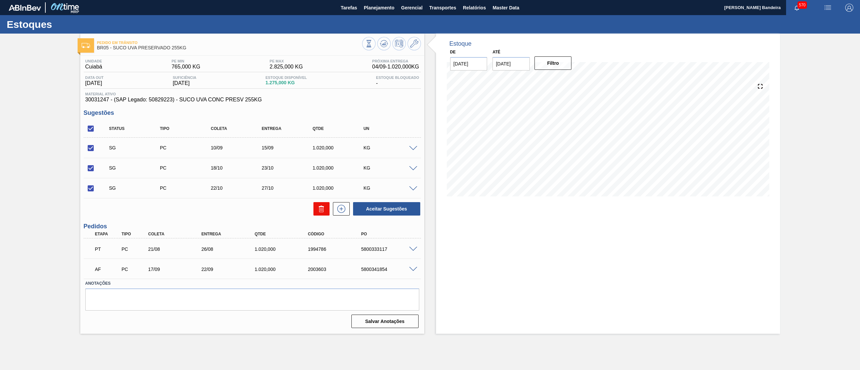
click at [315, 211] on button at bounding box center [321, 208] width 16 height 13
checkbox input "false"
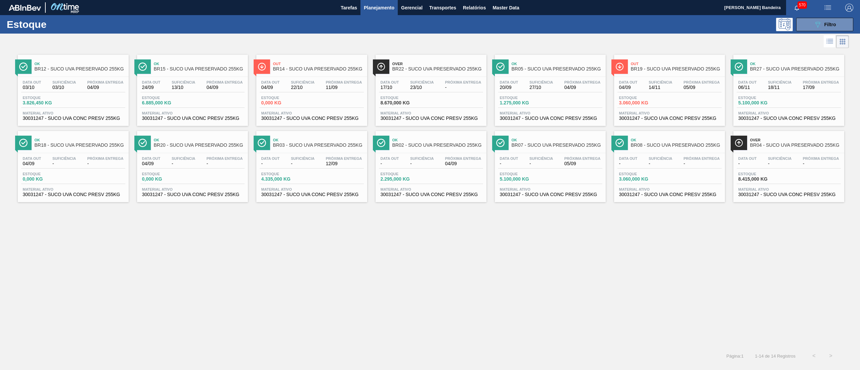
click at [770, 116] on span "30031247 - SUCO UVA CONC PRESV 255KG" at bounding box center [788, 118] width 101 height 5
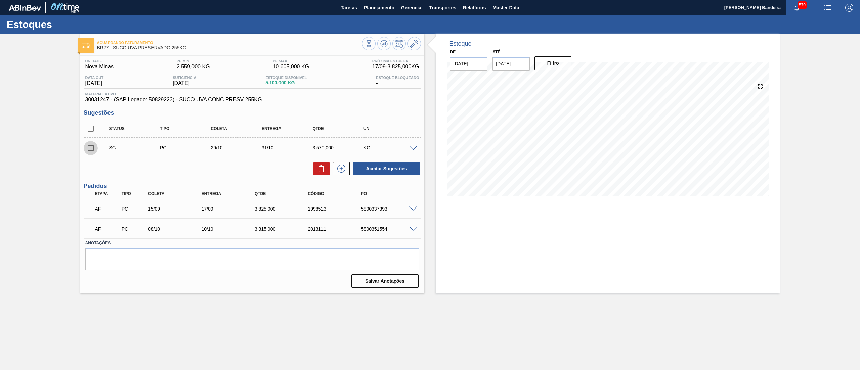
click at [90, 149] on input "checkbox" at bounding box center [91, 148] width 14 height 14
click at [324, 171] on icon at bounding box center [321, 169] width 8 height 8
checkbox input "false"
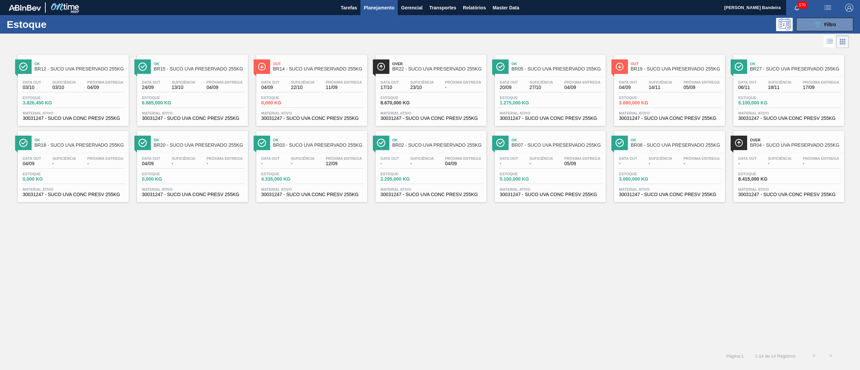
click at [73, 191] on span "Material ativo" at bounding box center [73, 189] width 101 height 4
click at [187, 196] on span "30031247 - SUCO UVA CONC PRESV 255KG" at bounding box center [192, 194] width 101 height 5
click at [305, 196] on span "30031247 - SUCO UVA CONC PRESV 255KG" at bounding box center [311, 194] width 101 height 5
click at [423, 199] on div "Ok BR02 - SUCO UVA PRESERVADO 255KG Data out - Suficiência - Próxima Entrega 04…" at bounding box center [430, 166] width 111 height 71
click at [564, 191] on span "Material ativo" at bounding box center [550, 189] width 101 height 4
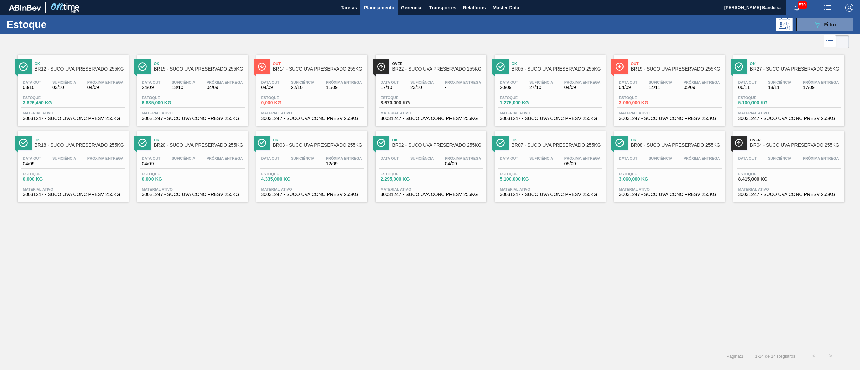
click at [645, 195] on span "30031247 - SUCO UVA CONC PRESV 255KG" at bounding box center [669, 194] width 101 height 5
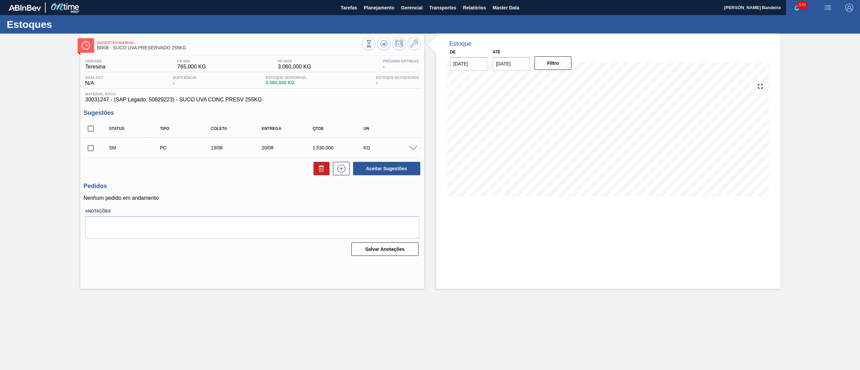
click at [86, 146] on input "checkbox" at bounding box center [91, 148] width 14 height 14
click at [312, 169] on div at bounding box center [319, 168] width 19 height 13
click at [317, 169] on icon at bounding box center [321, 169] width 8 height 8
click at [94, 148] on input "checkbox" at bounding box center [91, 148] width 14 height 14
checkbox input "true"
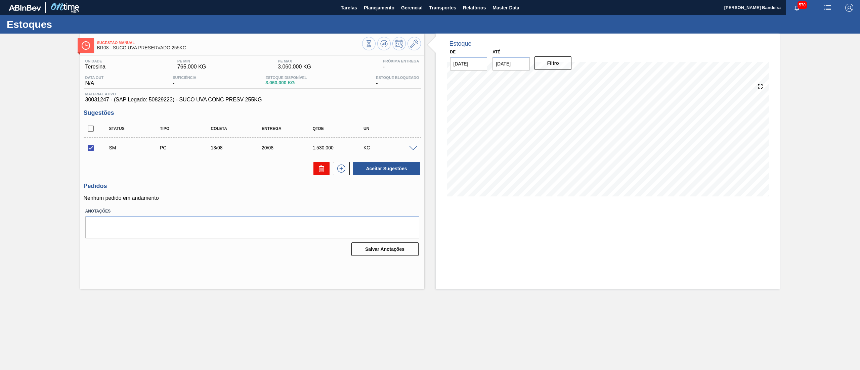
click at [320, 170] on icon at bounding box center [320, 169] width 0 height 3
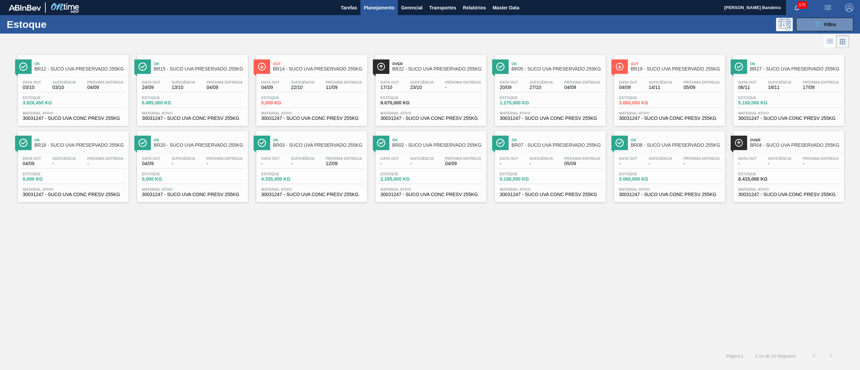
click at [771, 191] on span "Material ativo" at bounding box center [788, 189] width 101 height 4
click at [105, 121] on span "30031247 - SUCO UVA CONC PRESV 255KG" at bounding box center [73, 118] width 101 height 5
click at [186, 118] on span "30031247 - SUCO UVA CONC PRESV 255KG" at bounding box center [192, 118] width 101 height 5
click at [627, 189] on span "Material ativo" at bounding box center [669, 189] width 101 height 4
click at [286, 198] on div "Data out - Suficiência - Próxima Entrega 12/09 Estoque 4.335,000 KG Material at…" at bounding box center [311, 176] width 111 height 46
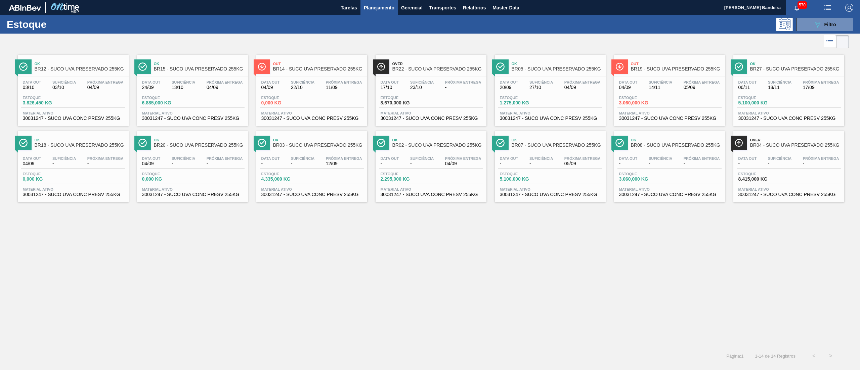
click at [93, 121] on span "30031247 - SUCO UVA CONC PRESV 255KG" at bounding box center [73, 118] width 101 height 5
